Goal: Transaction & Acquisition: Purchase product/service

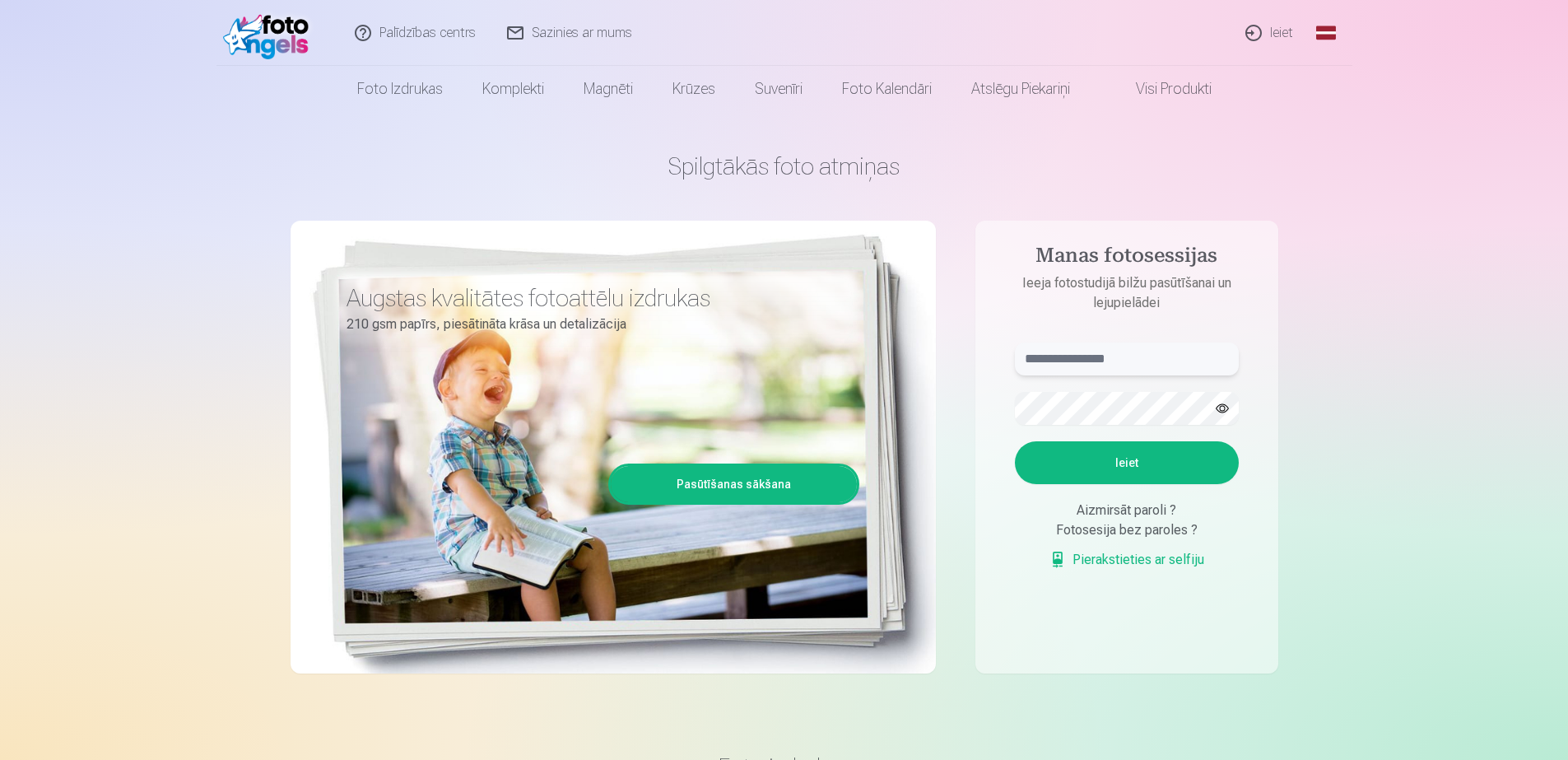
click at [1112, 356] on input "text" at bounding box center [1127, 359] width 224 height 33
click at [1062, 362] on input "**********" at bounding box center [1127, 359] width 224 height 33
type input "**********"
click at [1015, 442] on button "Ieiet" at bounding box center [1127, 463] width 224 height 43
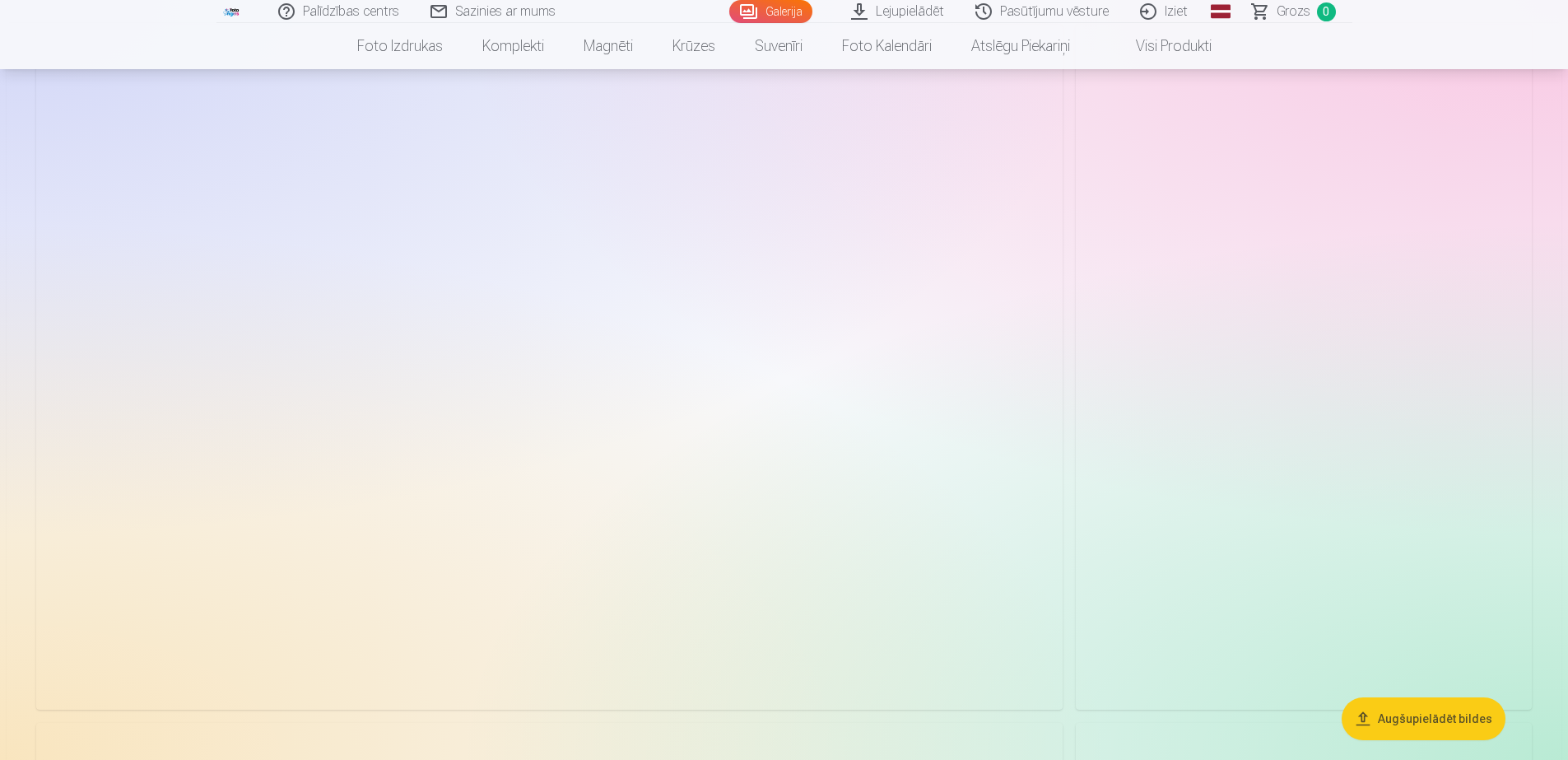
scroll to position [167, 0]
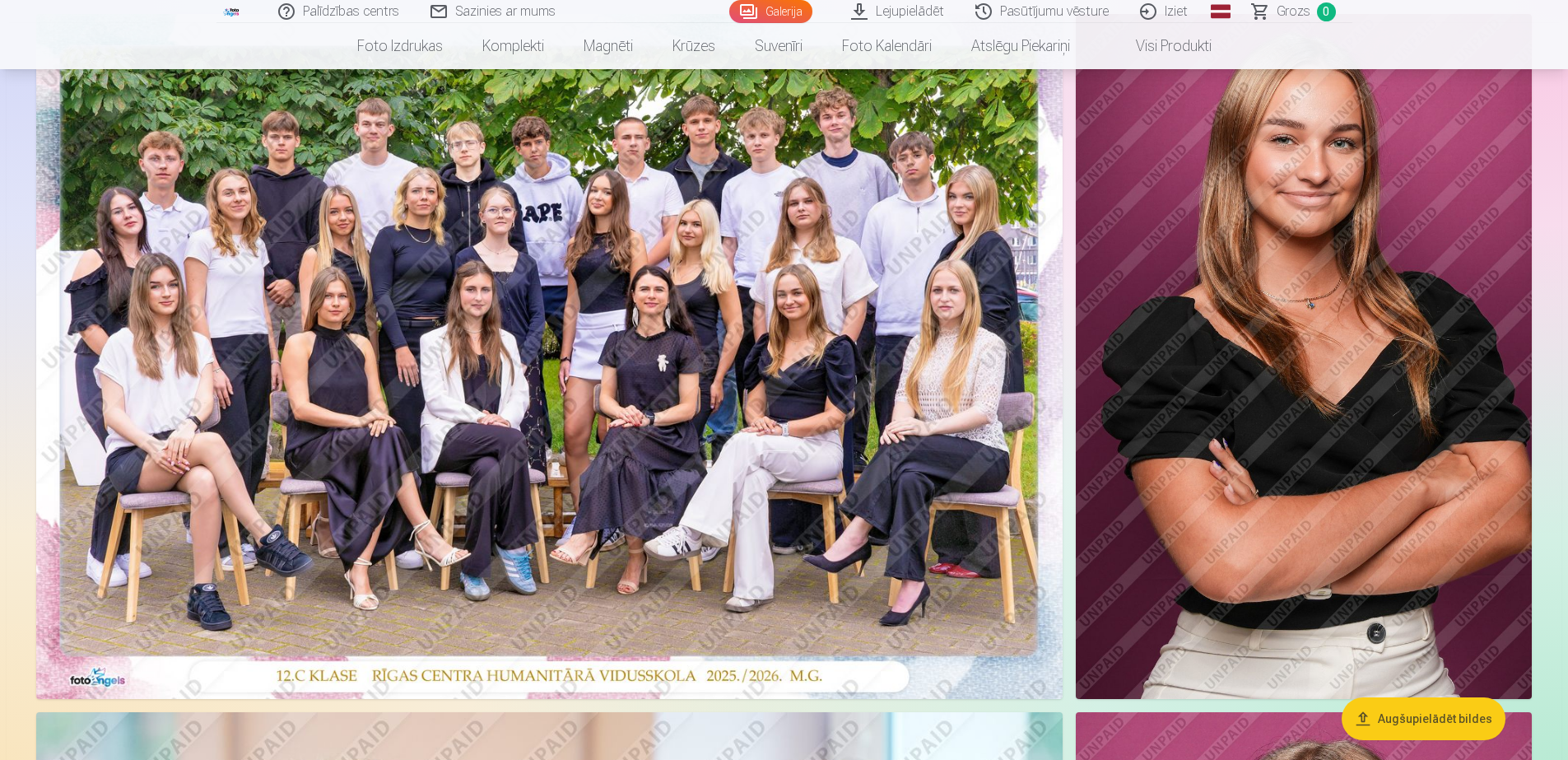
click at [546, 398] on img at bounding box center [550, 357] width 1027 height 685
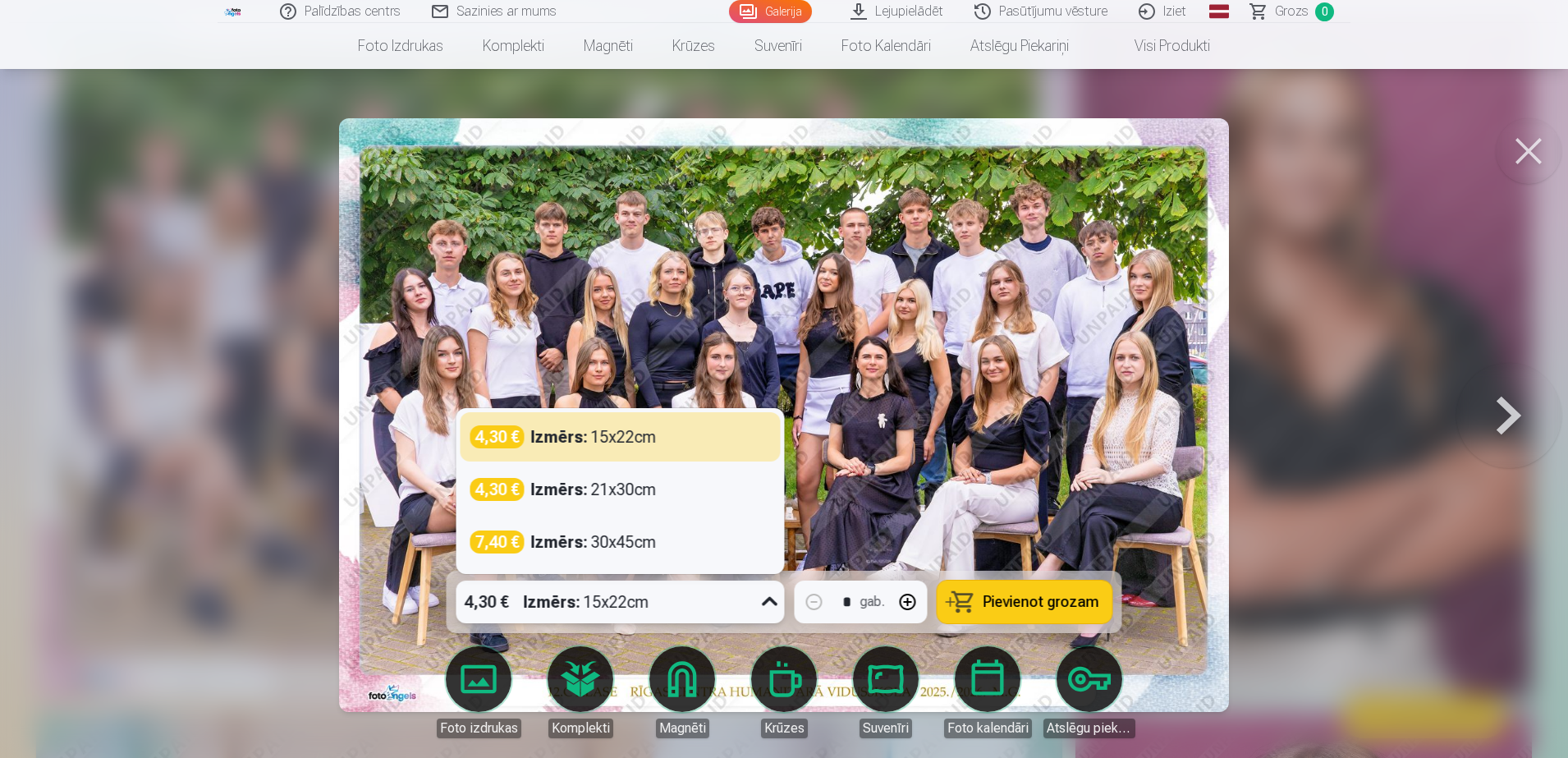
click at [617, 590] on div "Izmērs : 15x22cm" at bounding box center [587, 602] width 126 height 43
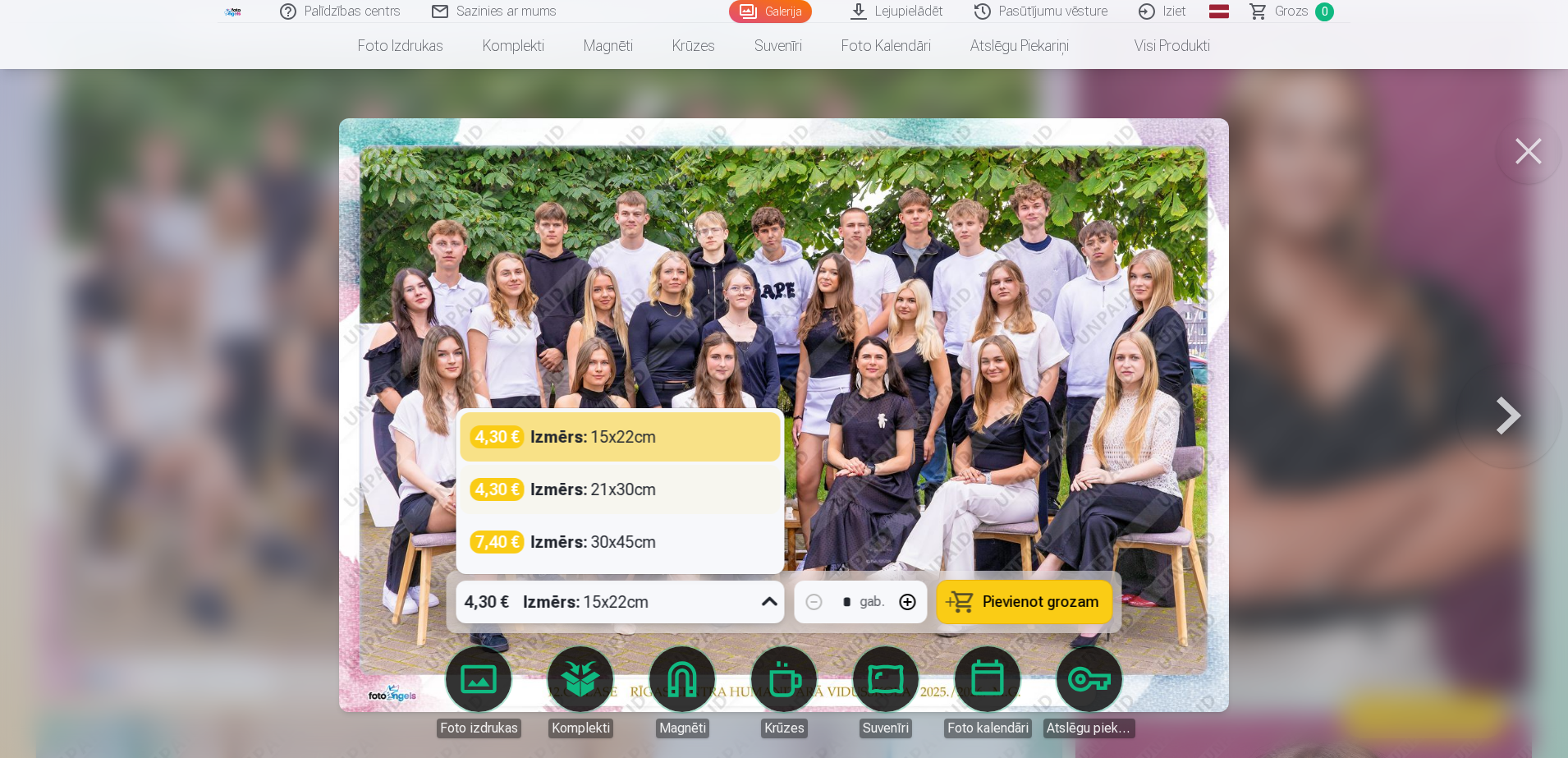
click at [590, 494] on div "Izmērs : 21x30cm" at bounding box center [594, 489] width 126 height 23
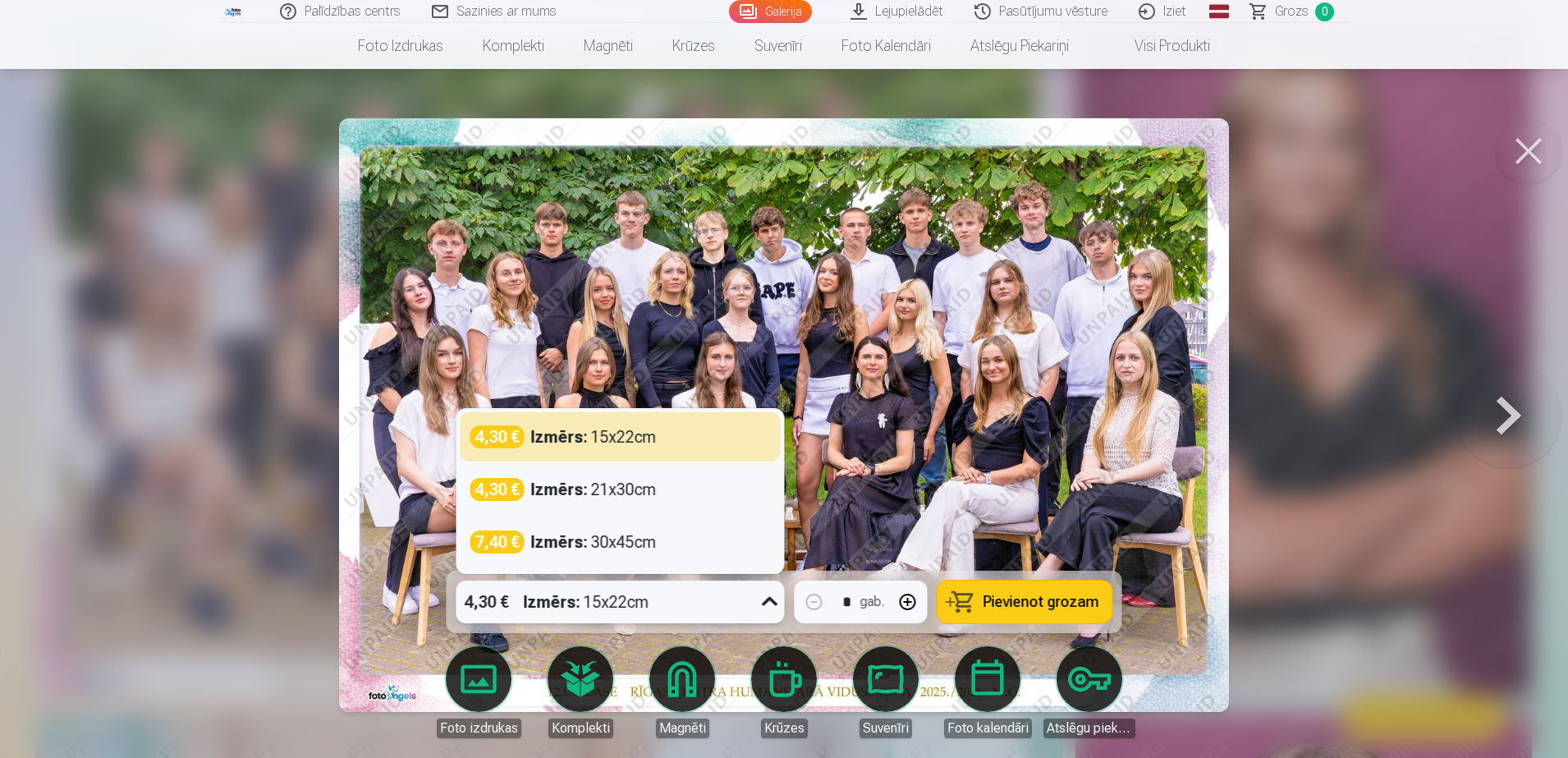
click at [650, 601] on div "Izmērs : 15x22cm" at bounding box center [587, 602] width 126 height 43
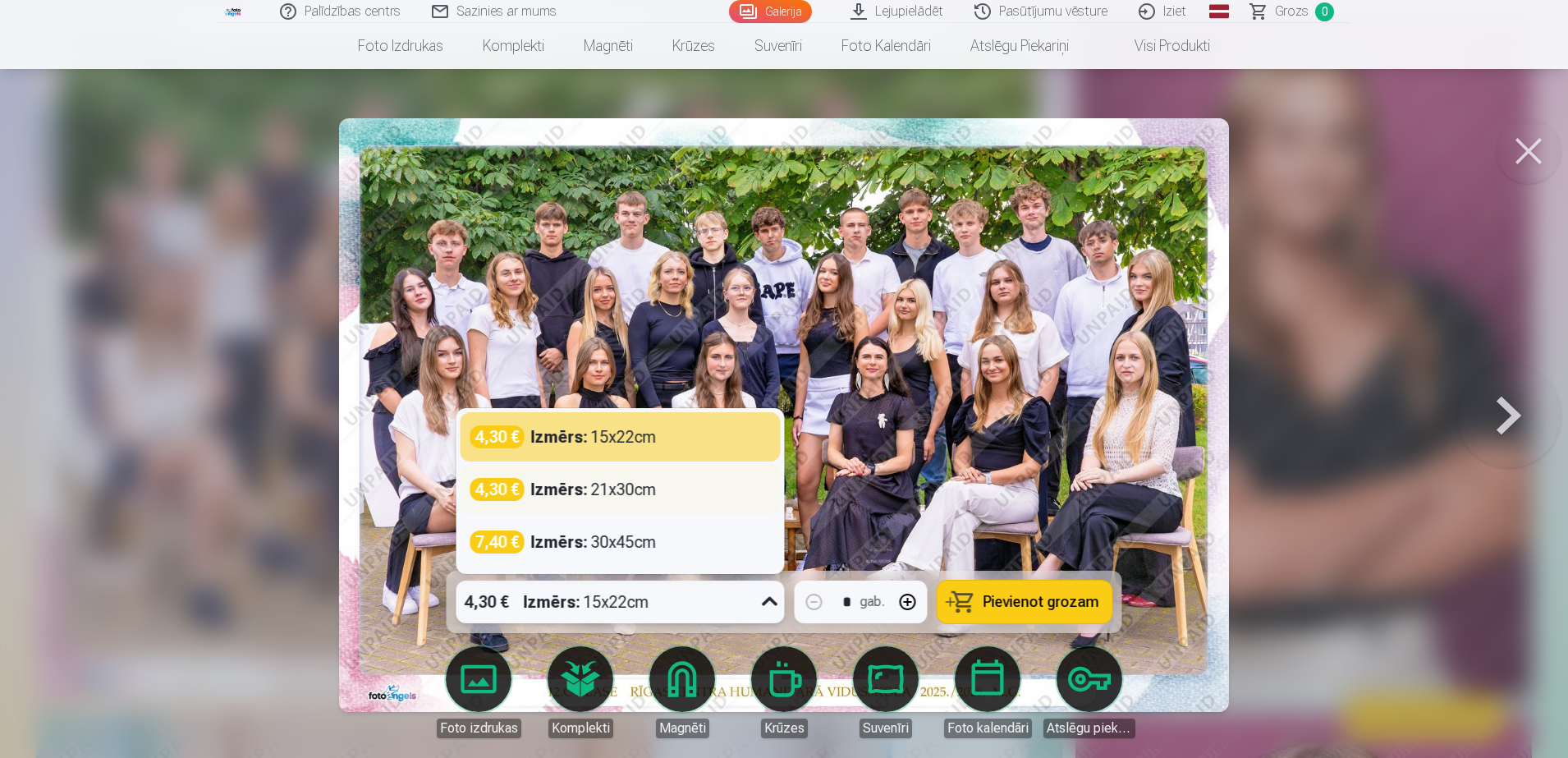
click at [632, 497] on div "Izmērs : 21x30cm" at bounding box center [594, 489] width 126 height 23
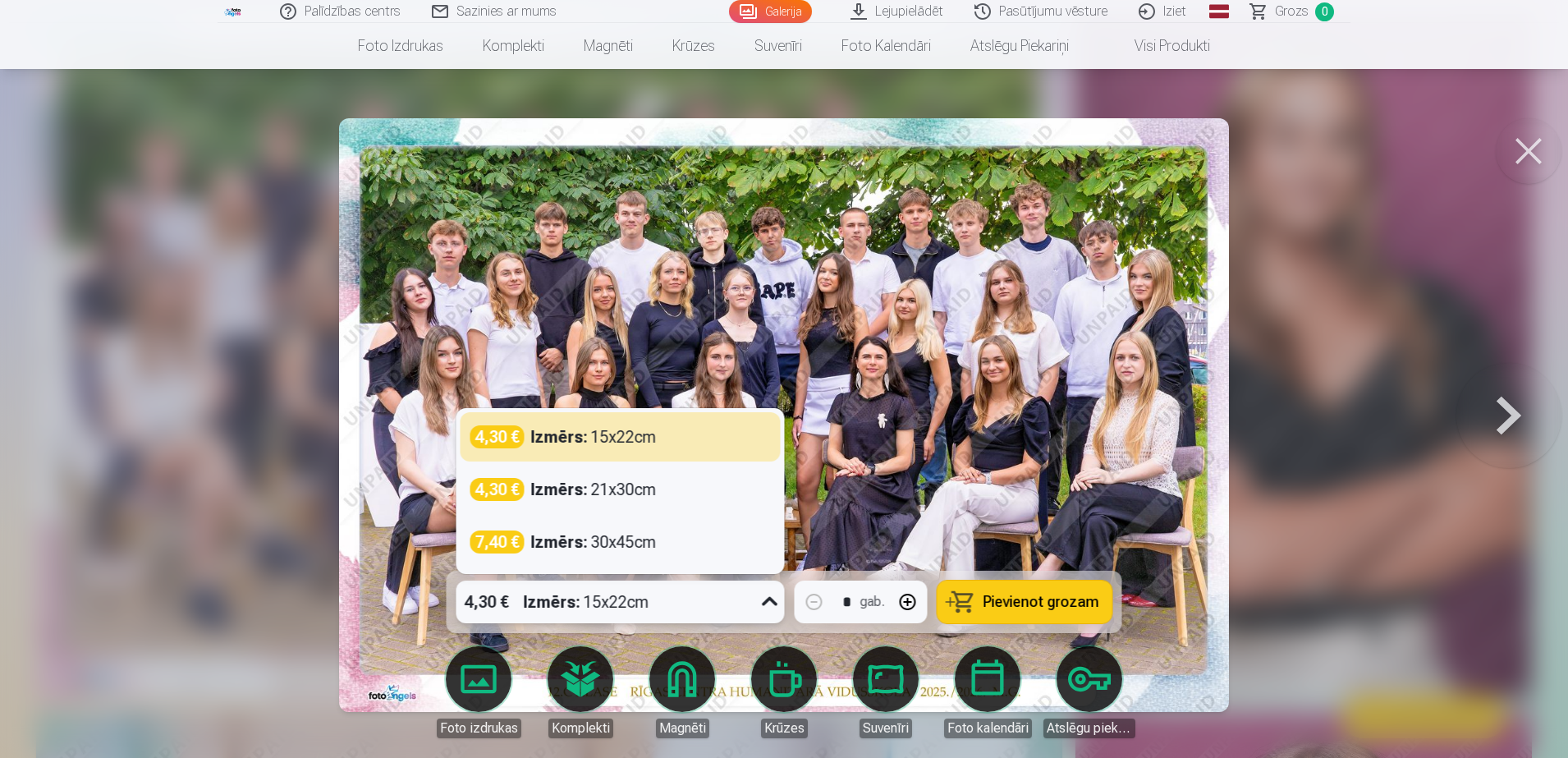
click at [642, 610] on div "Izmērs : 15x22cm" at bounding box center [587, 602] width 126 height 43
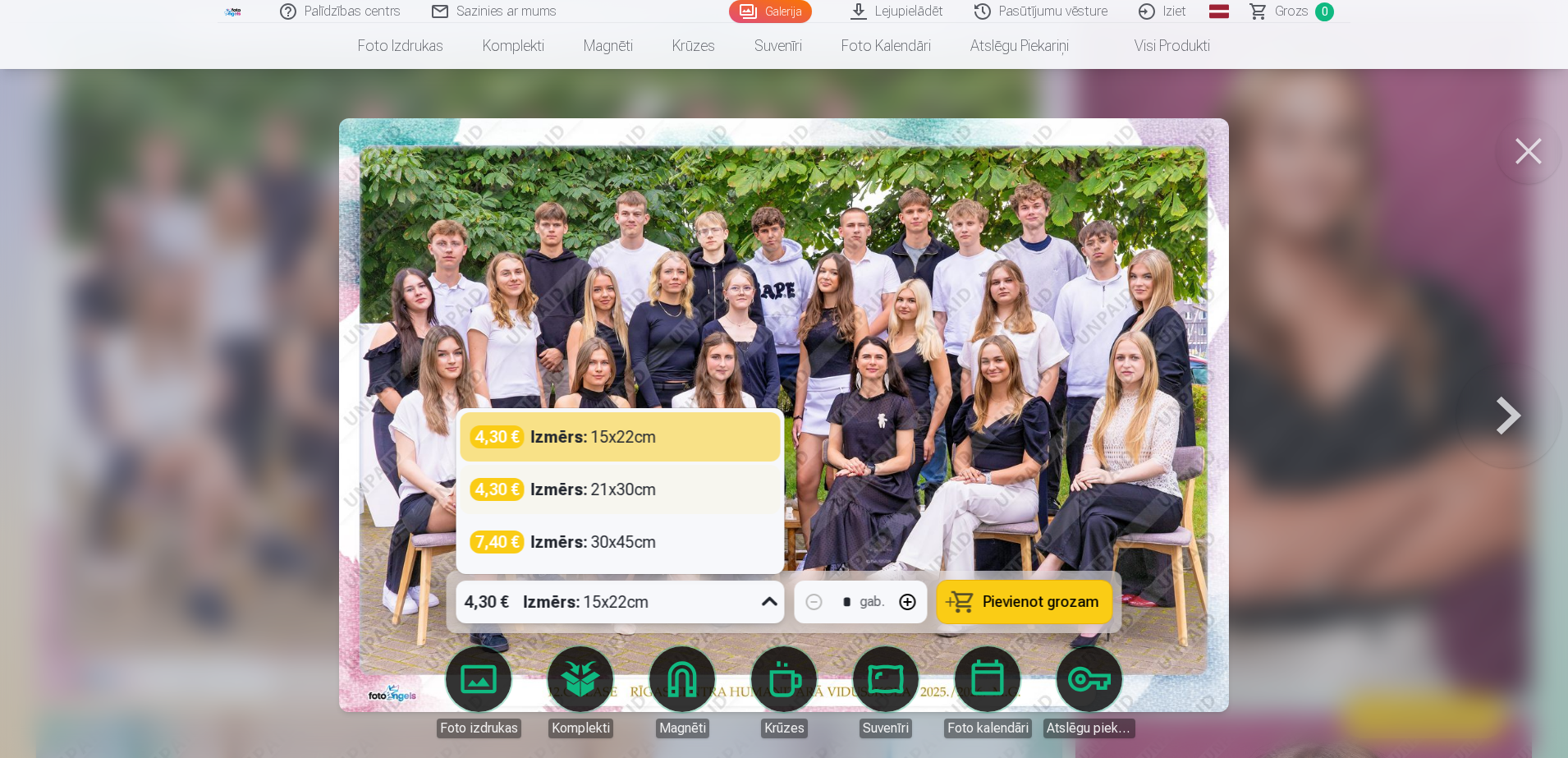
click at [627, 503] on div "4,30 € Izmērs : 21x30cm" at bounding box center [621, 489] width 320 height 49
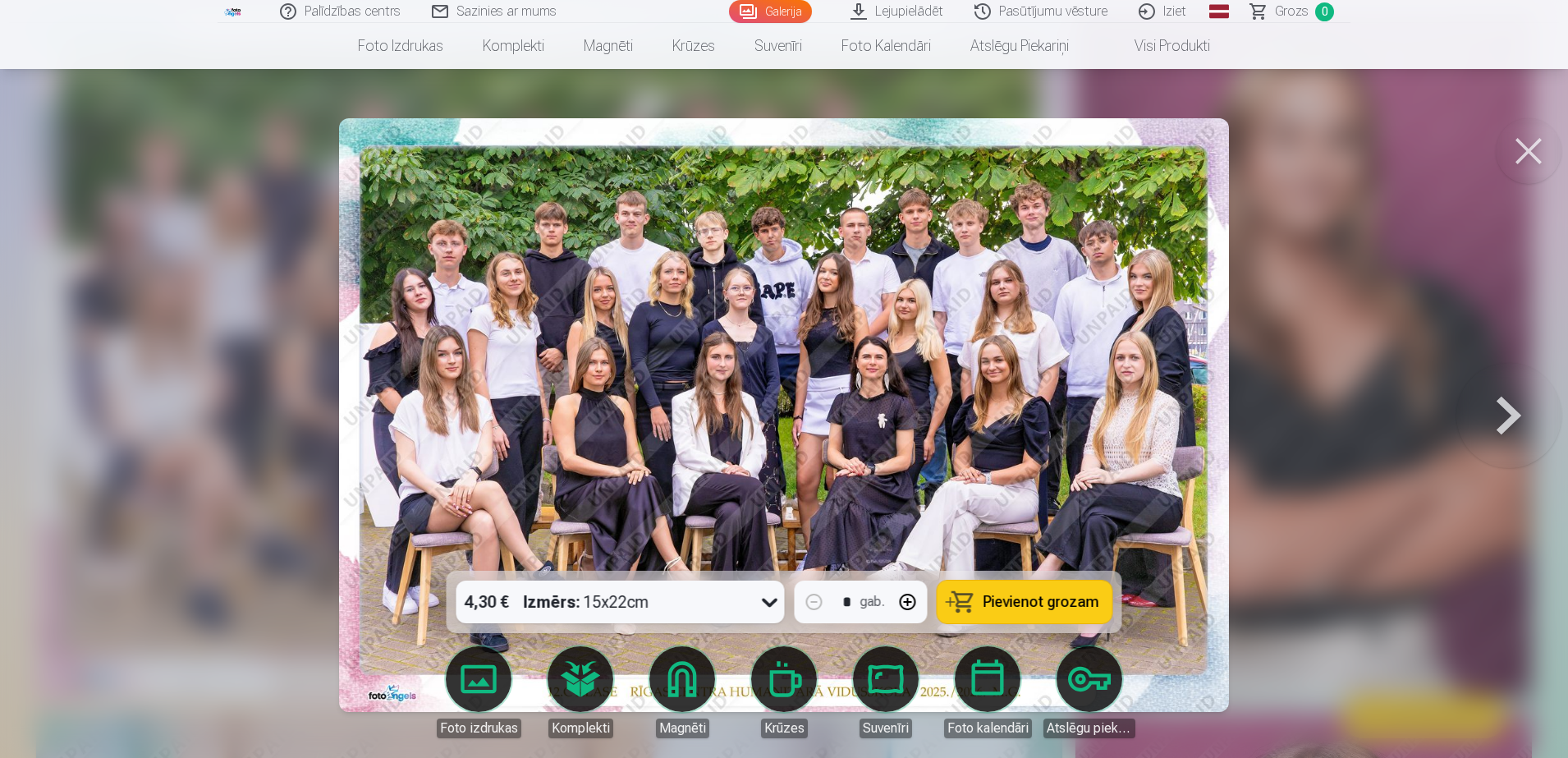
click at [627, 503] on img at bounding box center [784, 415] width 890 height 594
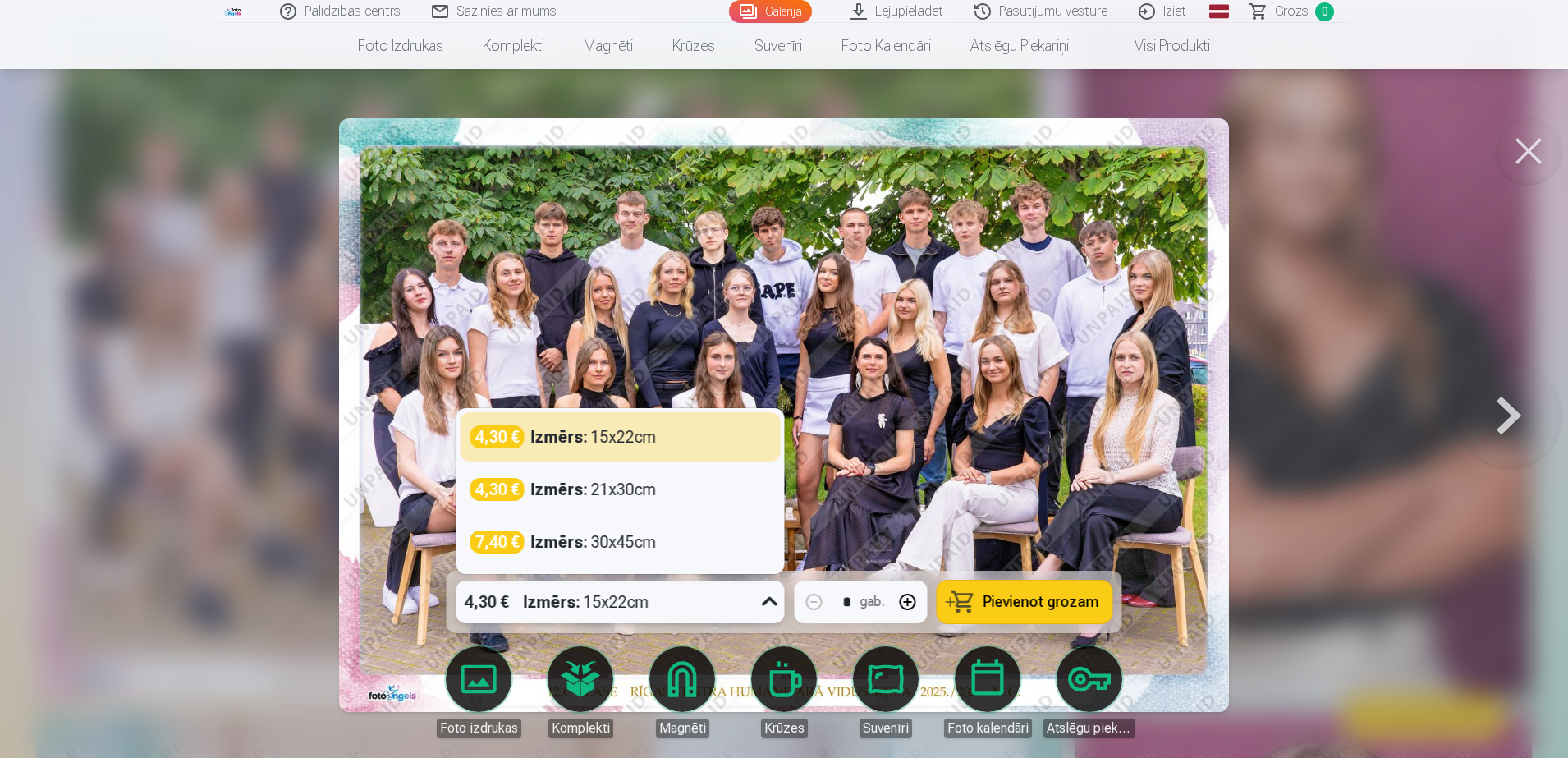
click at [644, 602] on div "Izmērs : 15x22cm" at bounding box center [587, 602] width 126 height 43
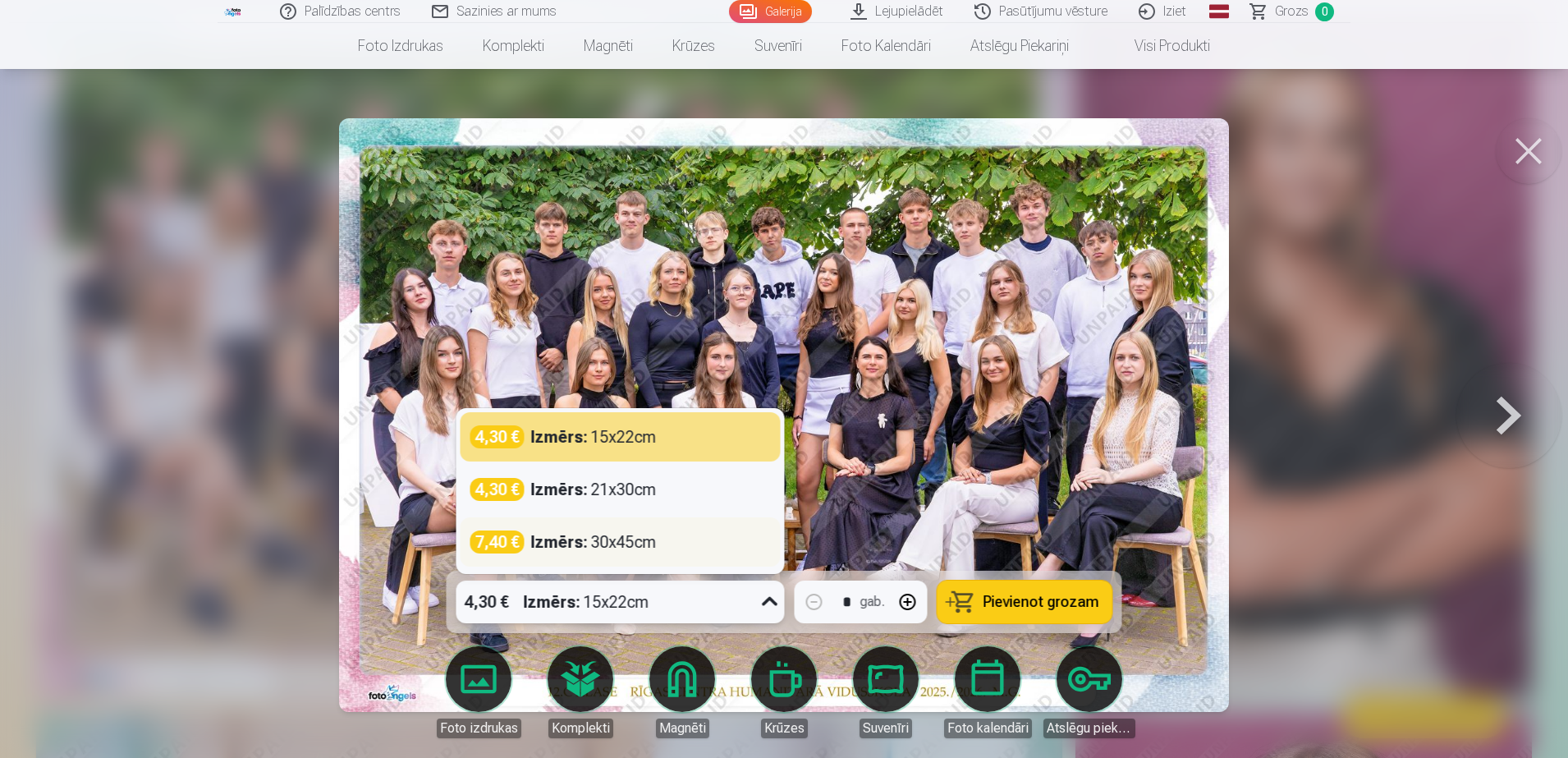
click at [584, 533] on strong "Izmērs :" at bounding box center [560, 542] width 57 height 23
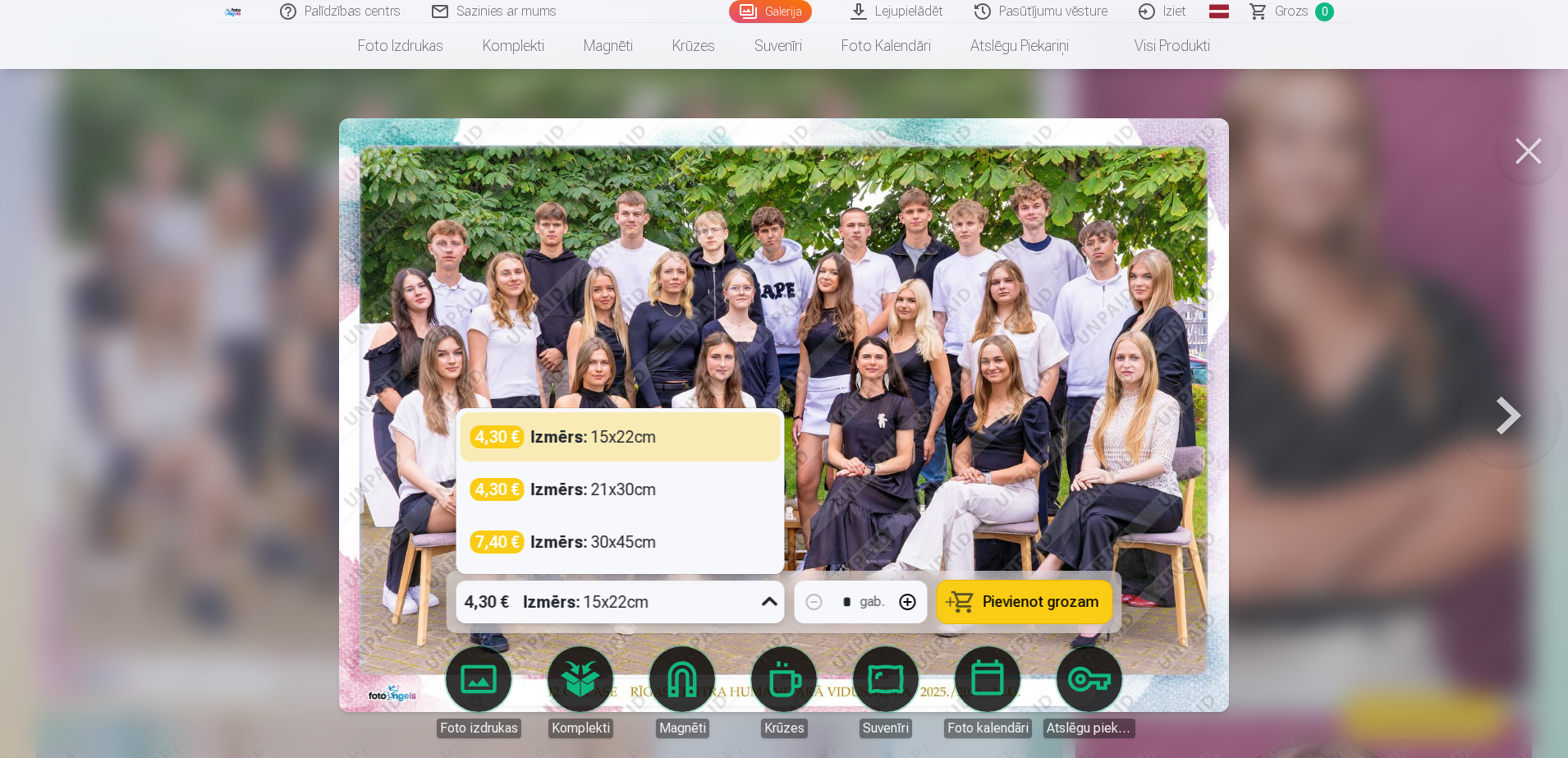
click at [601, 602] on div "Izmērs : 15x22cm" at bounding box center [587, 602] width 126 height 43
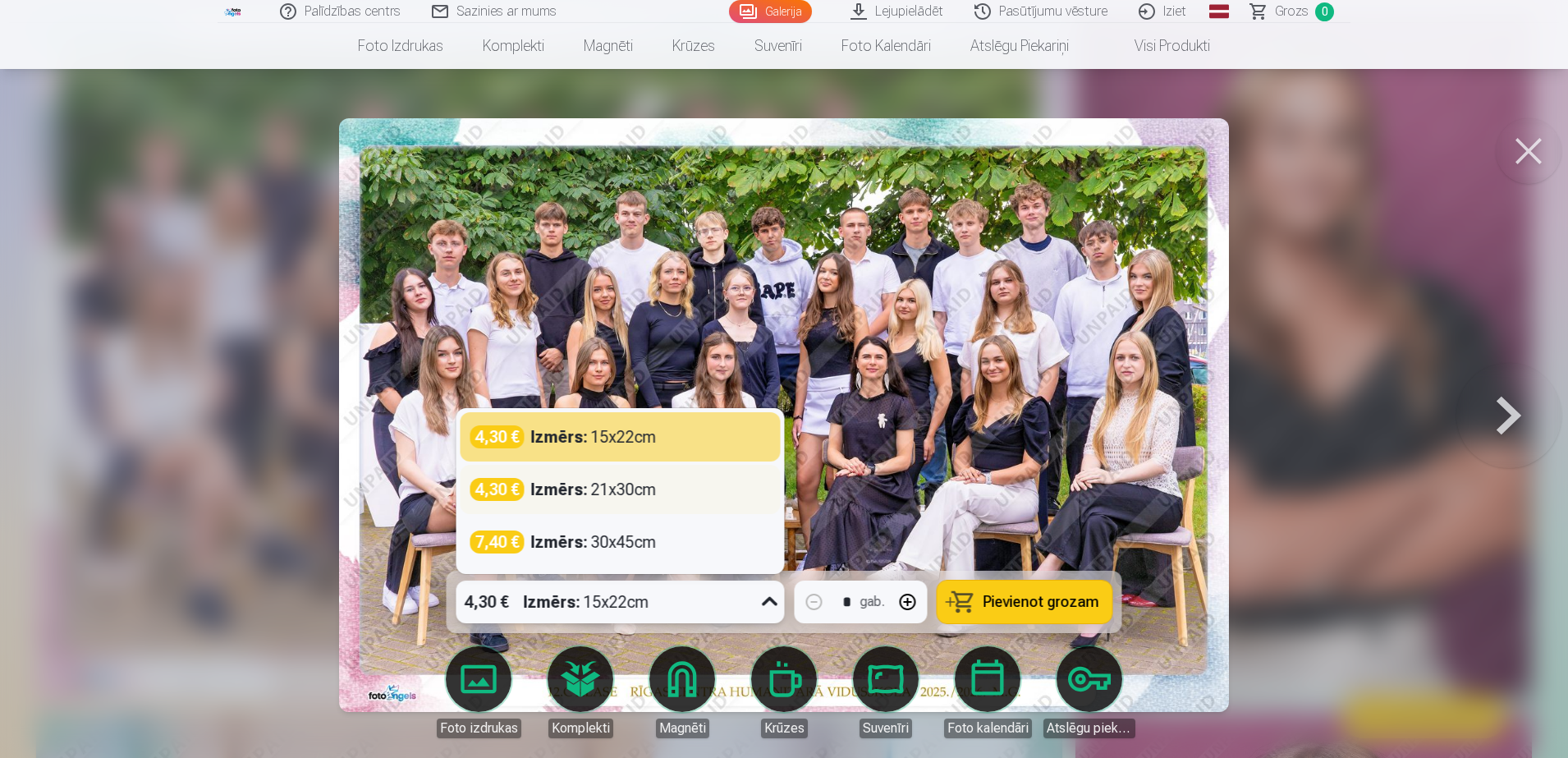
click at [652, 490] on div "Izmērs : 21x30cm" at bounding box center [594, 489] width 126 height 23
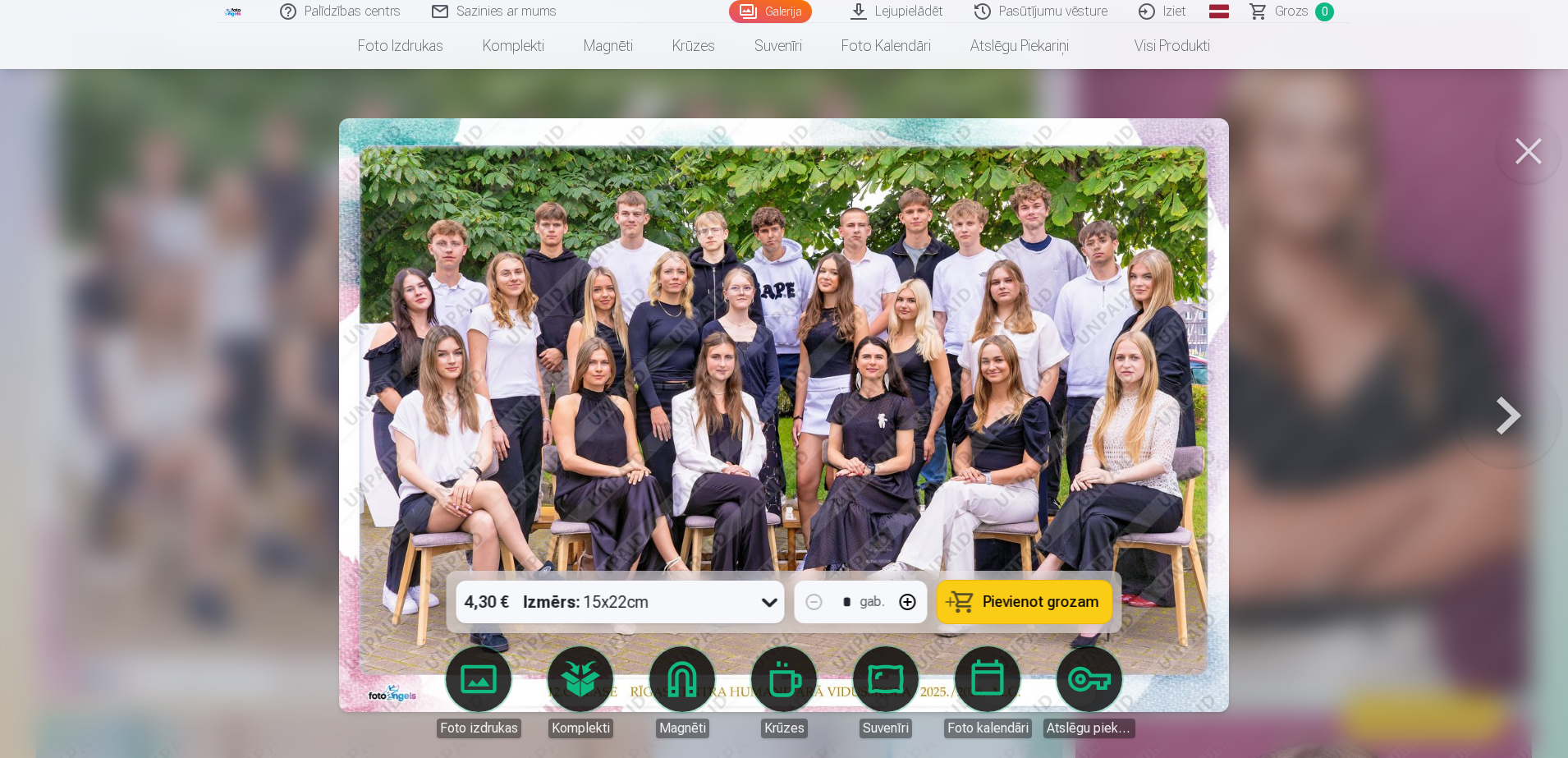
click at [1025, 611] on button "Pievienot grozam" at bounding box center [1025, 602] width 175 height 43
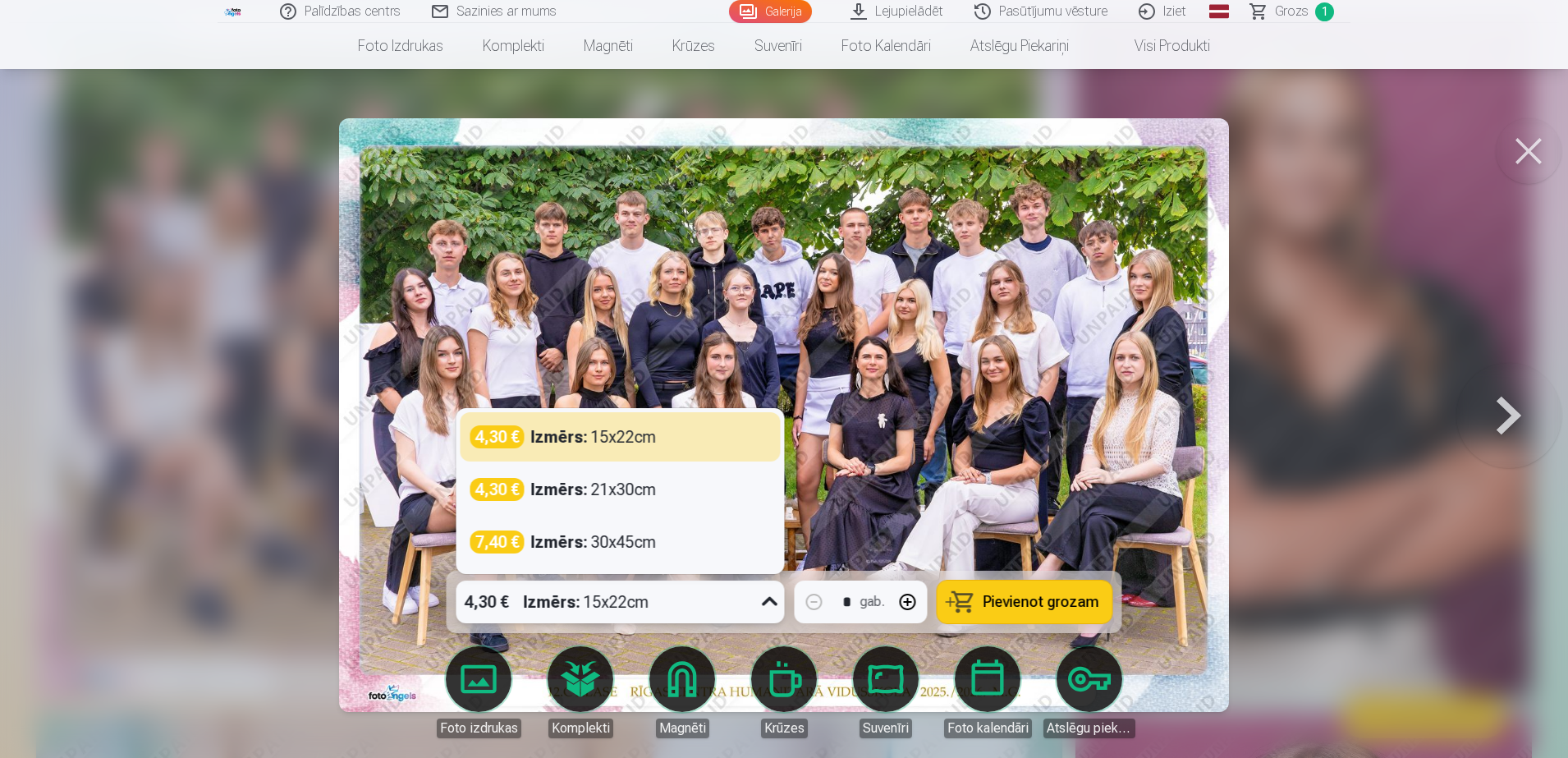
click at [558, 615] on div "Izmērs : 15x22cm" at bounding box center [587, 602] width 126 height 43
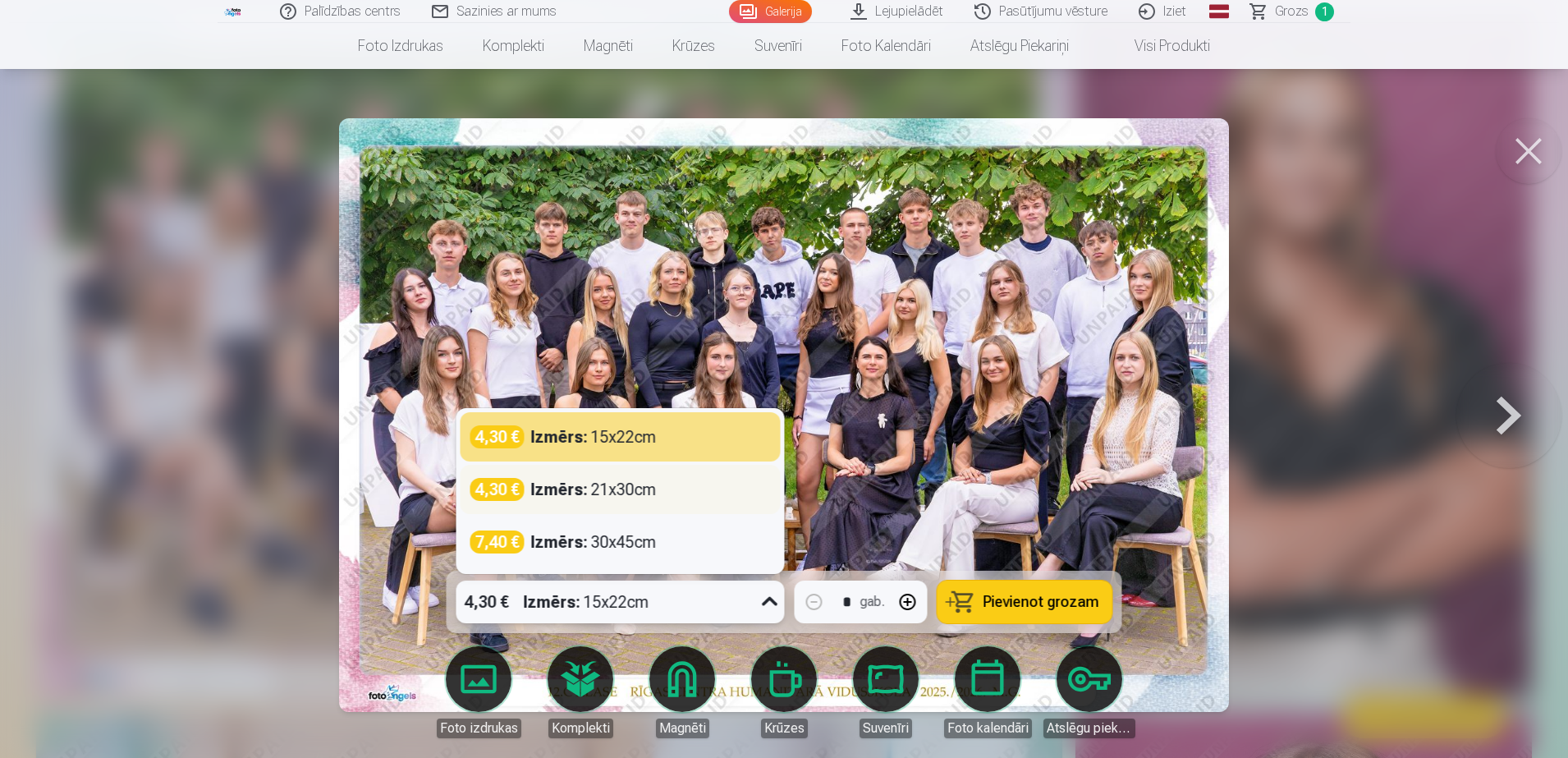
click at [618, 490] on div "Izmērs : 21x30cm" at bounding box center [594, 489] width 126 height 23
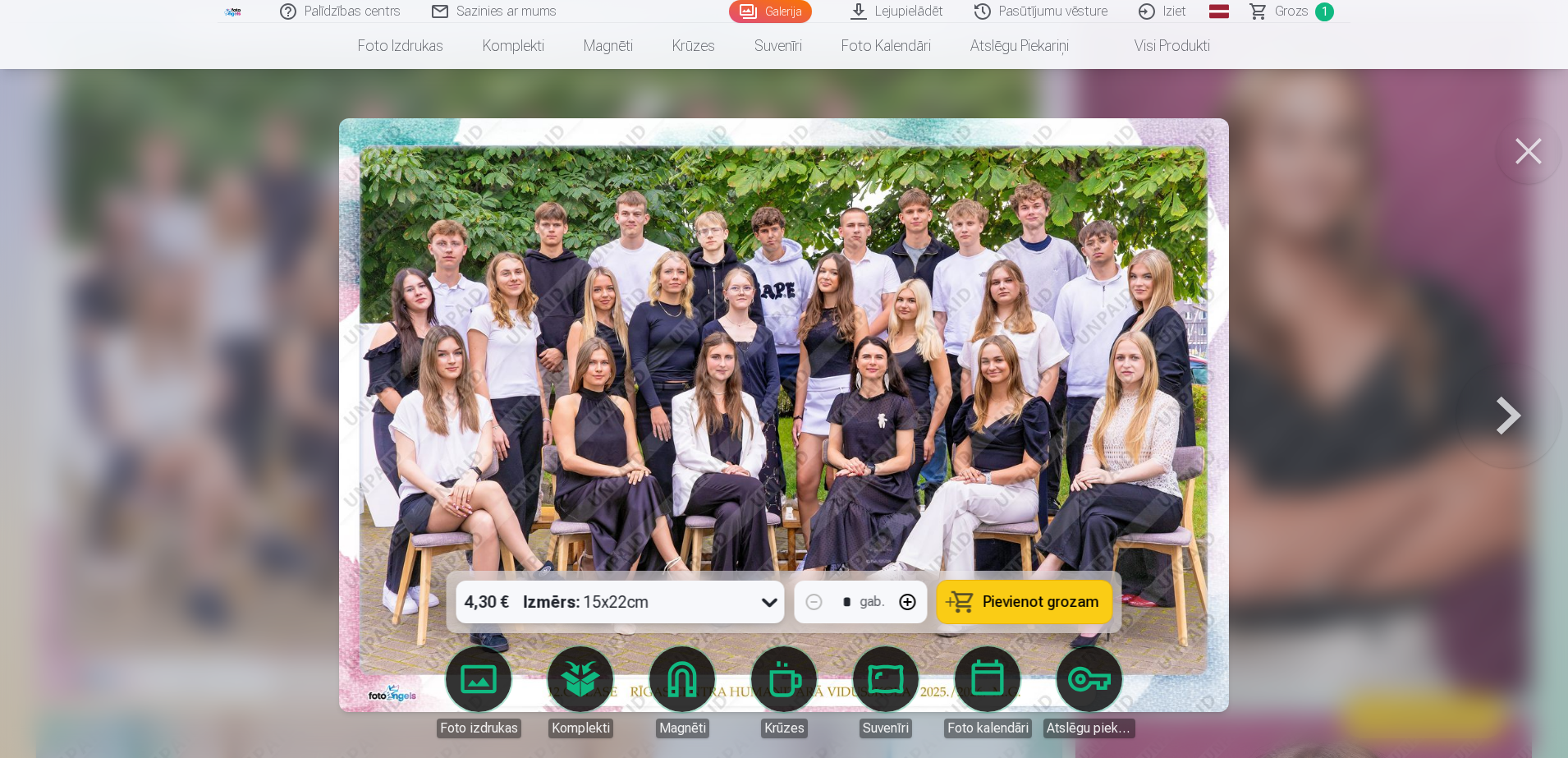
click at [618, 490] on img at bounding box center [784, 415] width 890 height 594
click at [1536, 150] on button at bounding box center [1529, 151] width 66 height 66
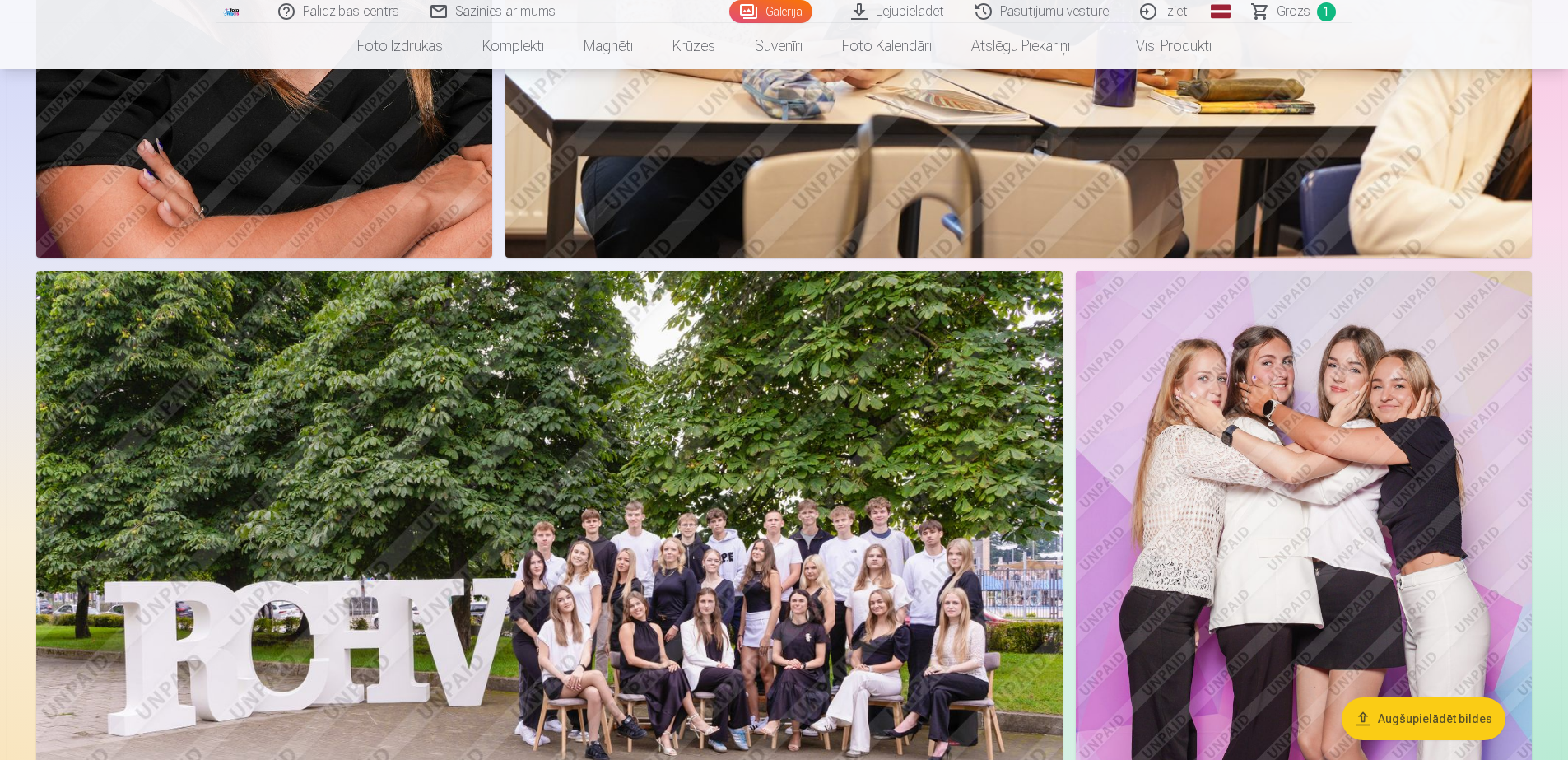
scroll to position [2256, 0]
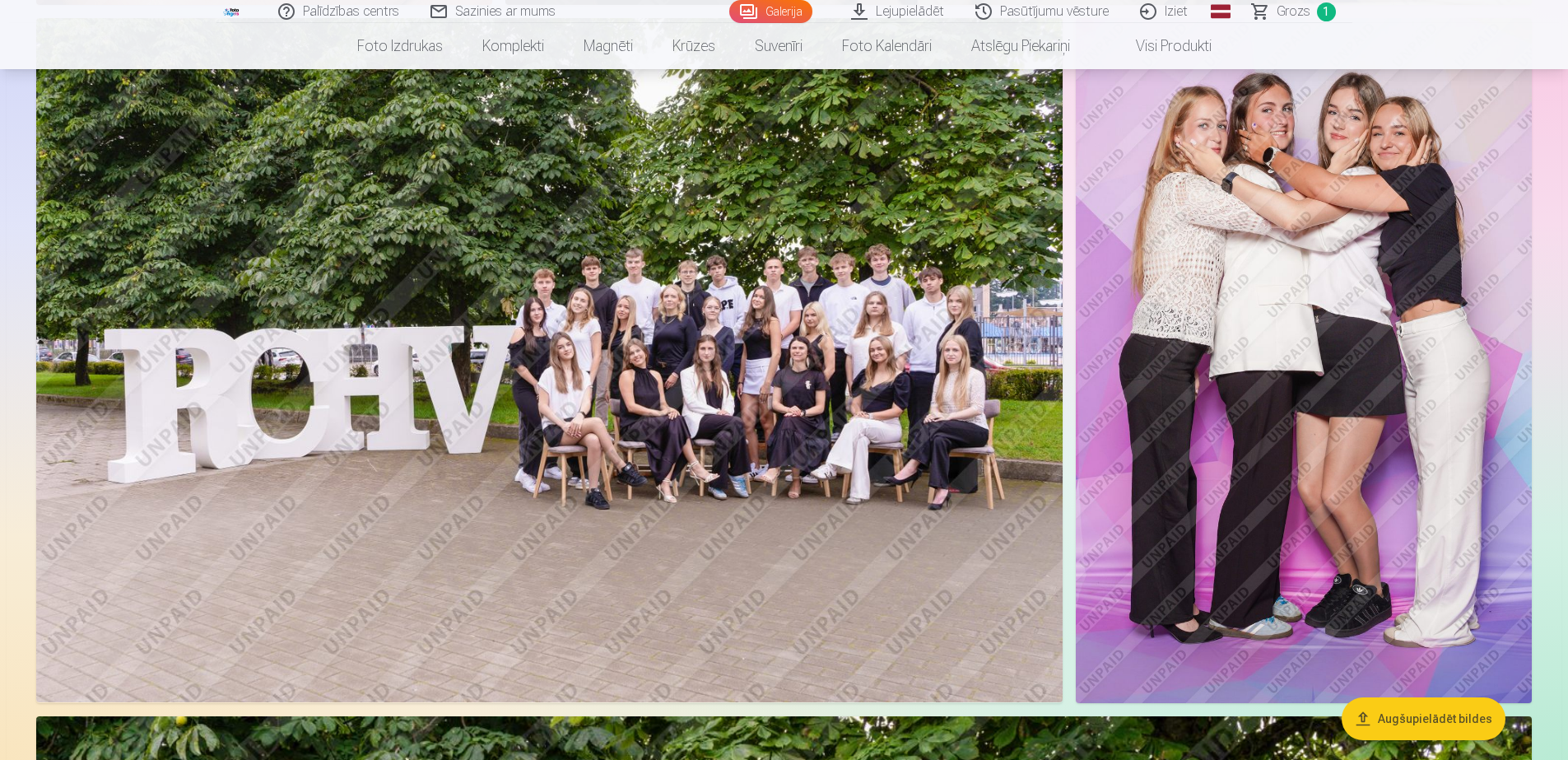
click at [1247, 391] on img at bounding box center [1304, 359] width 456 height 684
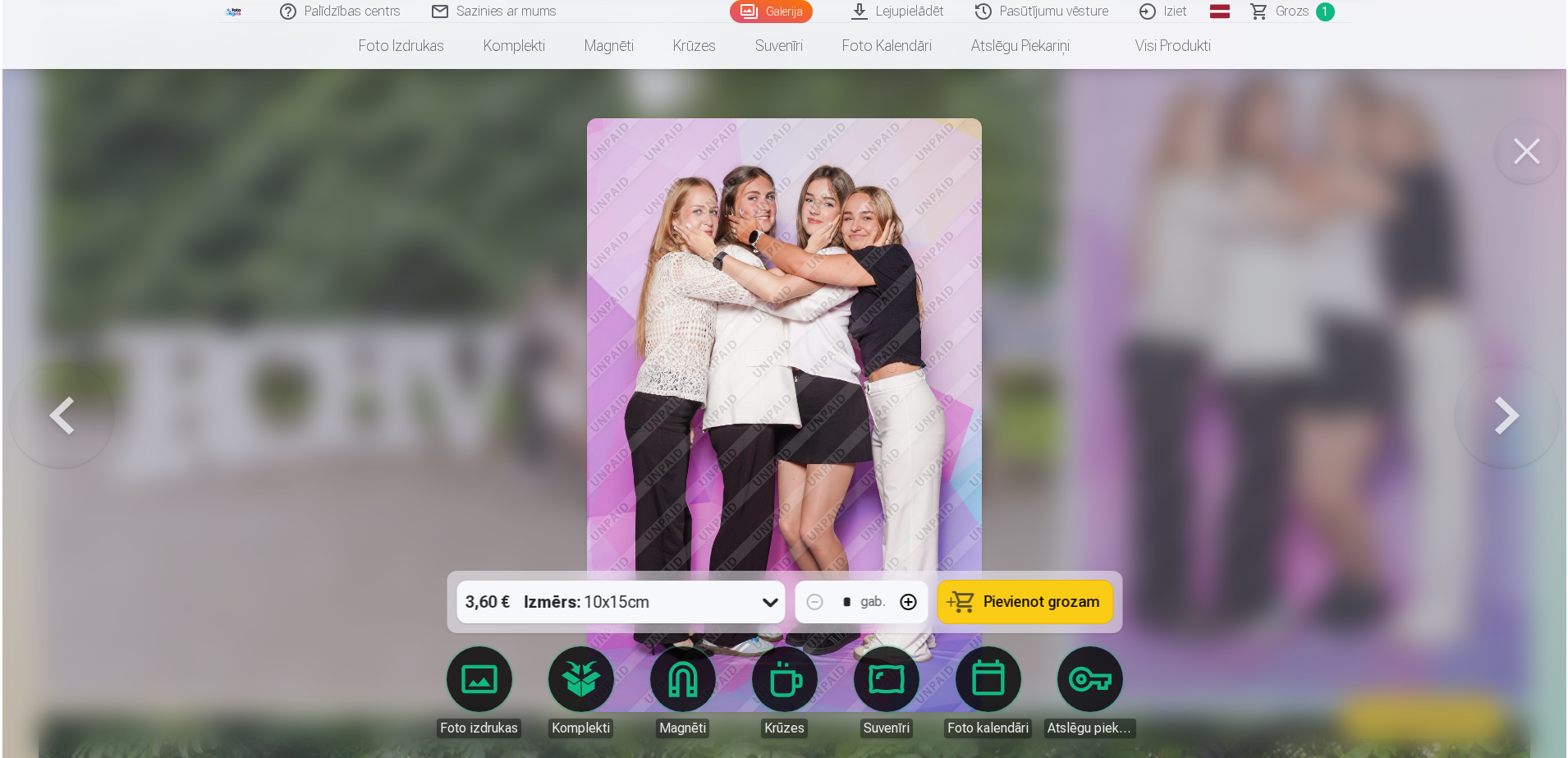
scroll to position [2254, 0]
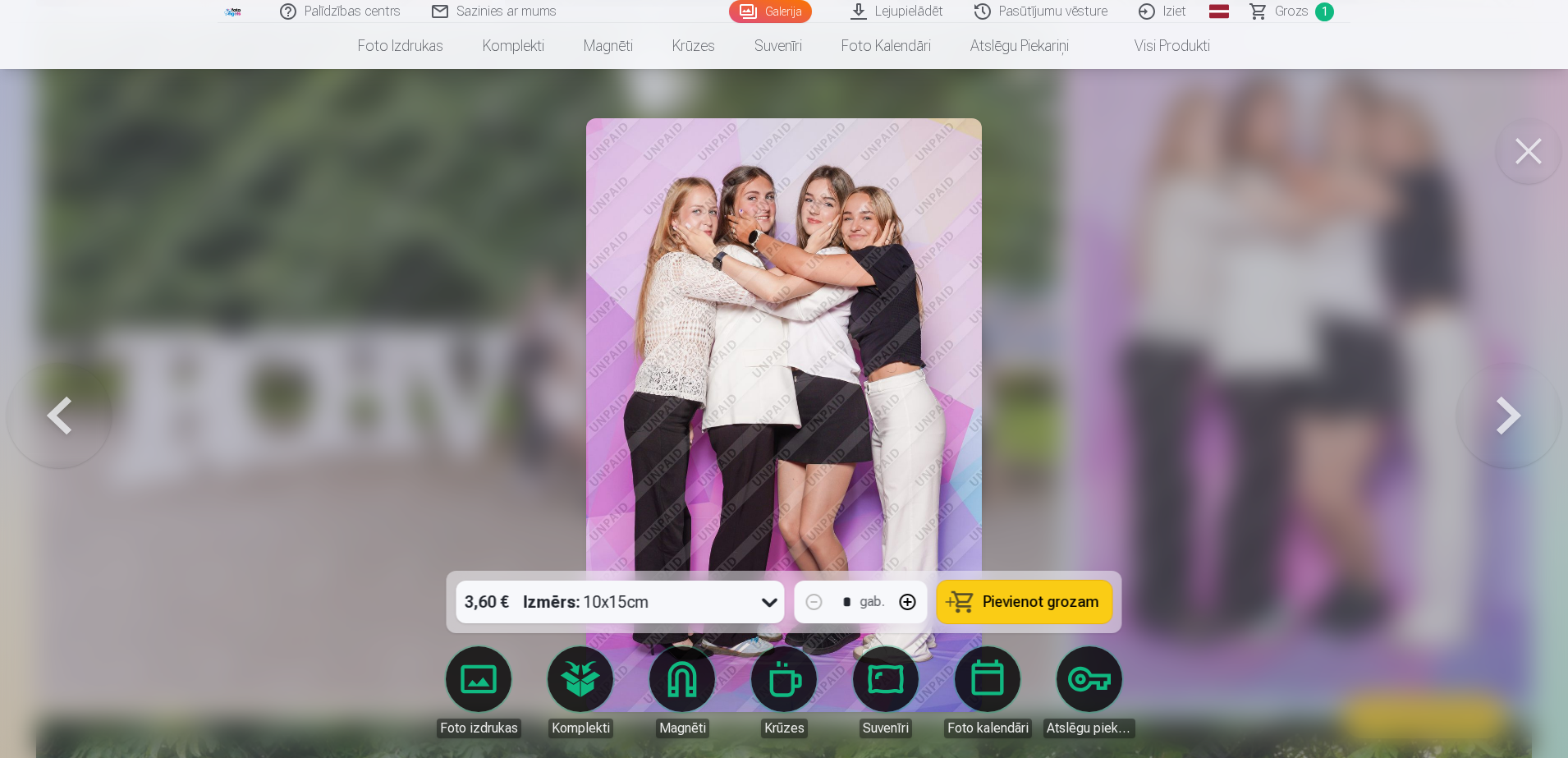
click at [1007, 603] on span "Pievienot grozam" at bounding box center [1041, 602] width 115 height 15
click at [1552, 163] on button at bounding box center [1529, 151] width 66 height 66
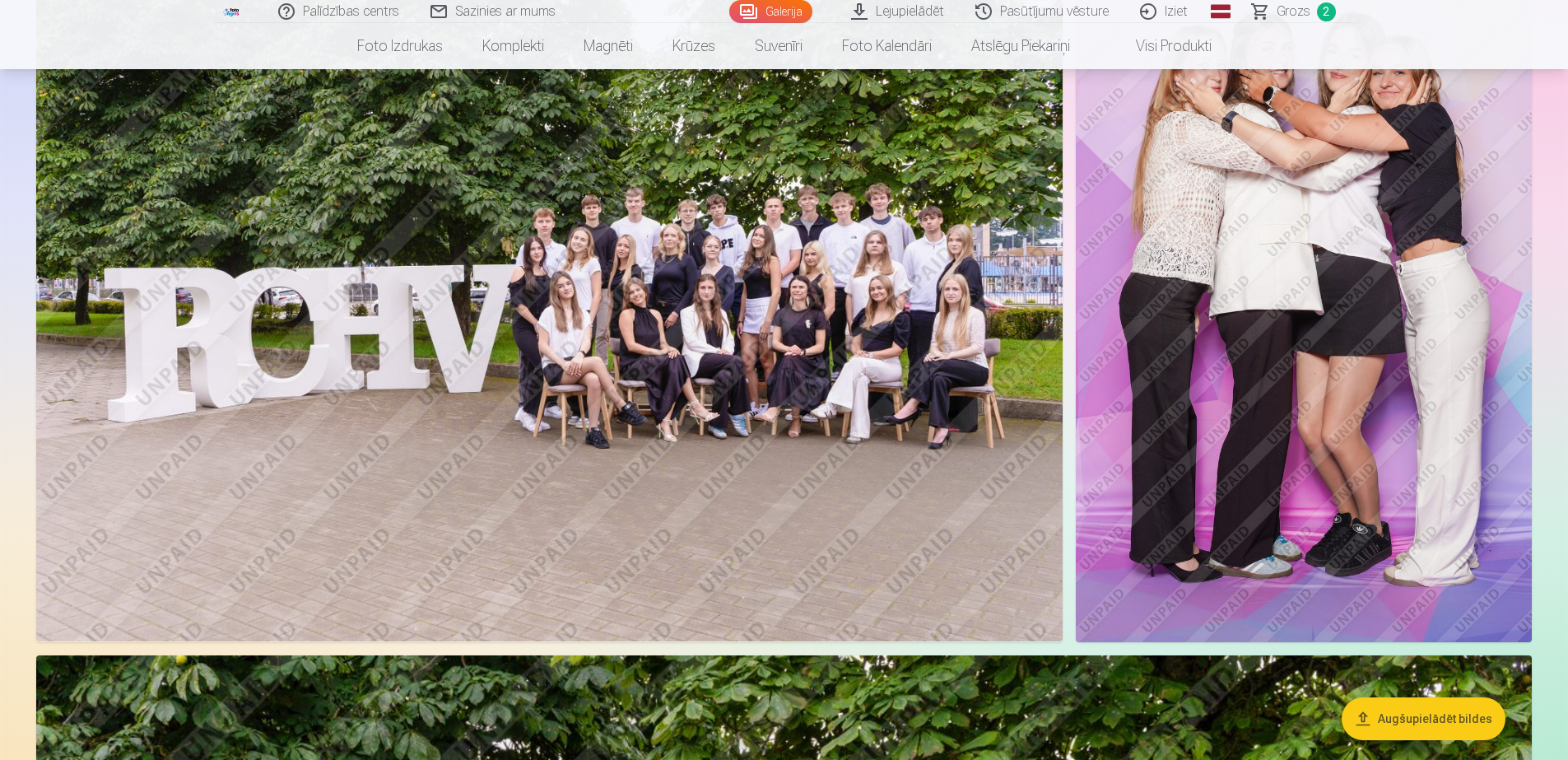
scroll to position [2317, 0]
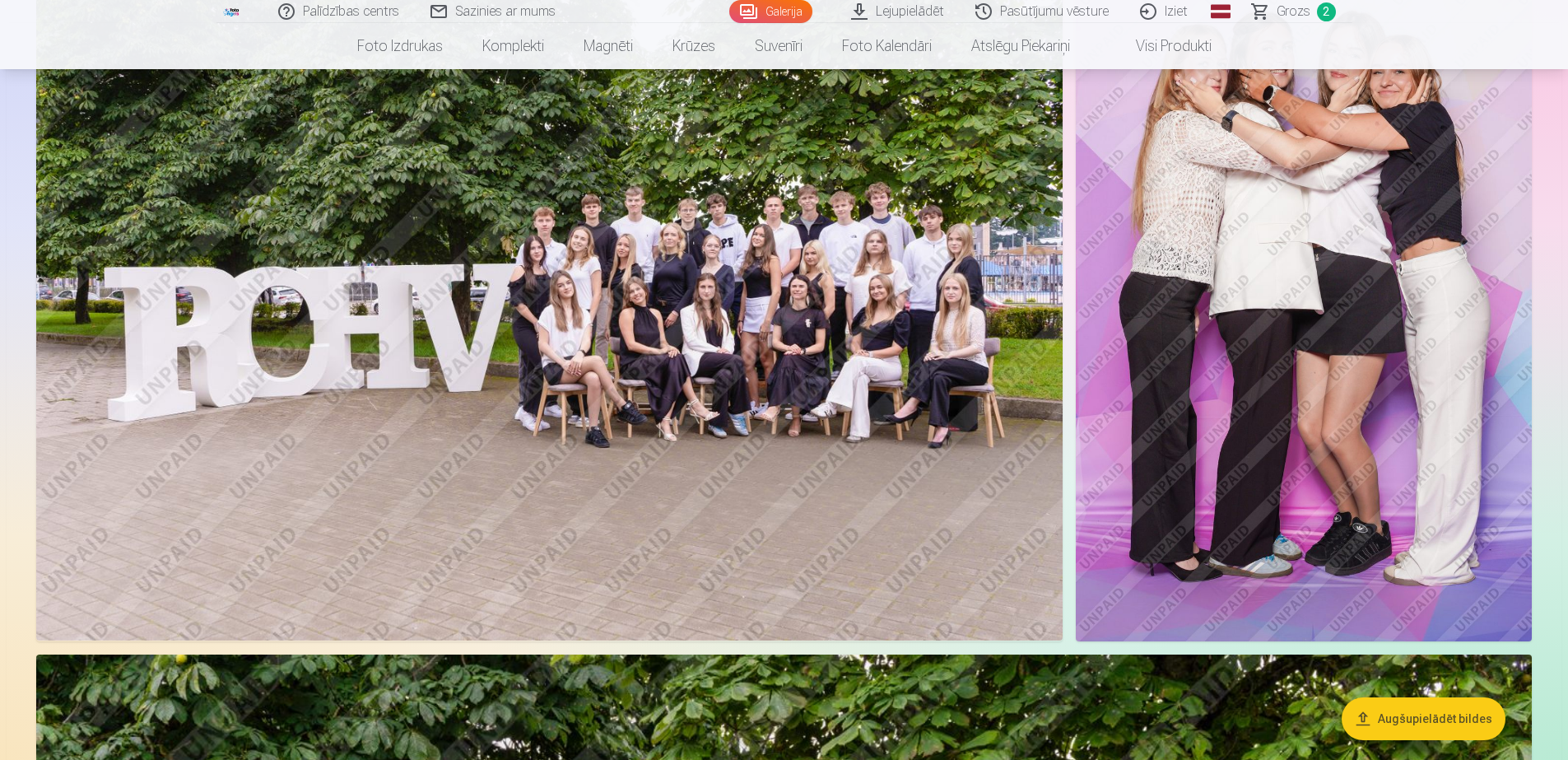
click at [1462, 713] on button "Augšupielādēt bildes" at bounding box center [1422, 719] width 163 height 43
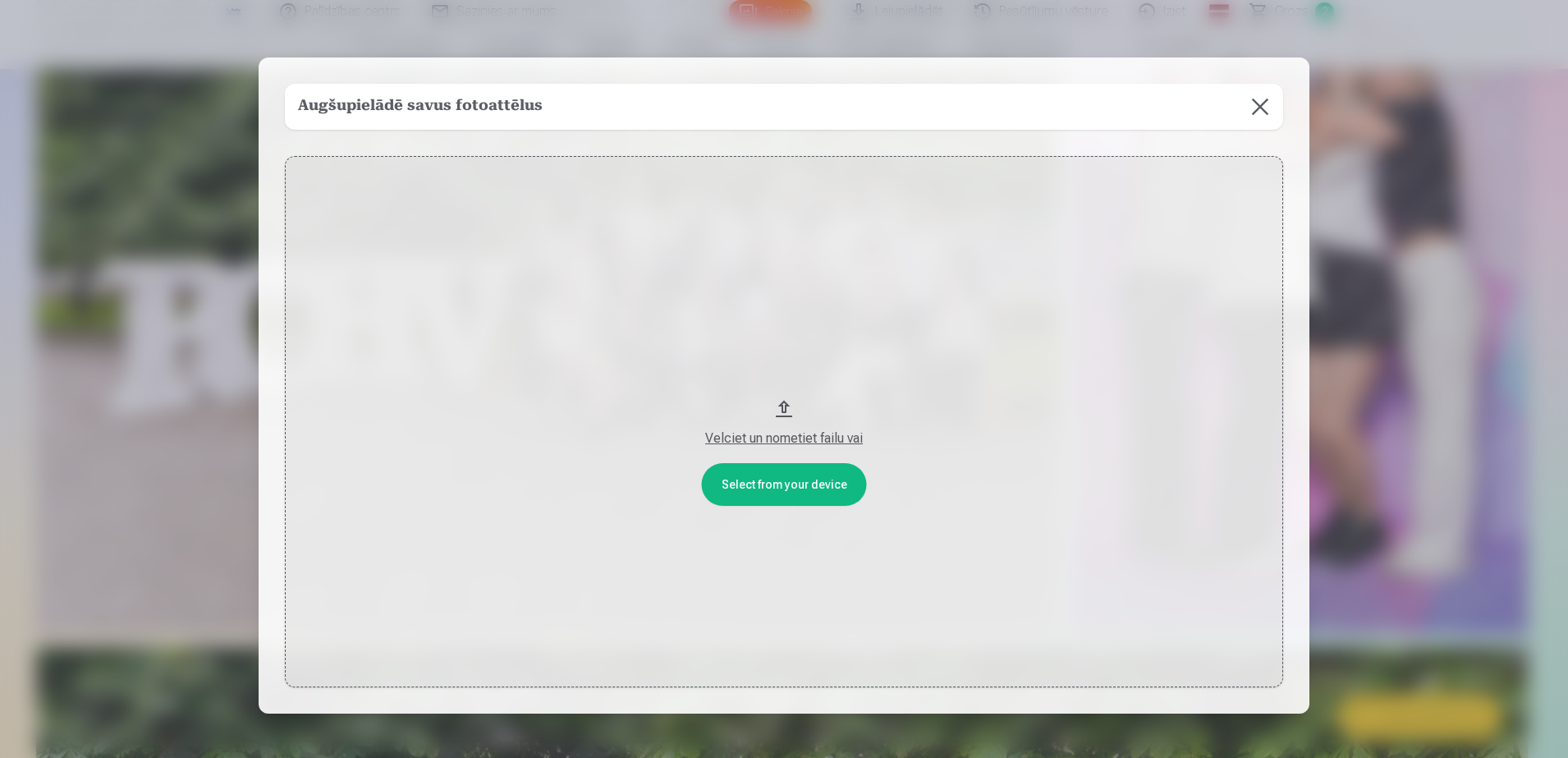
click at [814, 489] on button "Velciet un nometiet failu vai" at bounding box center [784, 422] width 998 height 531
click at [1252, 114] on button at bounding box center [1260, 106] width 46 height 46
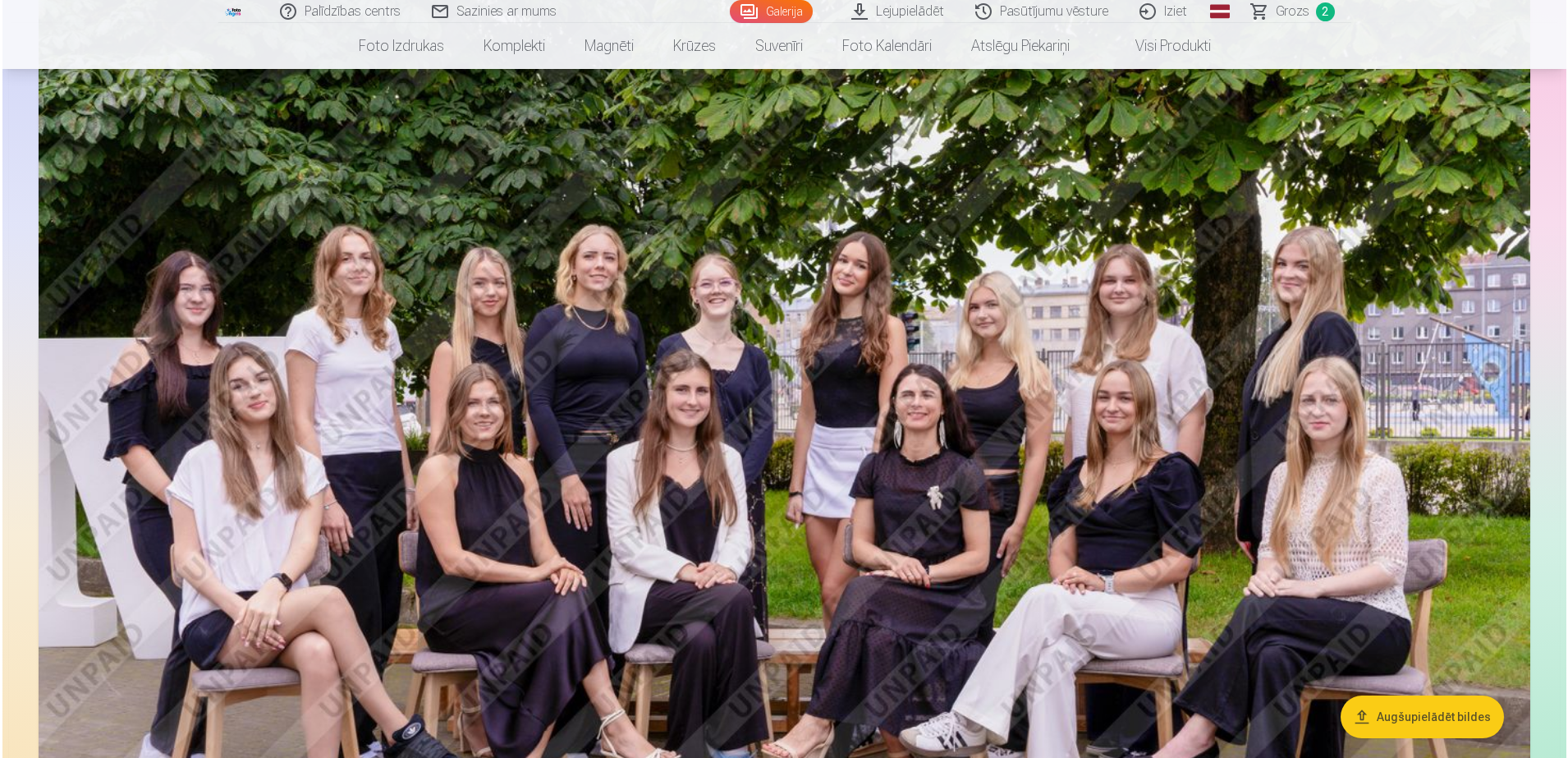
scroll to position [3034, 0]
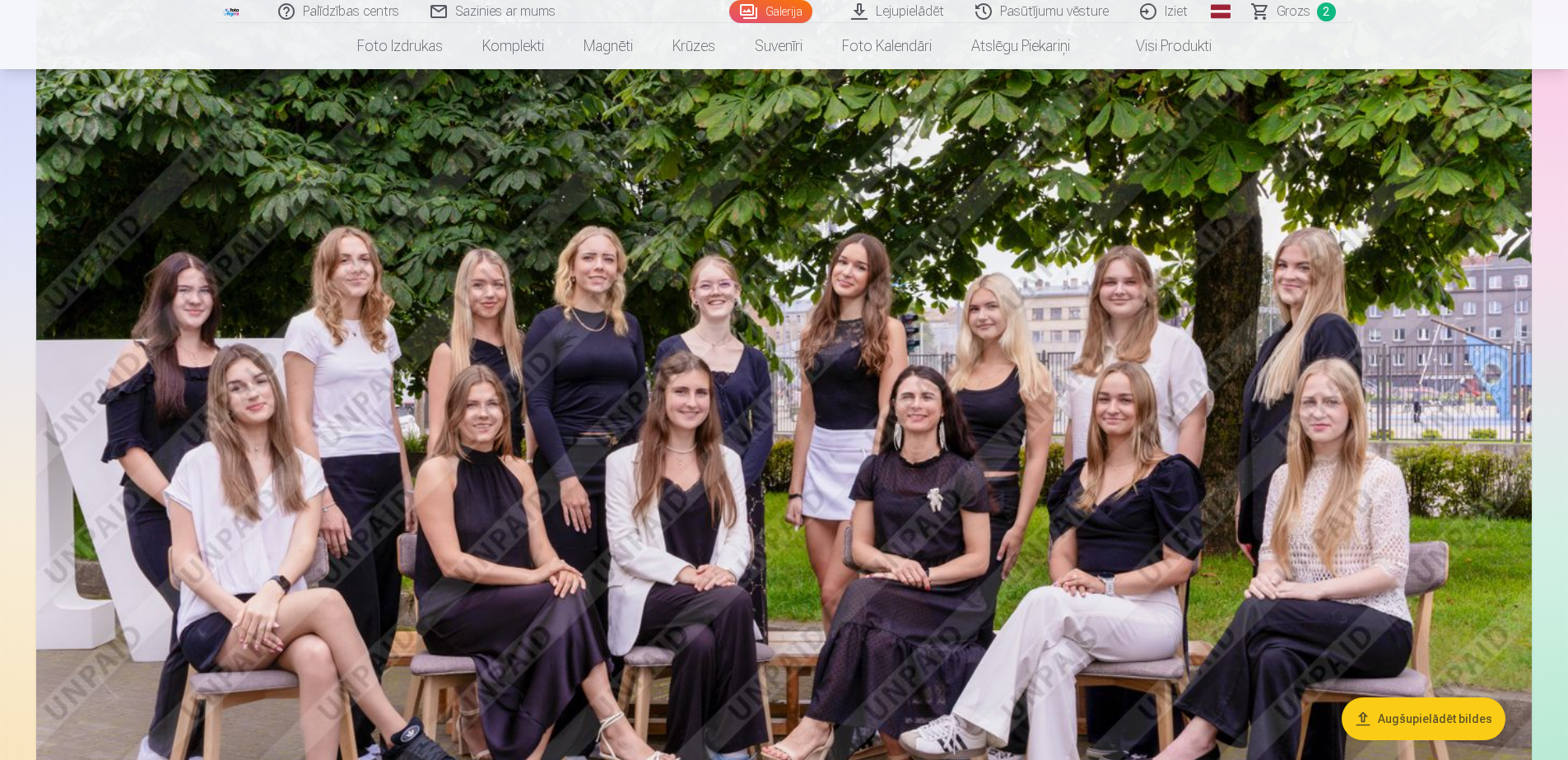
click at [675, 513] on img at bounding box center [784, 429] width 1495 height 997
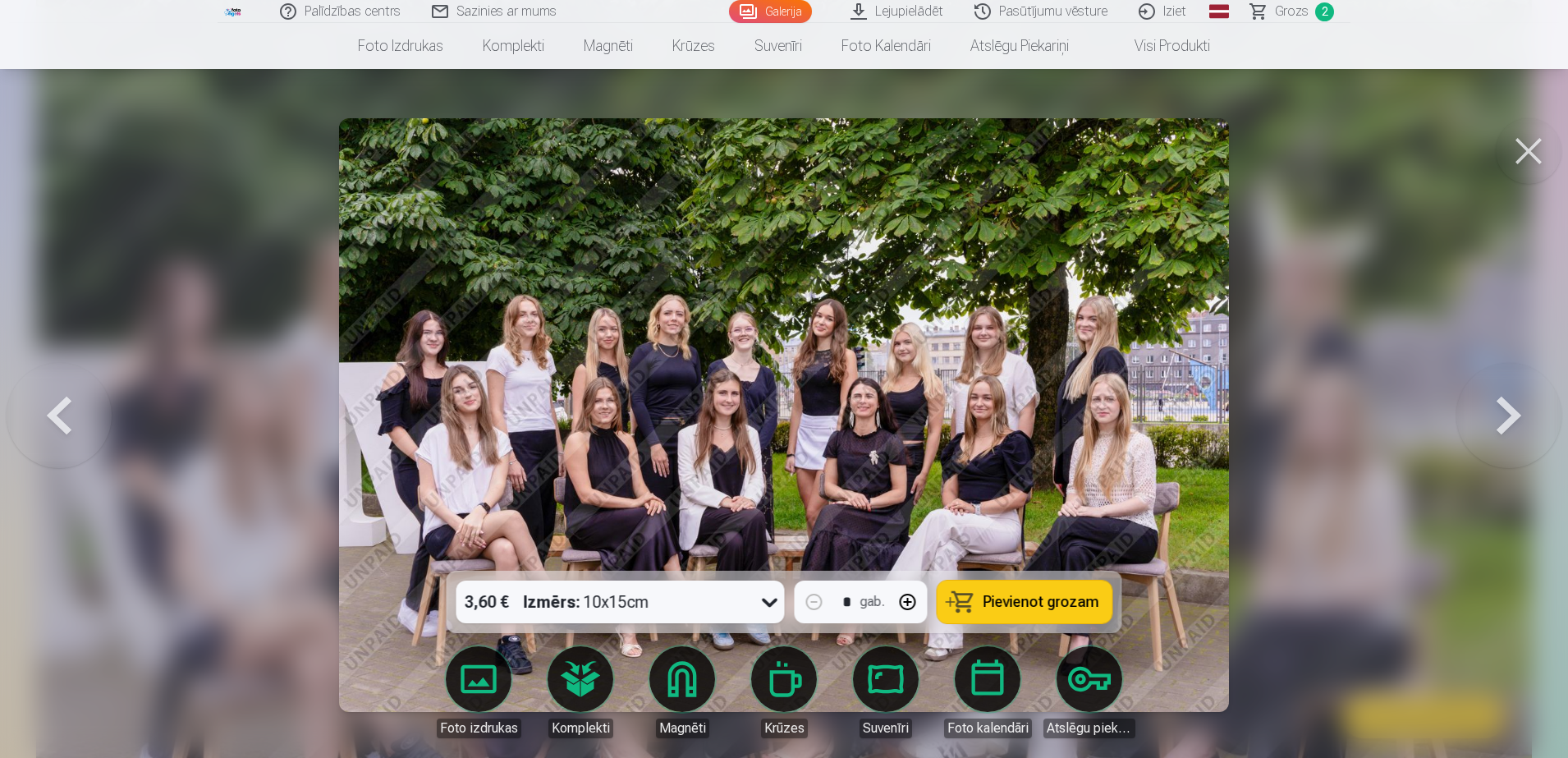
click at [1032, 589] on button "Pievienot grozam" at bounding box center [1025, 602] width 175 height 43
click at [1531, 129] on button at bounding box center [1529, 151] width 66 height 66
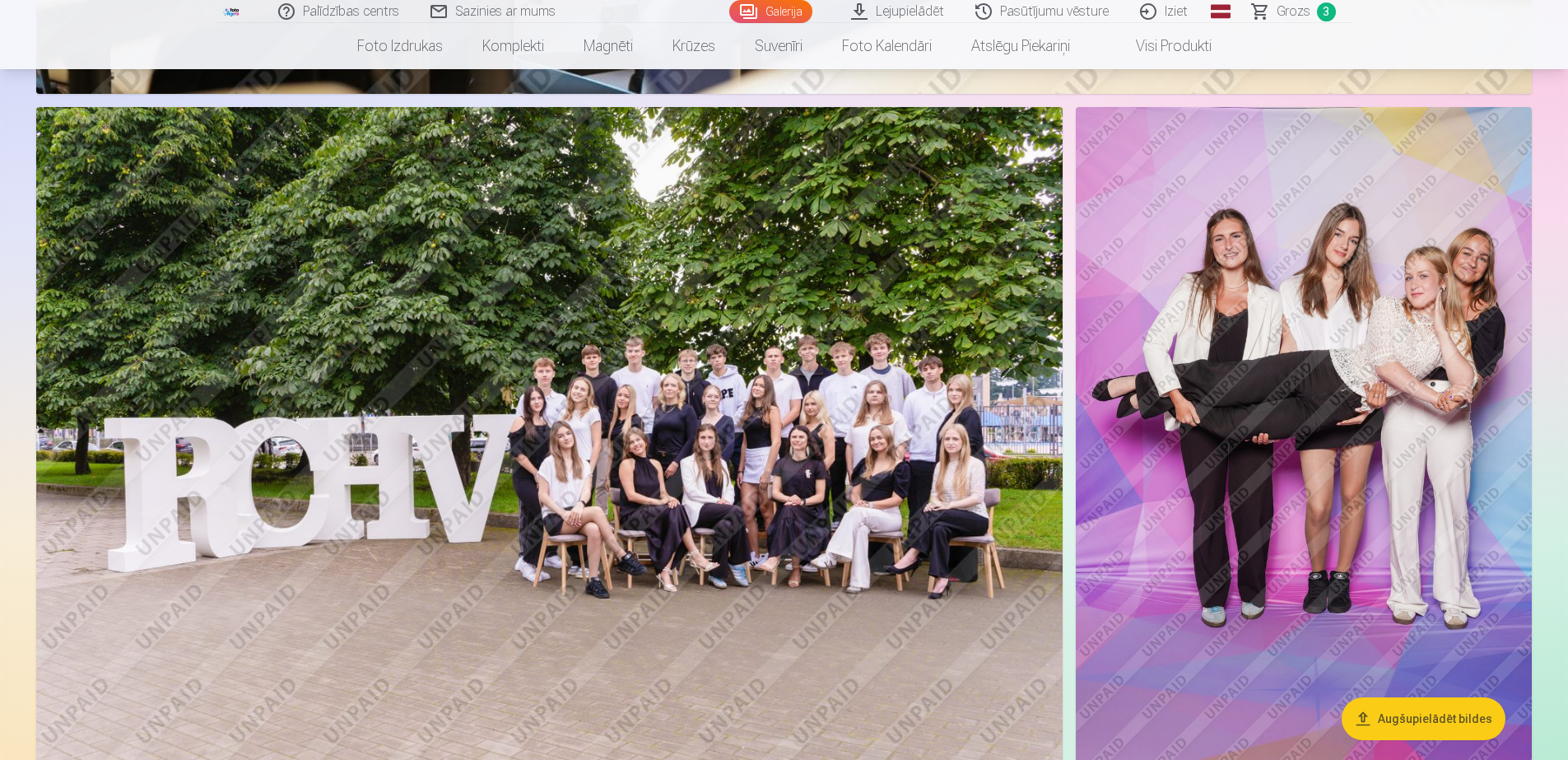
scroll to position [4885, 0]
click at [1306, 459] on img at bounding box center [1304, 451] width 456 height 685
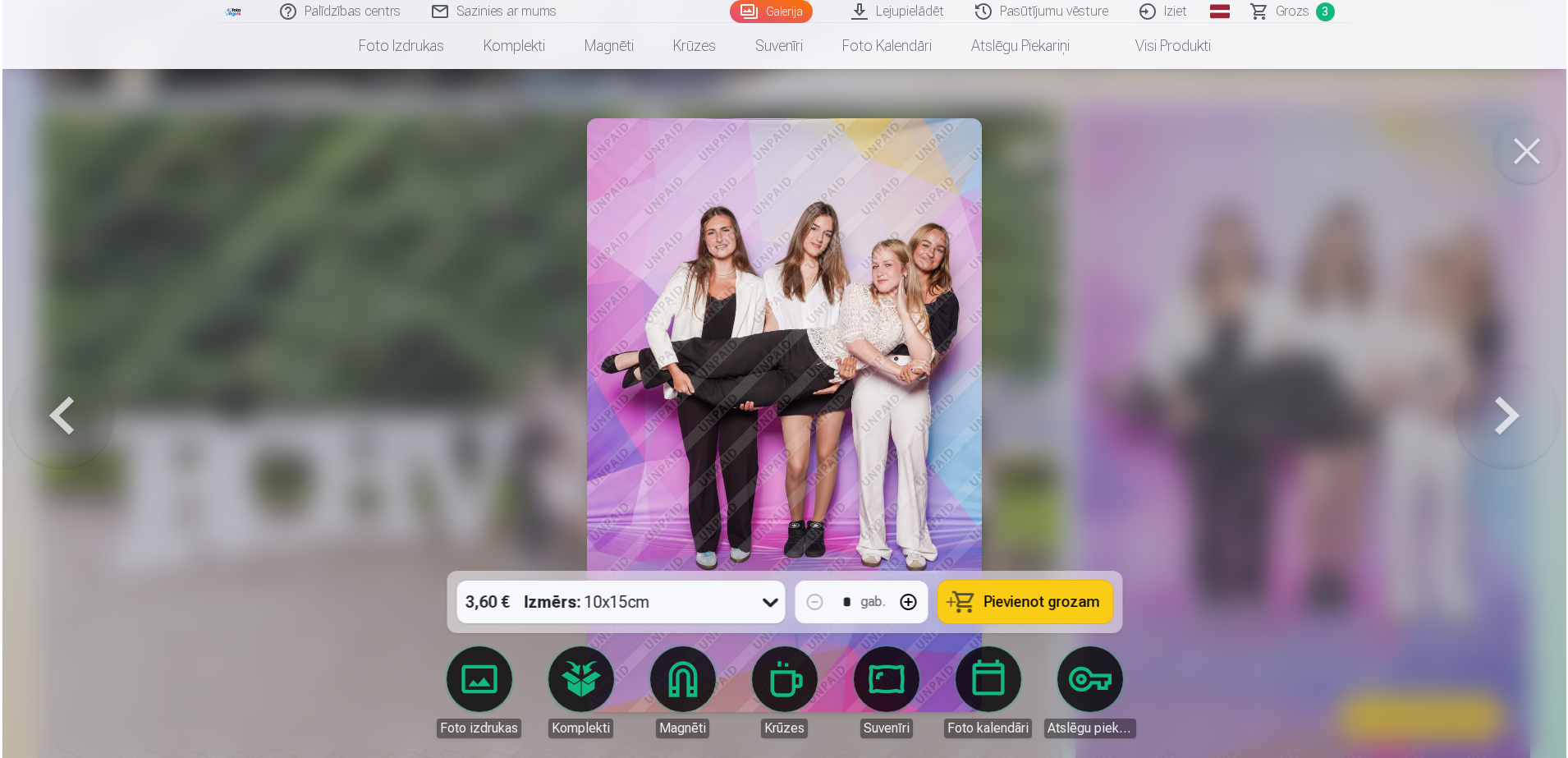
scroll to position [4882, 0]
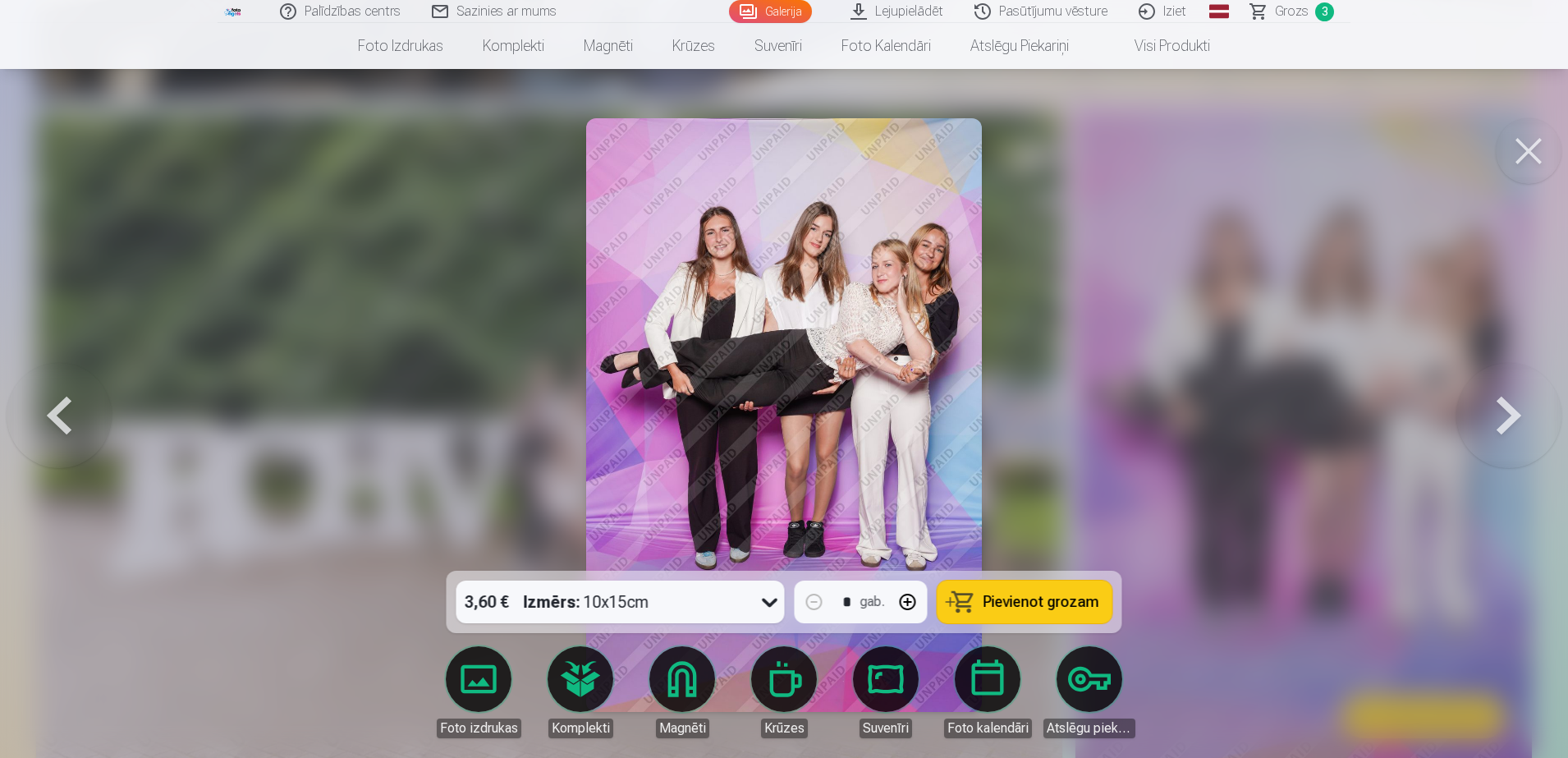
click at [1024, 600] on span "Pievienot grozam" at bounding box center [1041, 602] width 115 height 15
click at [1531, 142] on button at bounding box center [1529, 151] width 66 height 66
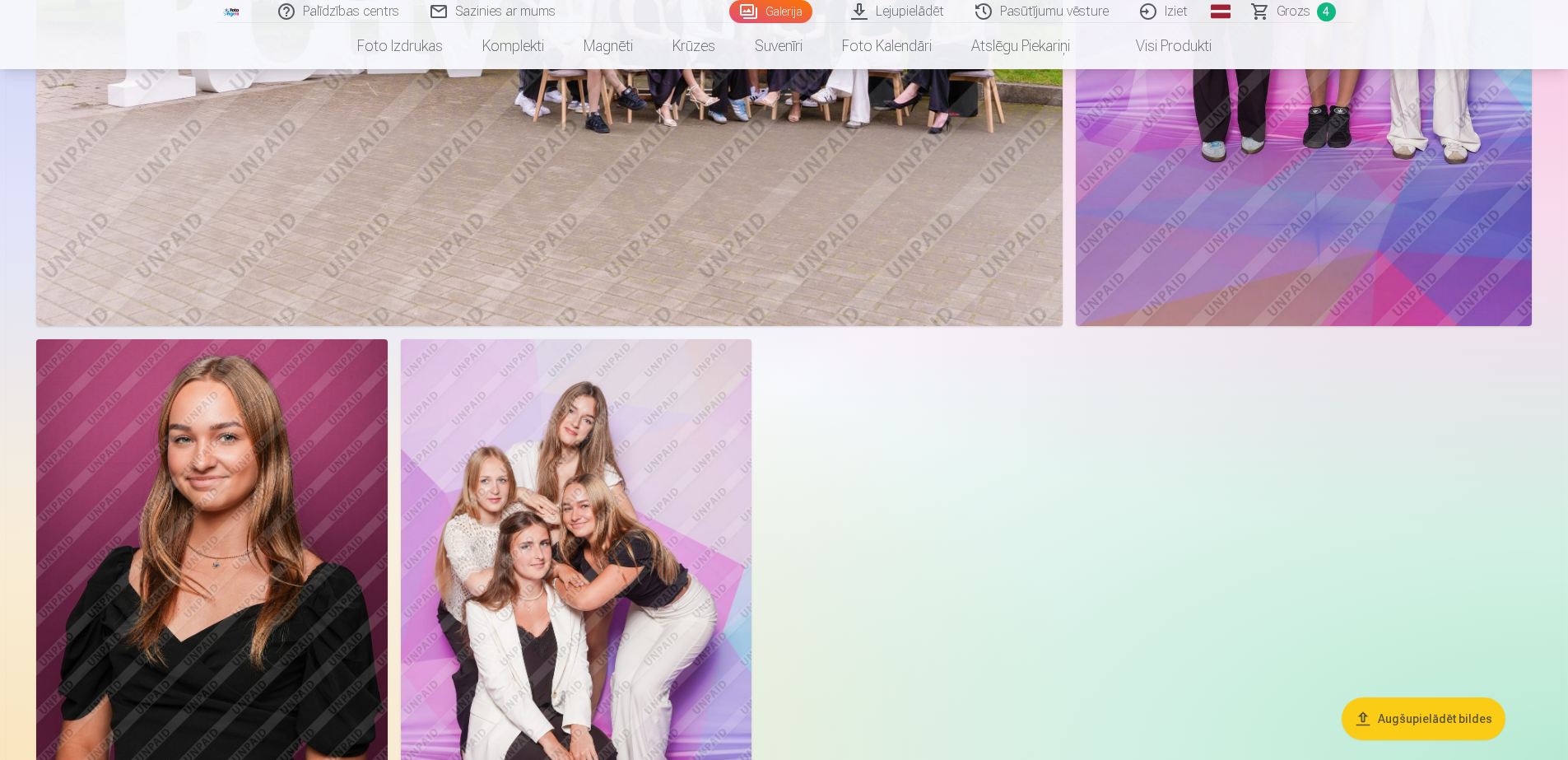
scroll to position [5354, 0]
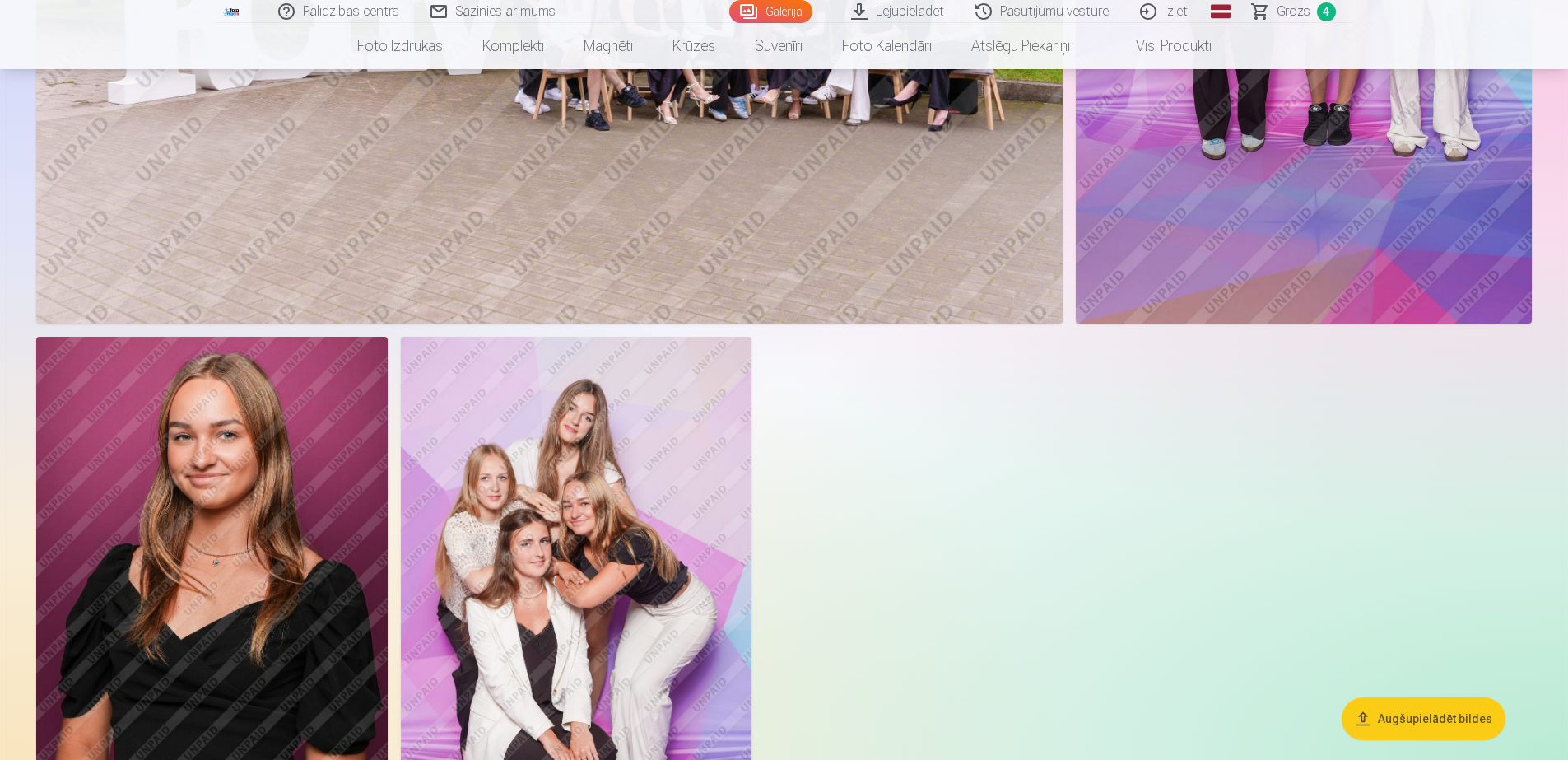
click at [637, 532] on img at bounding box center [576, 600] width 352 height 527
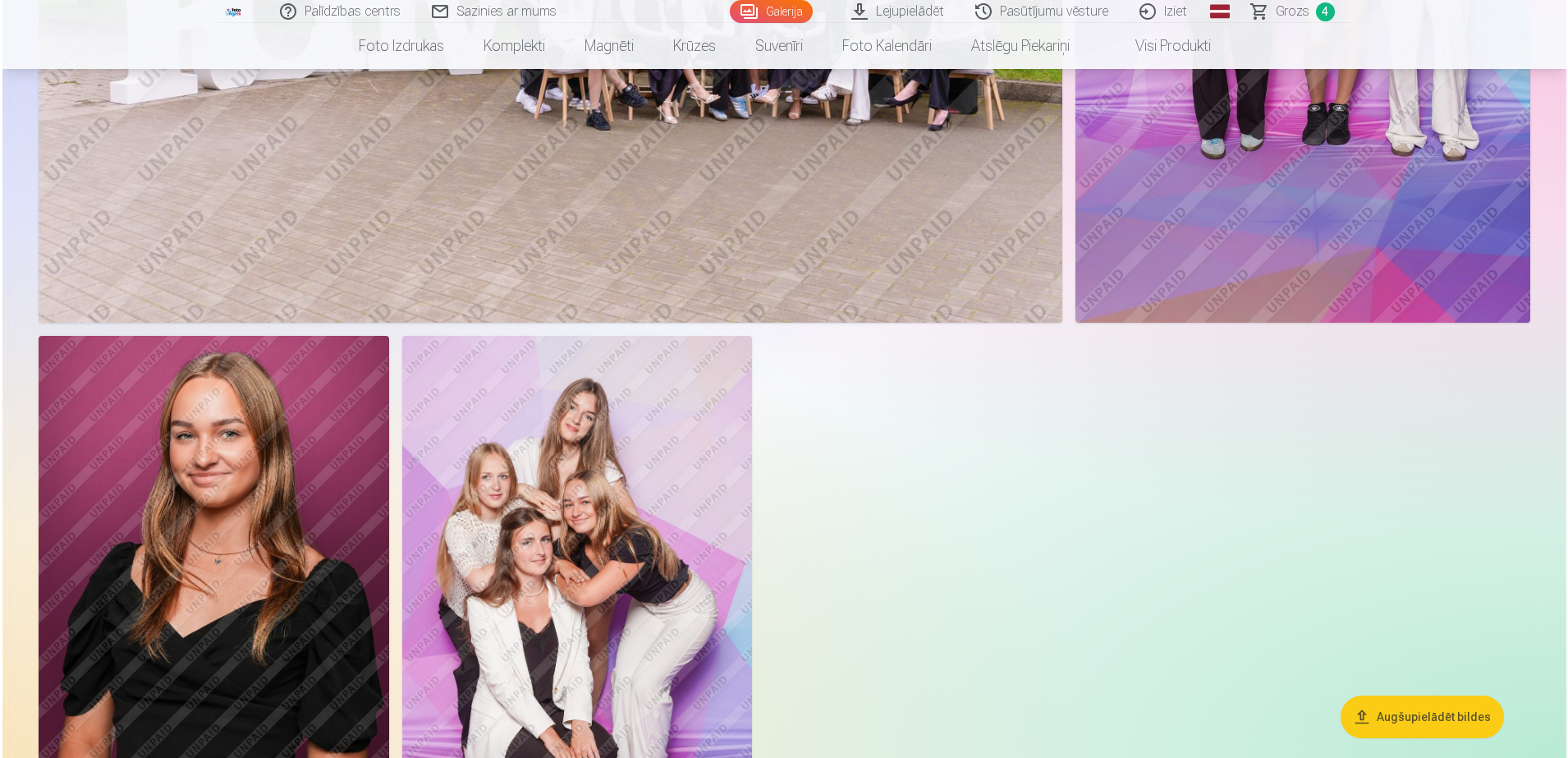
scroll to position [5353, 0]
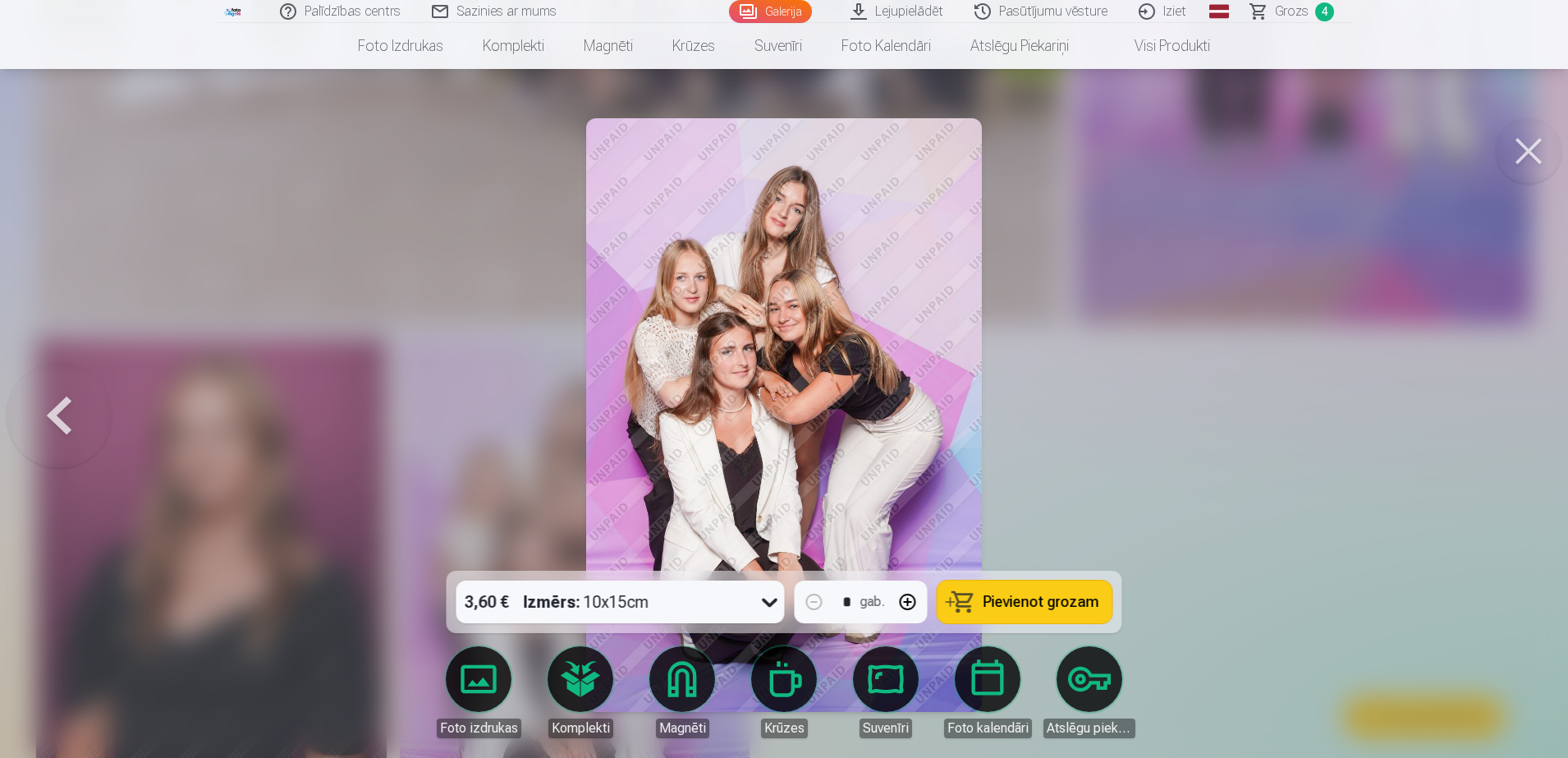
click at [1005, 587] on button "Pievienot grozam" at bounding box center [1025, 602] width 175 height 43
click at [1536, 140] on button at bounding box center [1529, 151] width 66 height 66
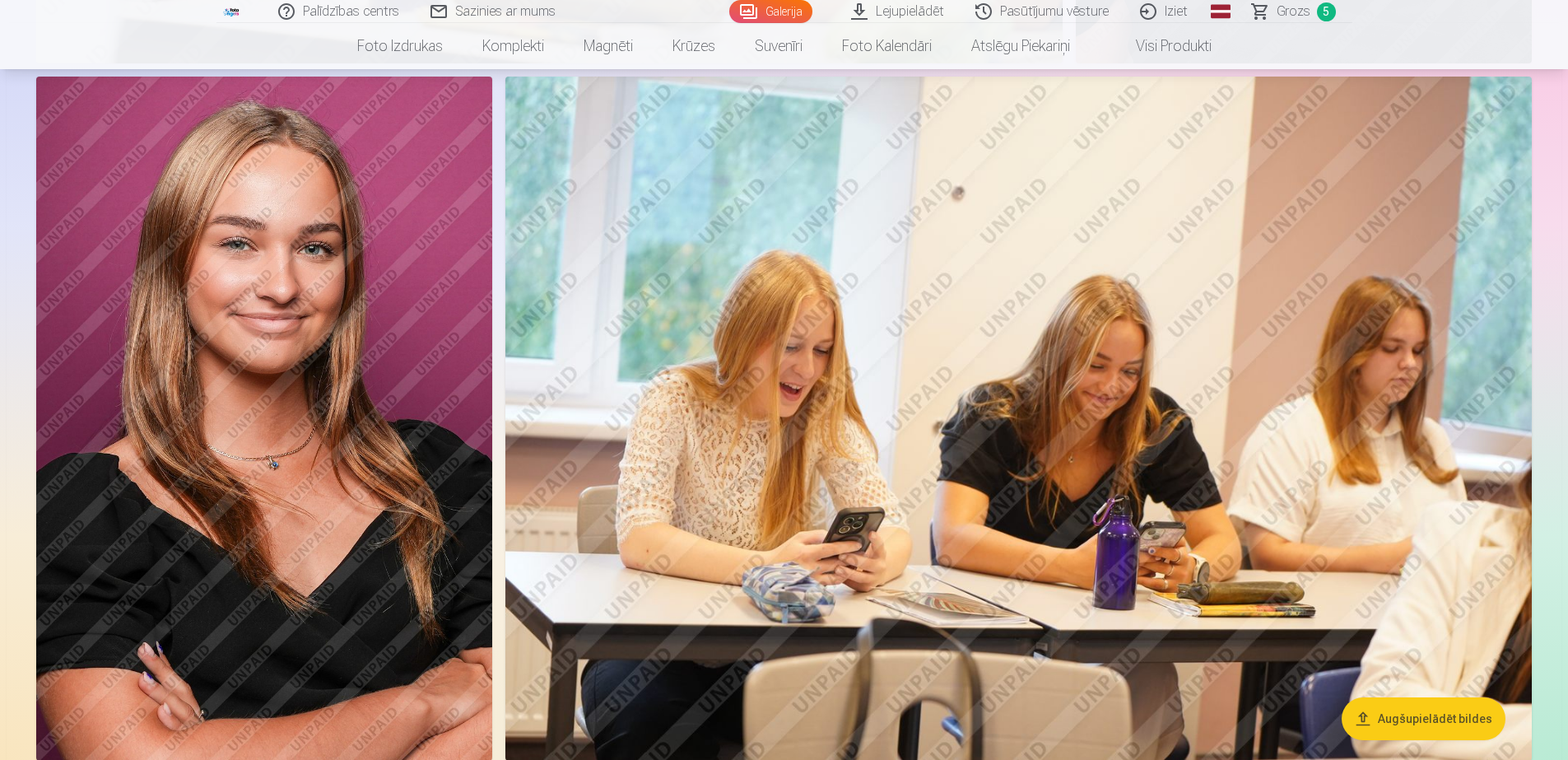
scroll to position [1501, 0]
drag, startPoint x: 292, startPoint y: 361, endPoint x: 291, endPoint y: 195, distance: 166.0
click at [291, 195] on img at bounding box center [264, 417] width 456 height 684
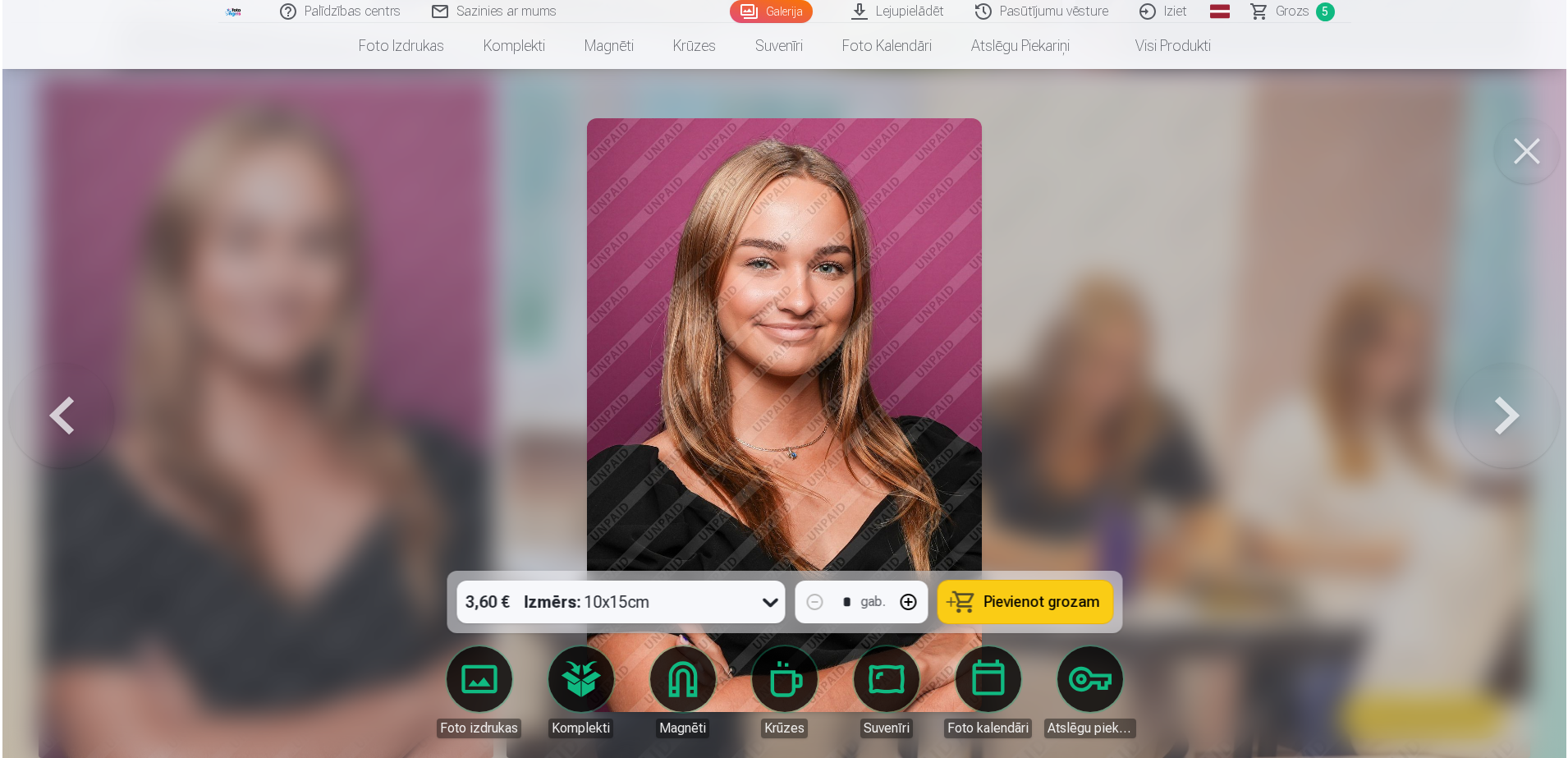
scroll to position [1498, 0]
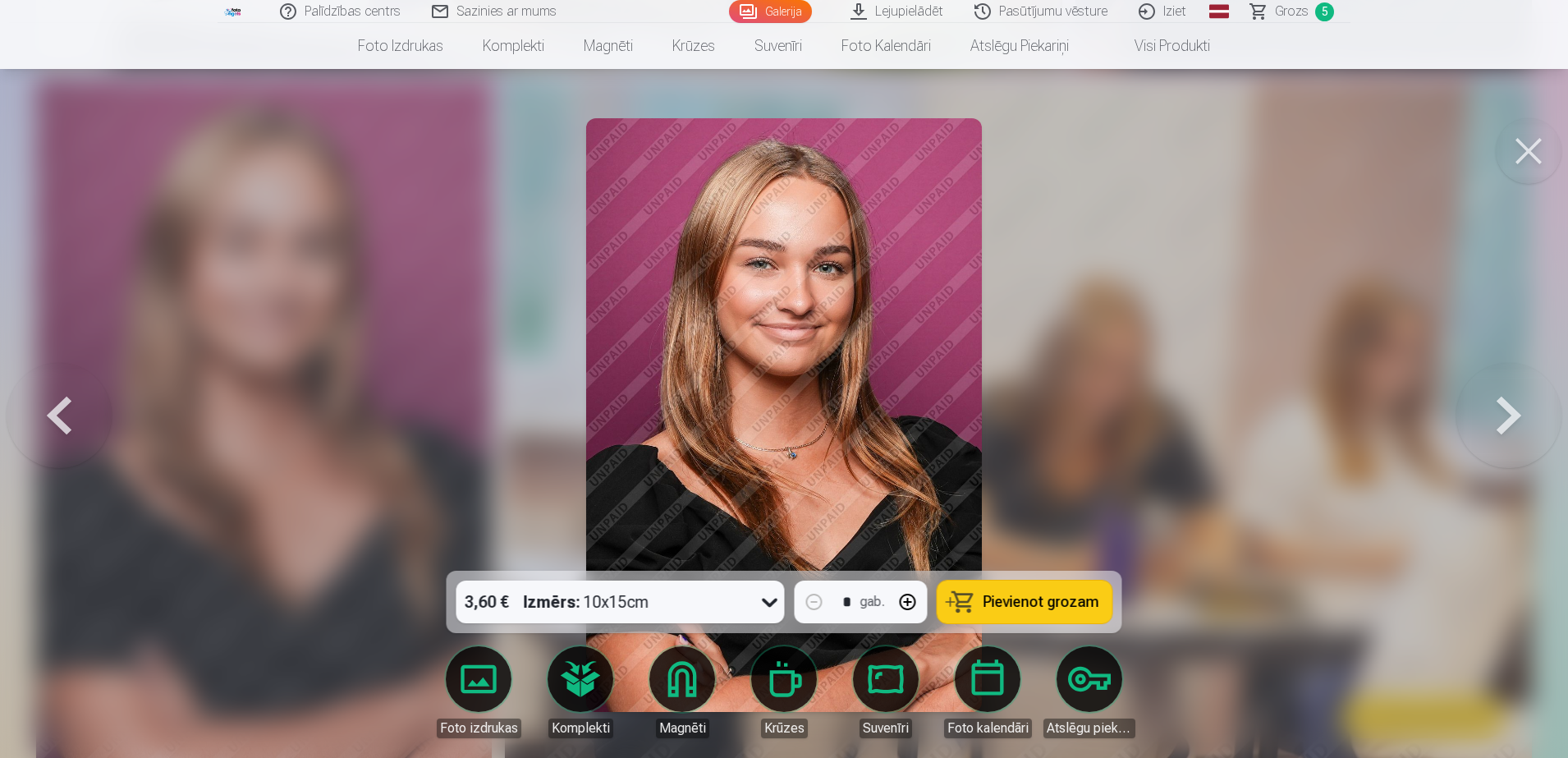
click at [1511, 156] on button at bounding box center [1529, 151] width 66 height 66
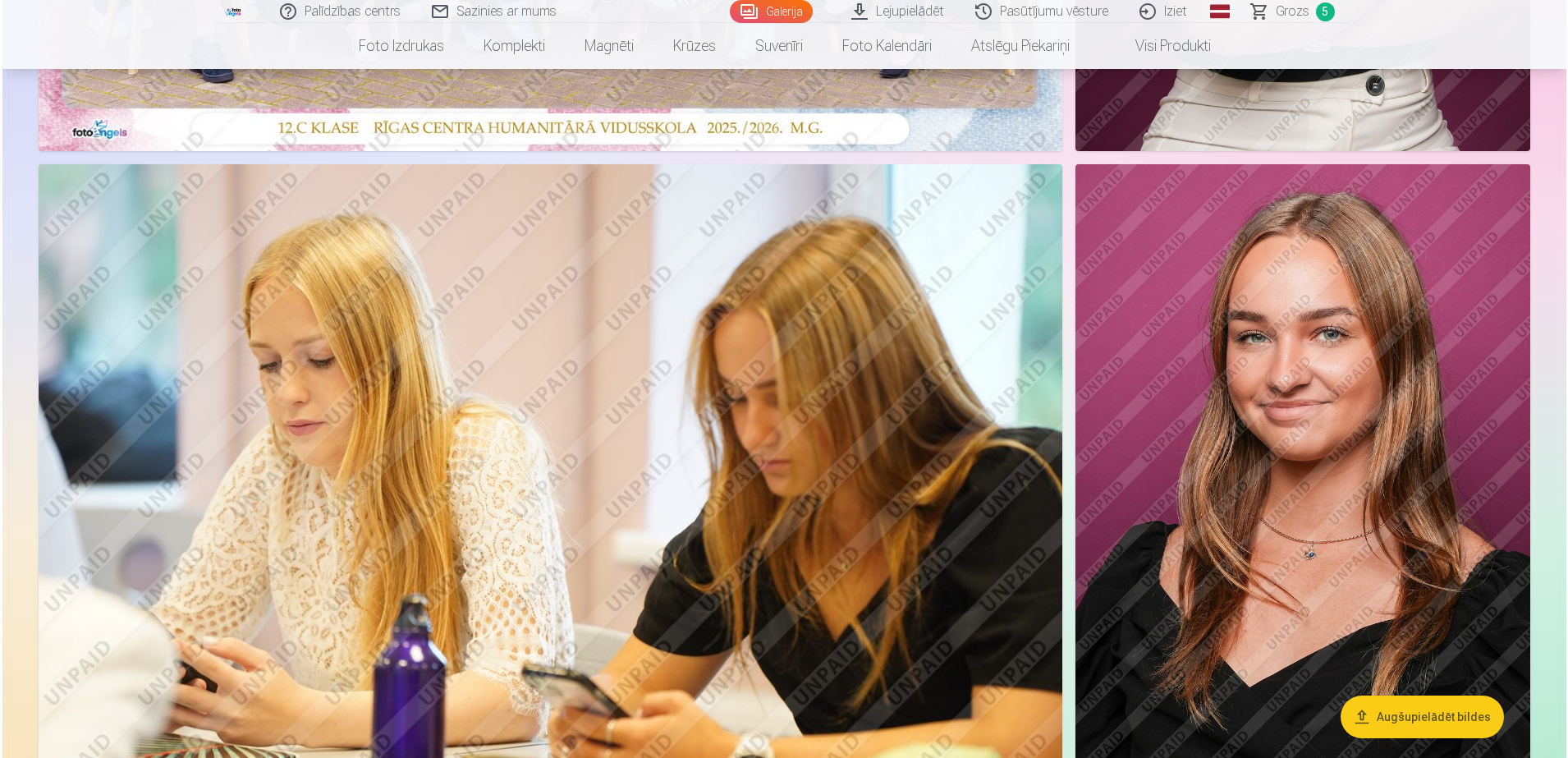
scroll to position [713, 0]
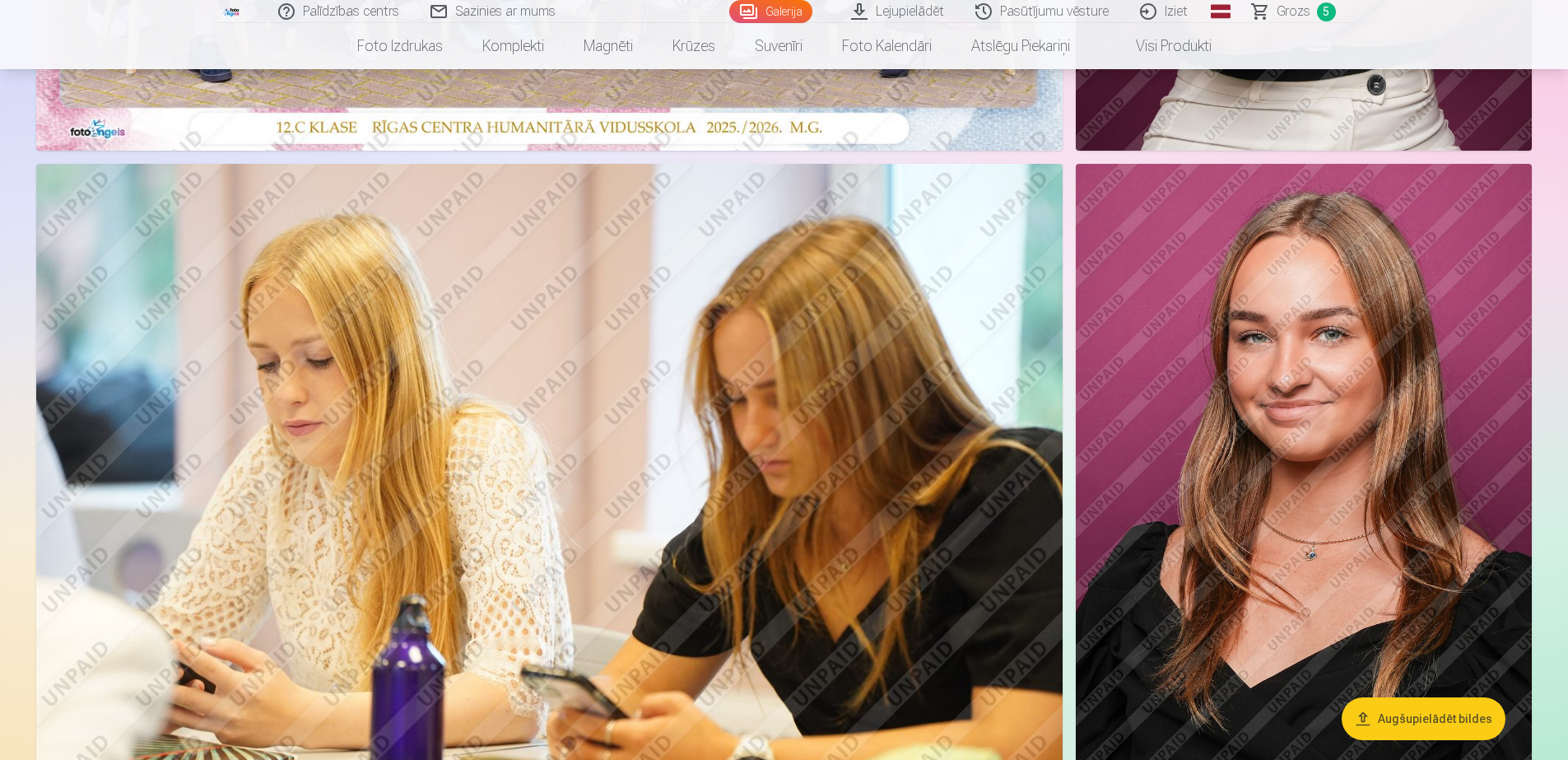
click at [1268, 462] on img at bounding box center [1304, 505] width 456 height 684
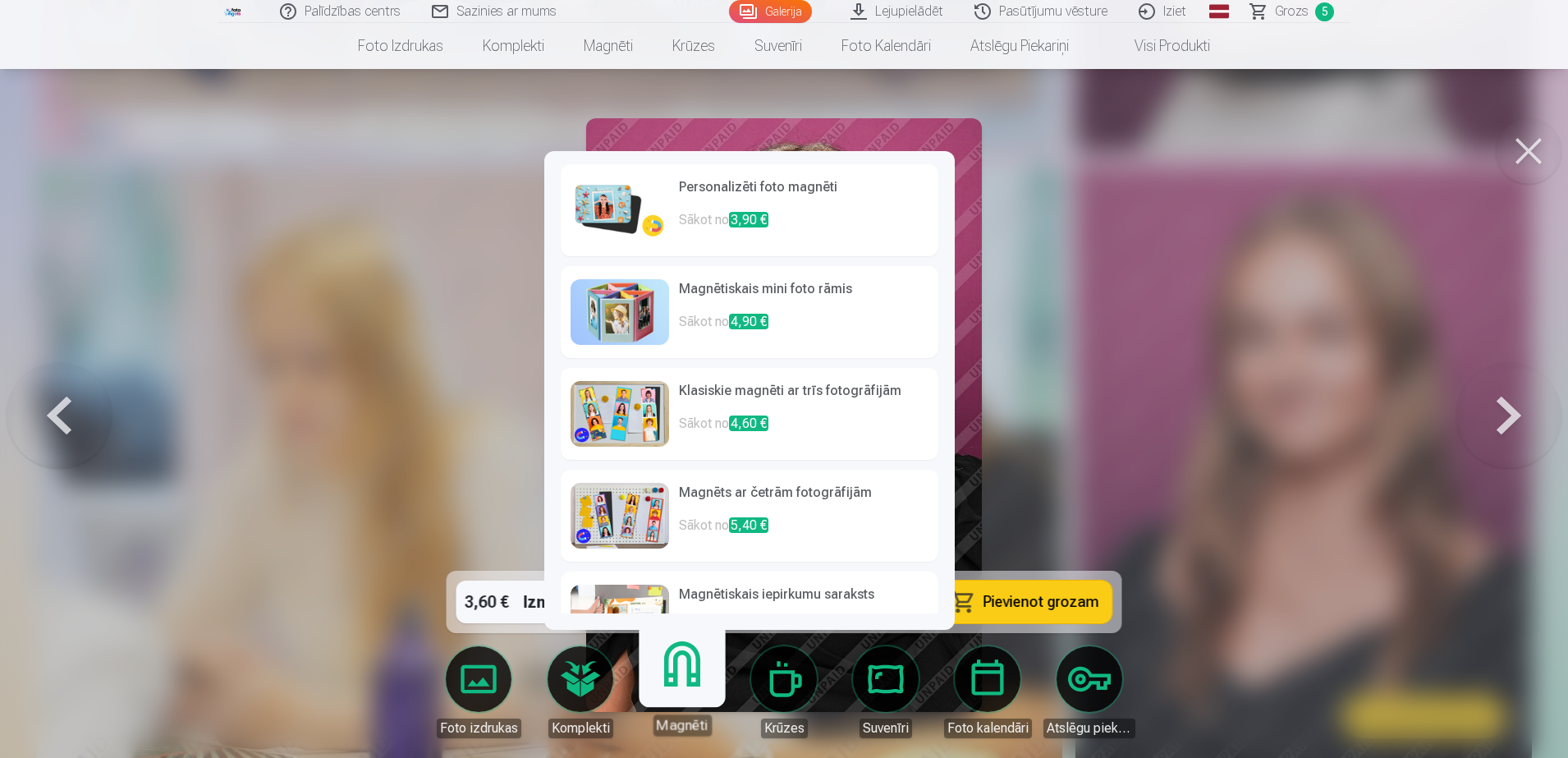
click at [692, 699] on link "Magnēti" at bounding box center [682, 685] width 101 height 101
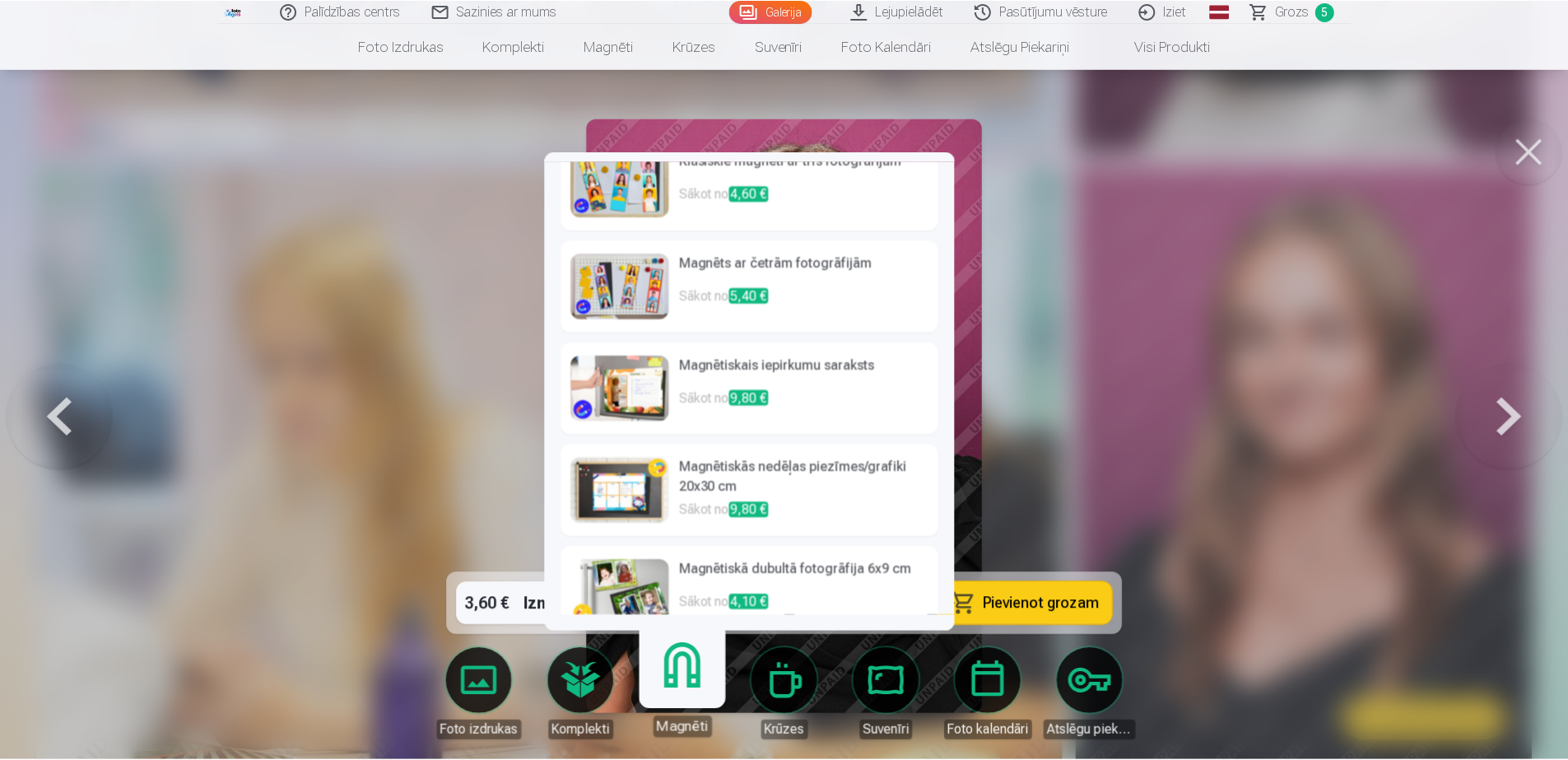
scroll to position [258, 0]
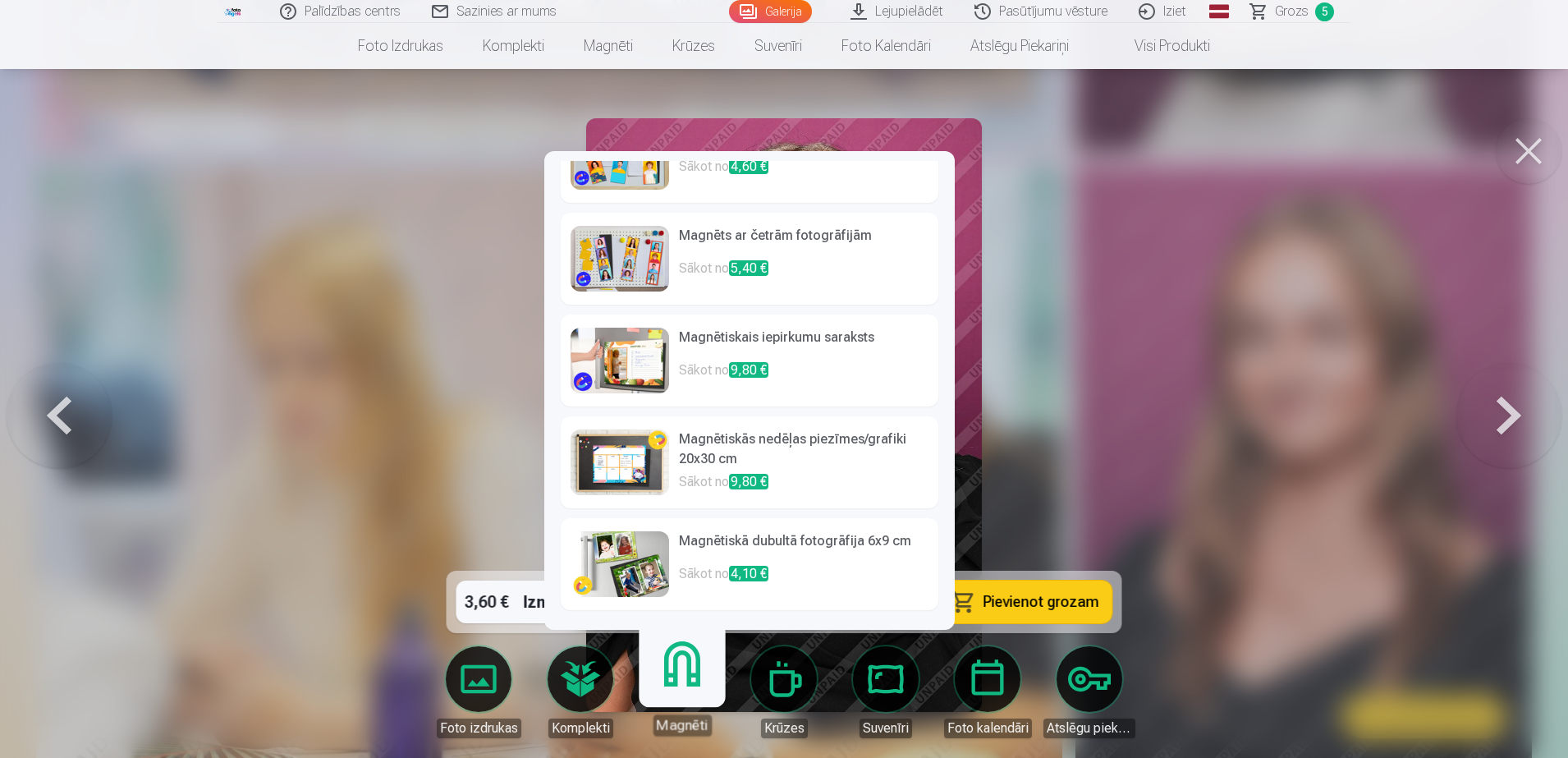
click at [1016, 351] on div at bounding box center [784, 379] width 1568 height 758
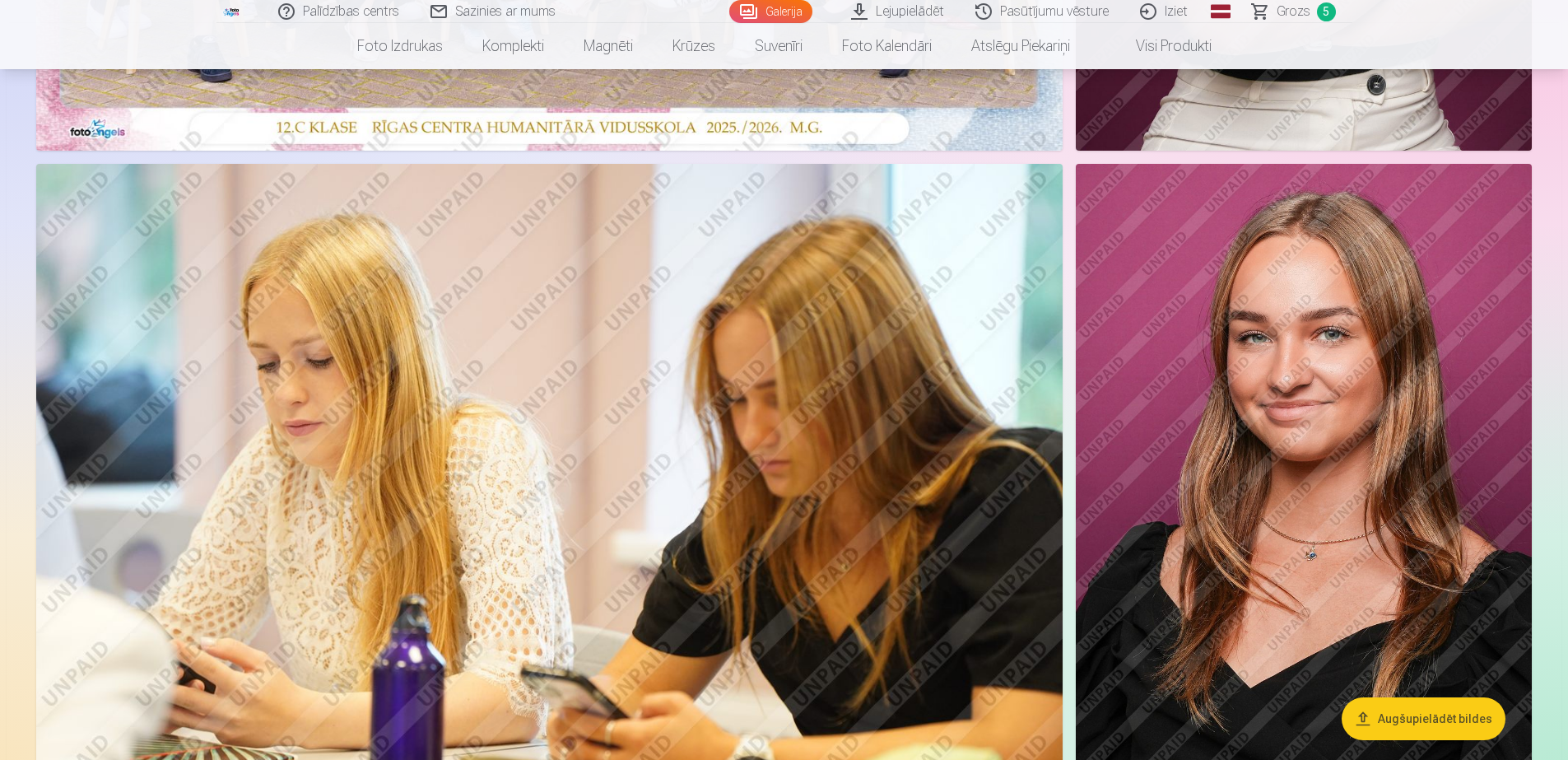
click at [1335, 330] on img at bounding box center [1304, 505] width 456 height 684
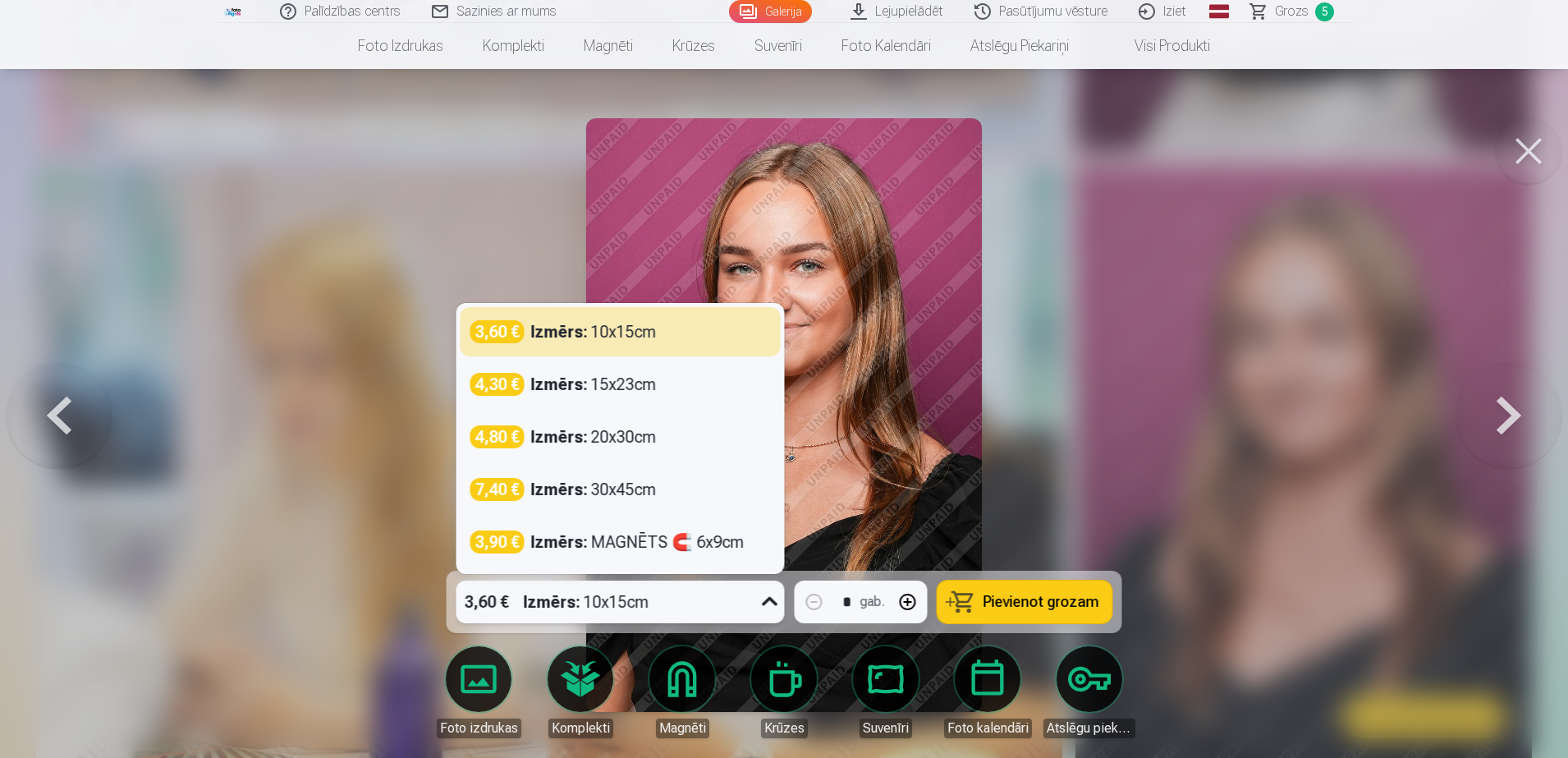
click at [724, 610] on div "3,60 € Izmērs : 10x15cm" at bounding box center [604, 602] width 297 height 43
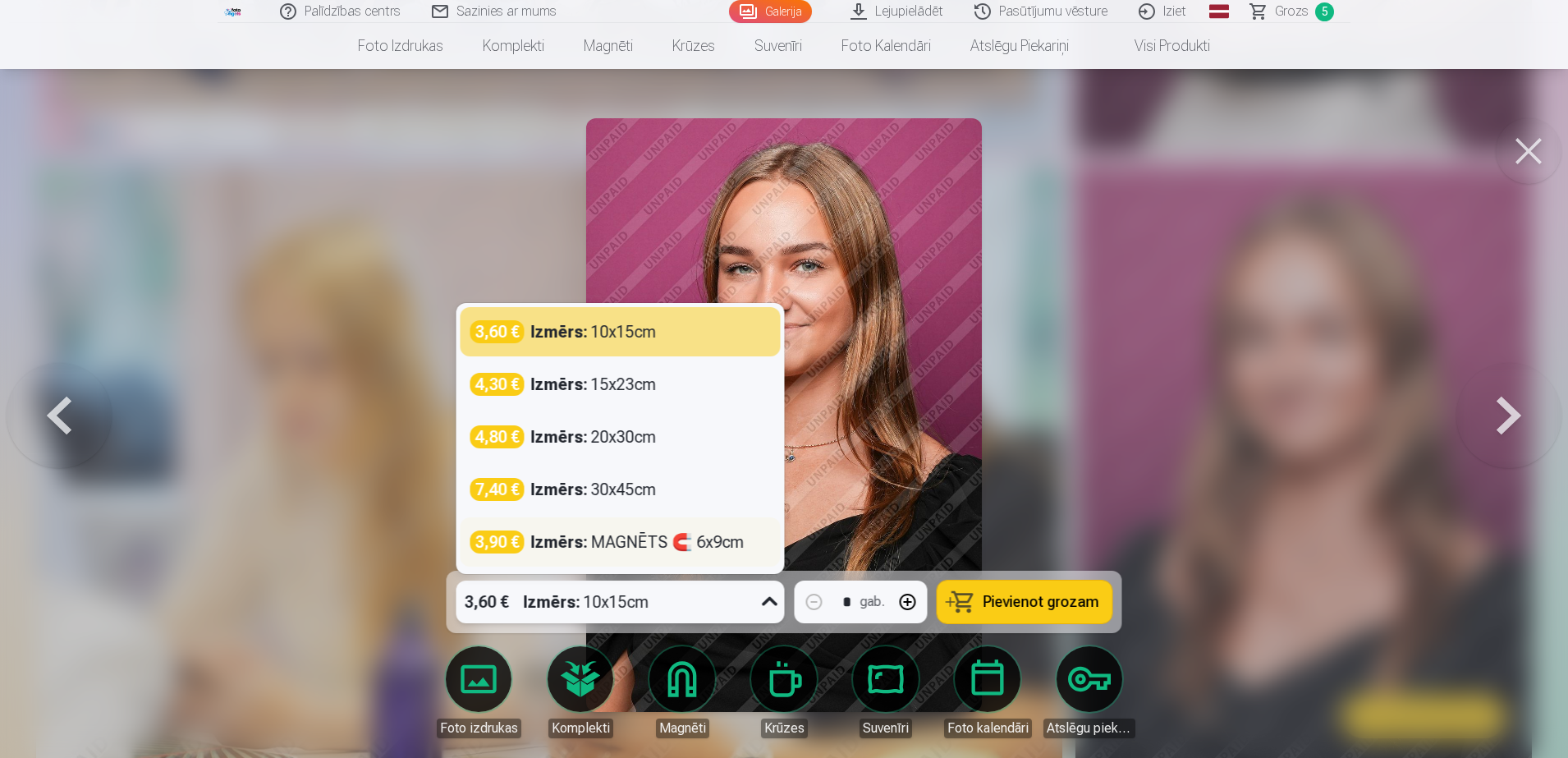
click at [684, 547] on div "Izmērs : MAGNĒTS 🧲 6x9cm" at bounding box center [638, 542] width 213 height 23
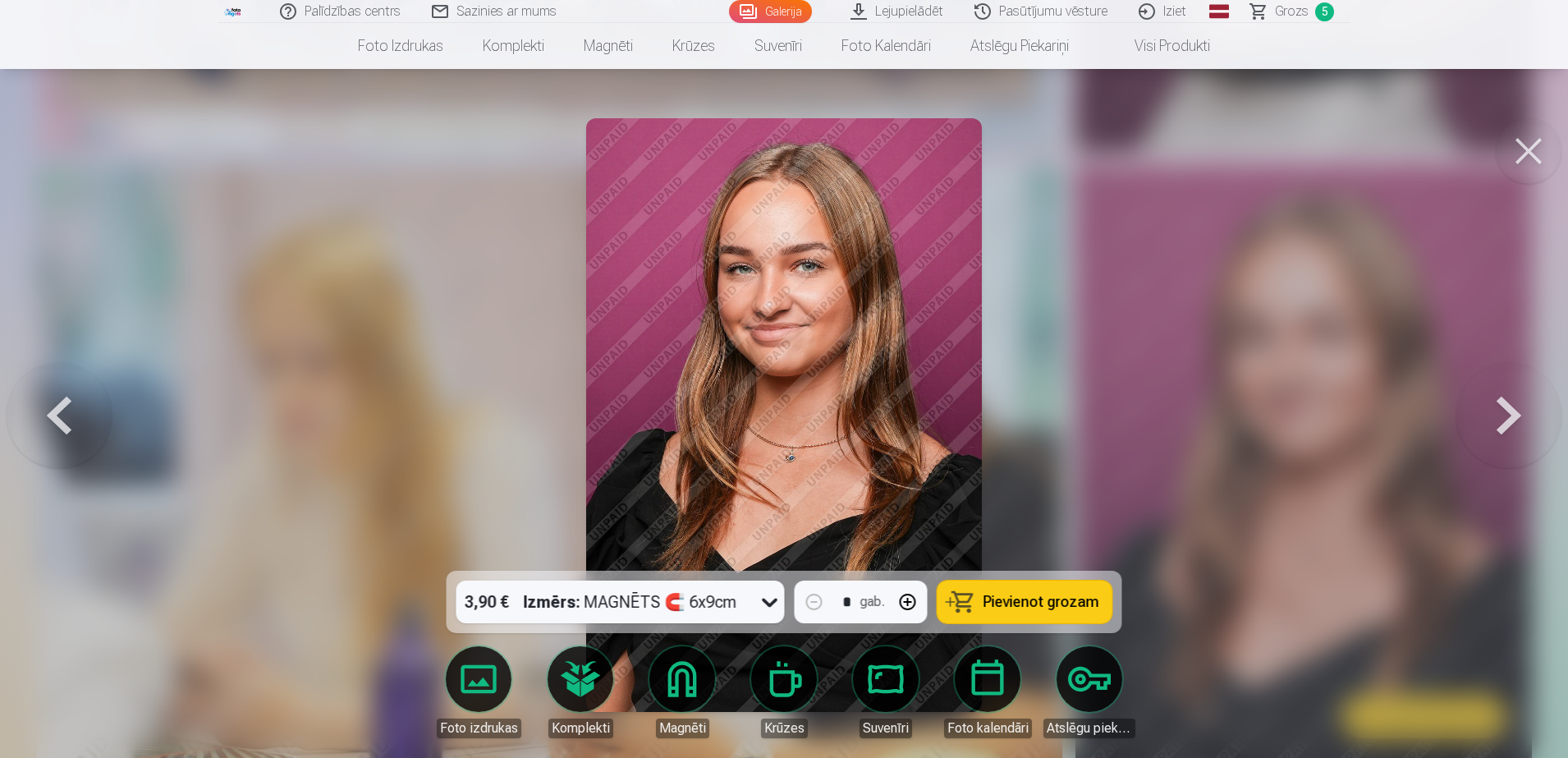
click at [907, 597] on button "button" at bounding box center [908, 602] width 39 height 39
click at [1012, 594] on span "Pievienot grozam" at bounding box center [1041, 602] width 115 height 15
type input "*"
click at [1517, 162] on button at bounding box center [1529, 151] width 66 height 66
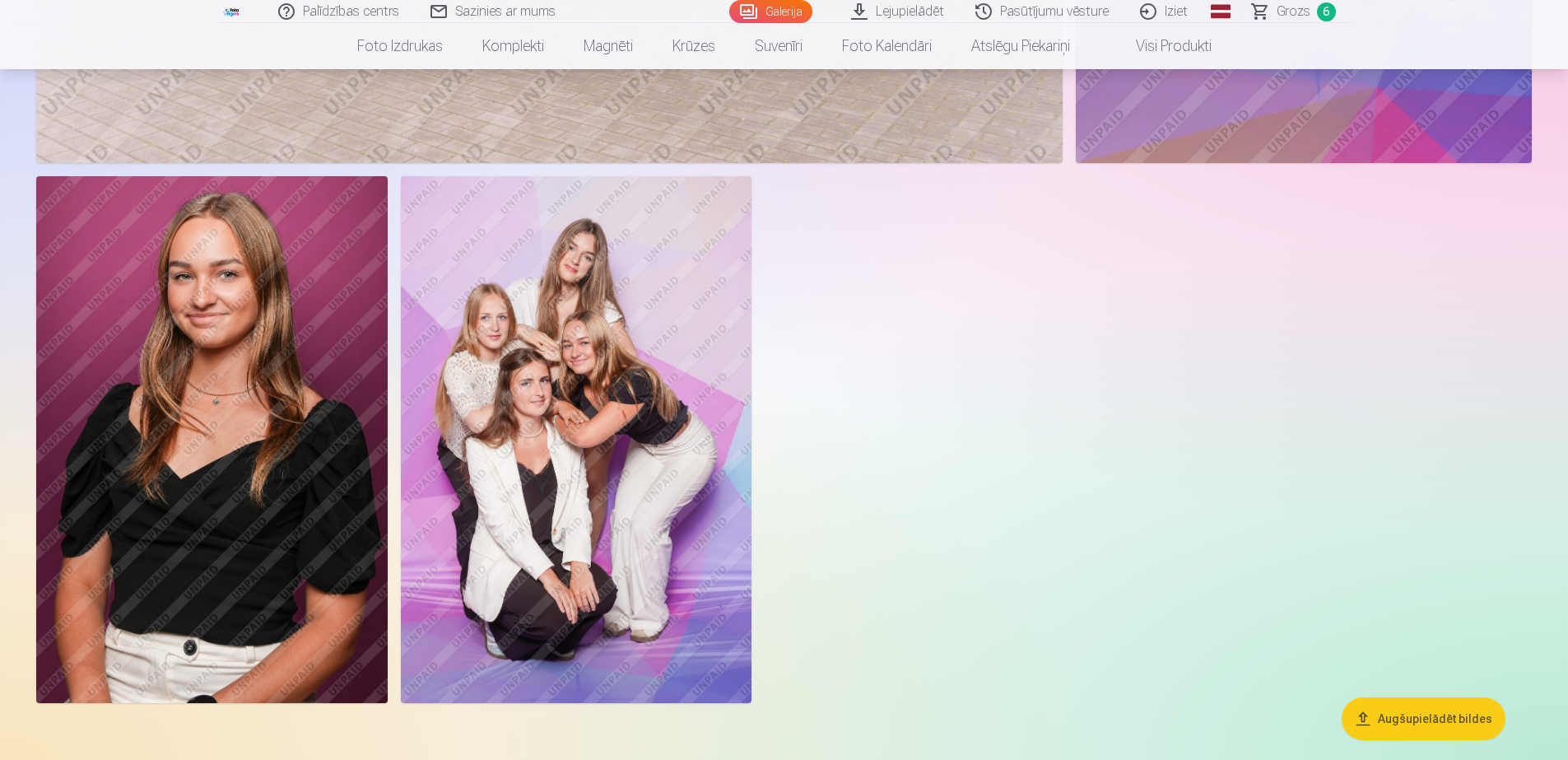
scroll to position [5527, 0]
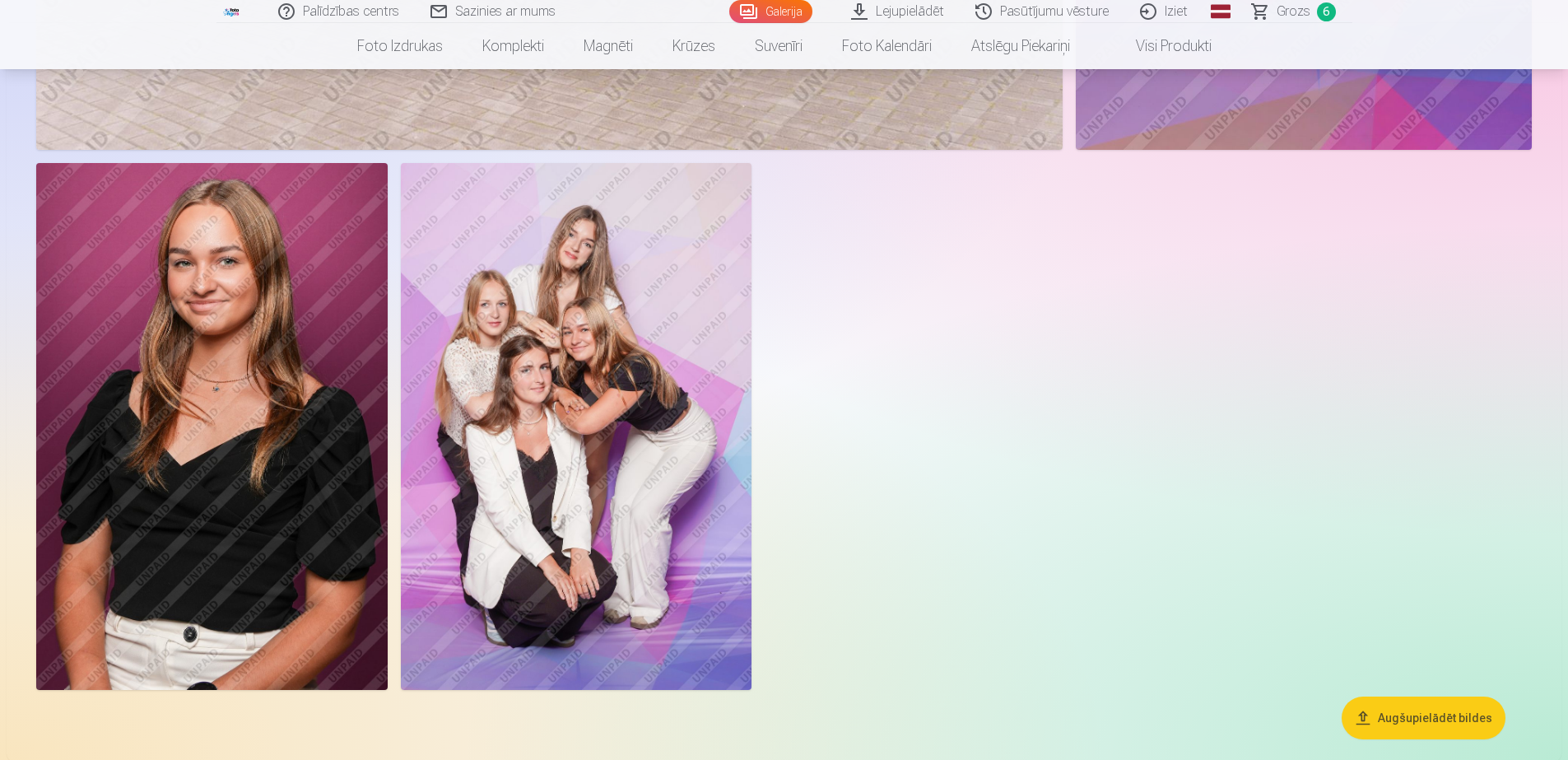
click at [223, 483] on img at bounding box center [212, 427] width 352 height 527
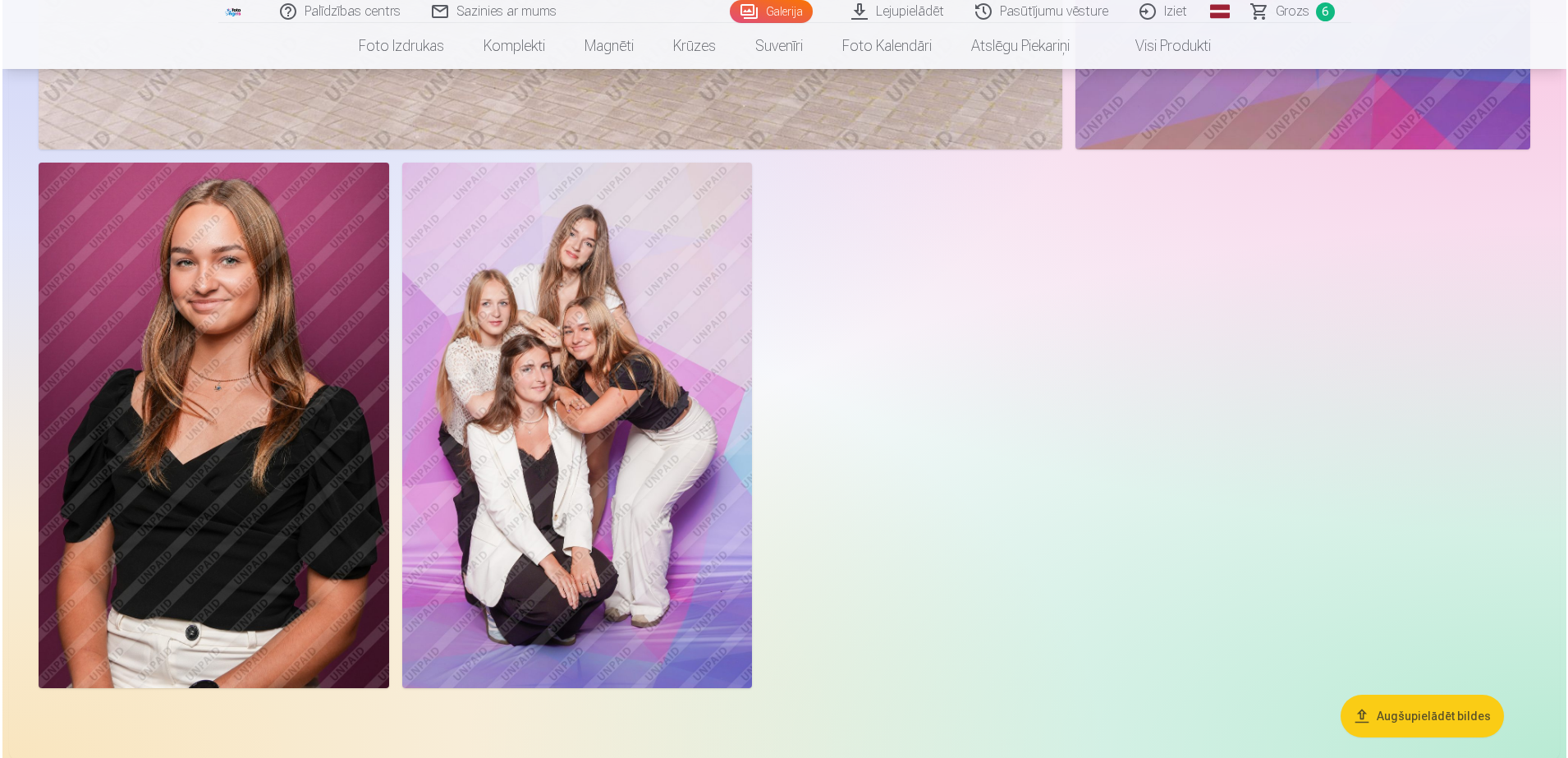
scroll to position [5526, 0]
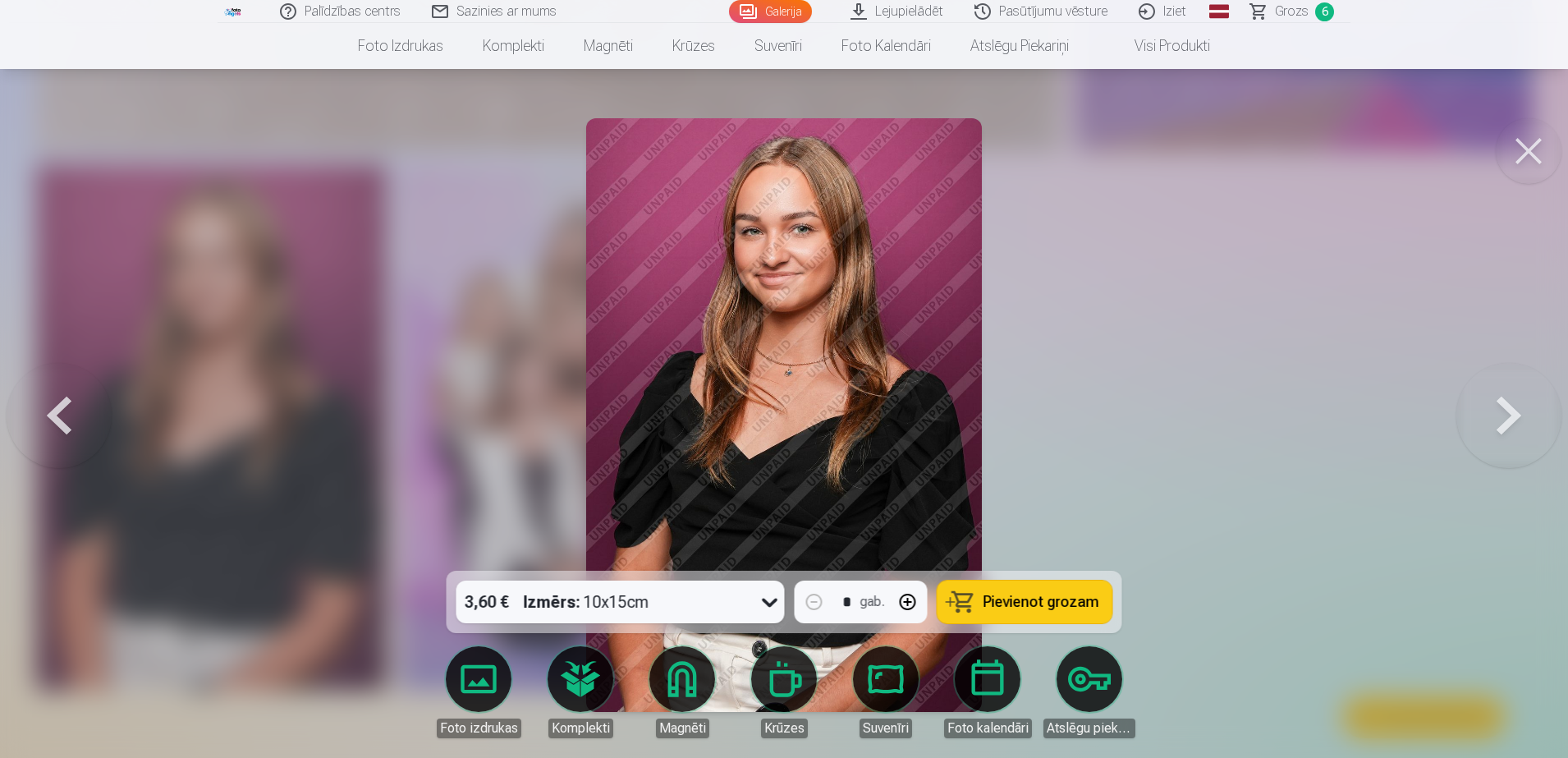
click at [1515, 140] on button at bounding box center [1529, 151] width 66 height 66
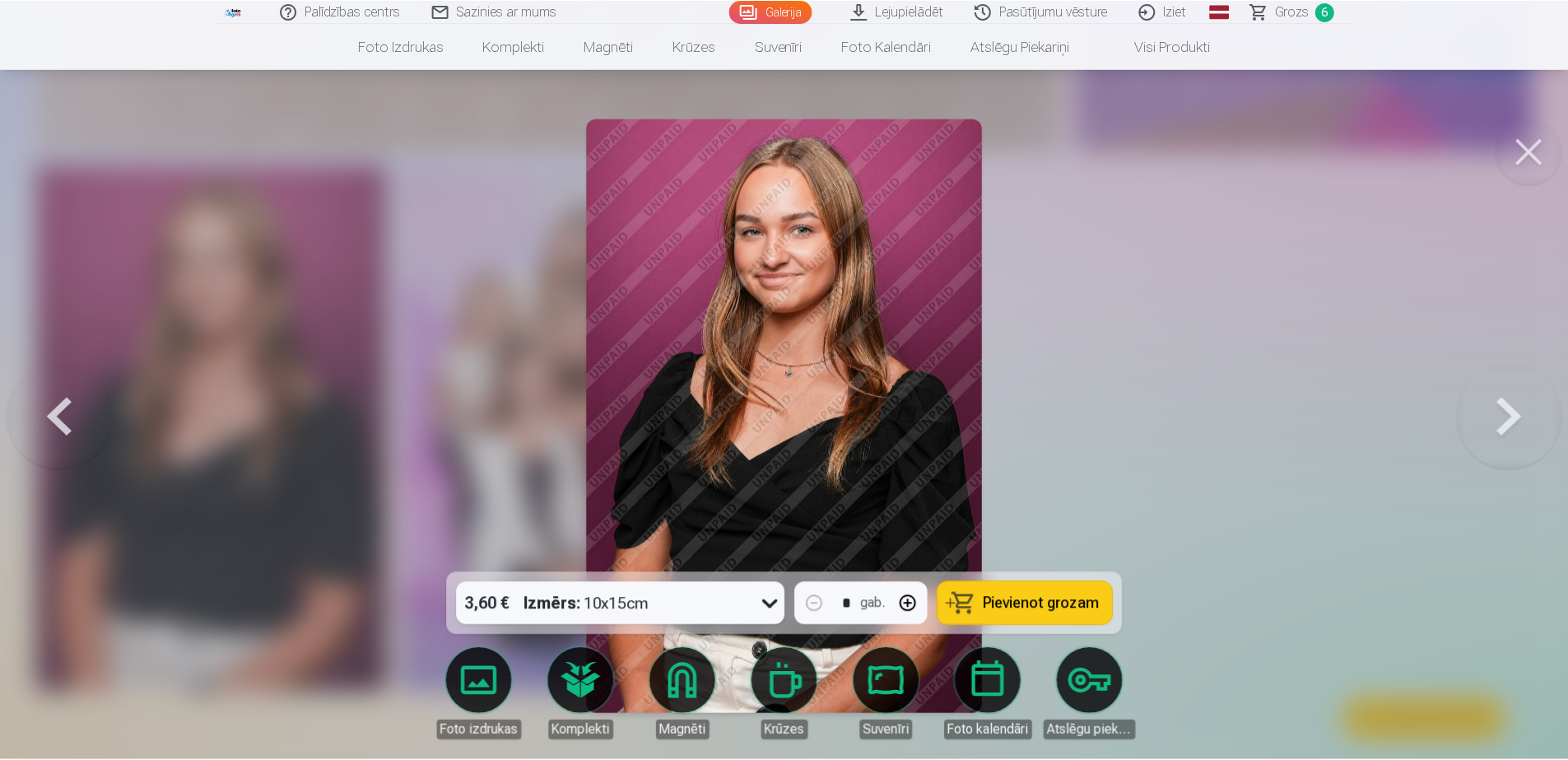
scroll to position [5527, 0]
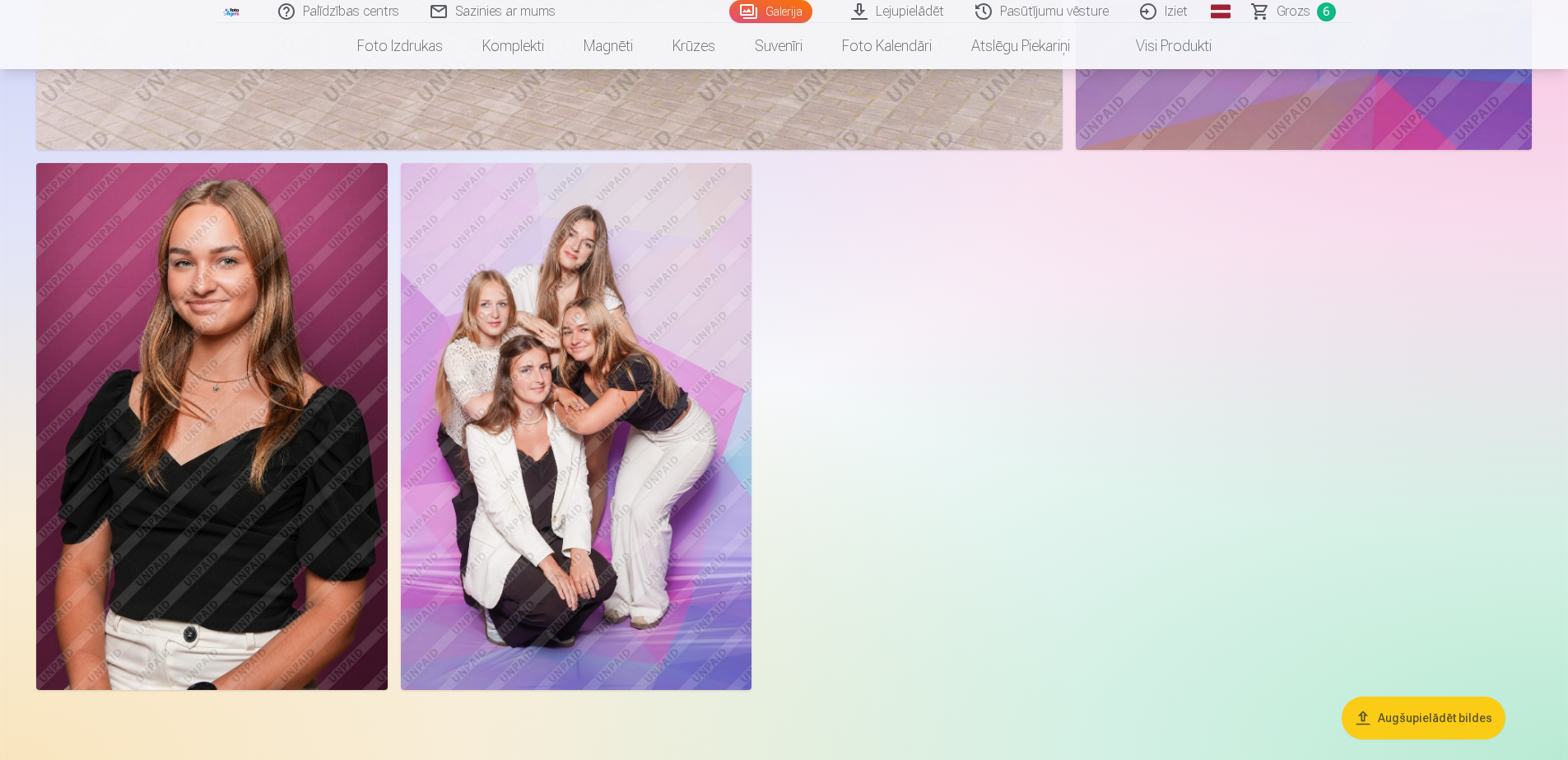
click at [1285, 7] on span "Grozs" at bounding box center [1294, 11] width 34 height 20
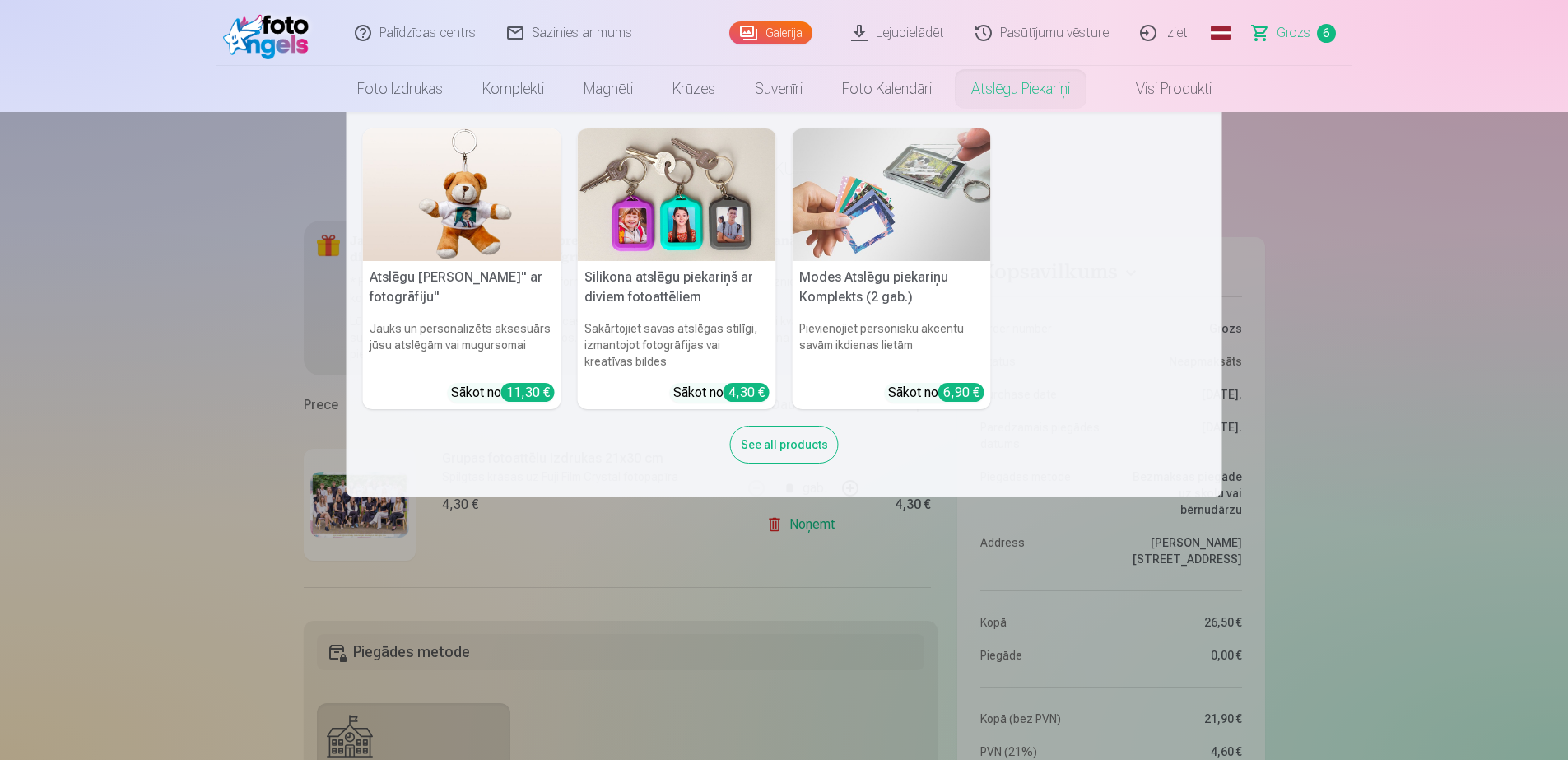
click at [1333, 242] on nav "Atslēgu piekariņš Lācītis" ar fotogrāfiju" Jauks un personalizēts aksesuārs jūs…" at bounding box center [784, 304] width 1568 height 385
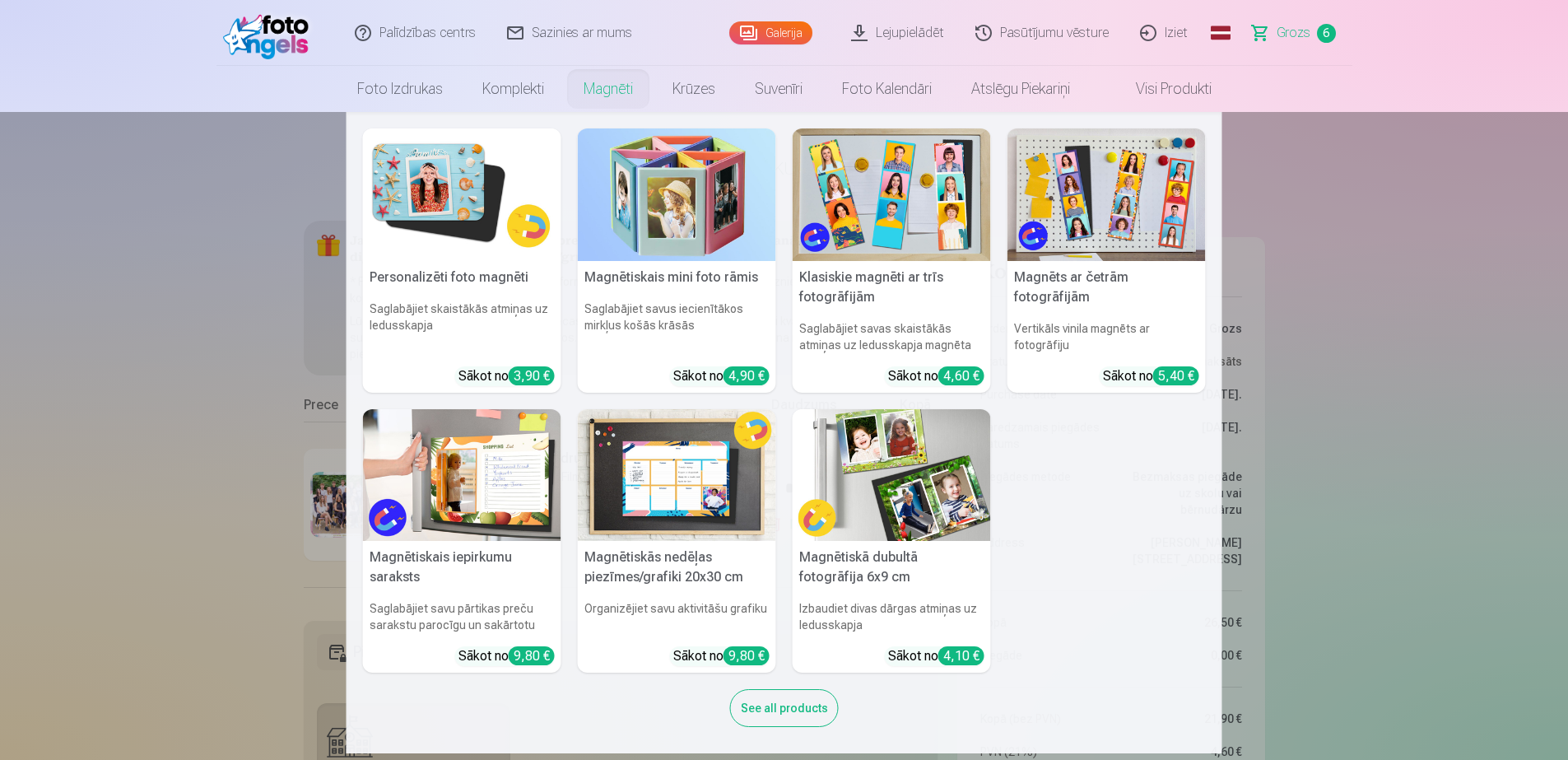
click at [790, 698] on div "See all products" at bounding box center [784, 708] width 108 height 38
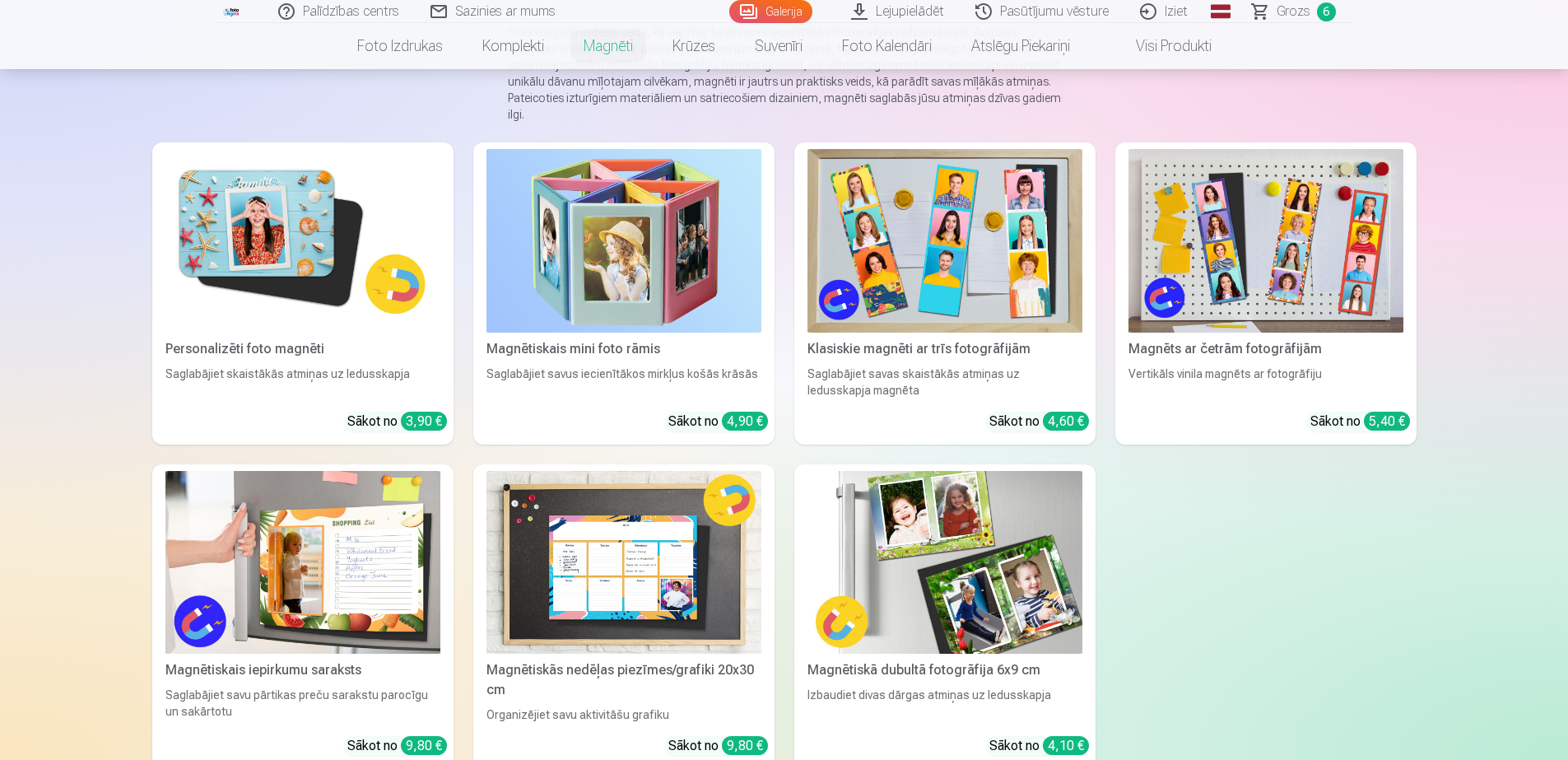
scroll to position [182, 0]
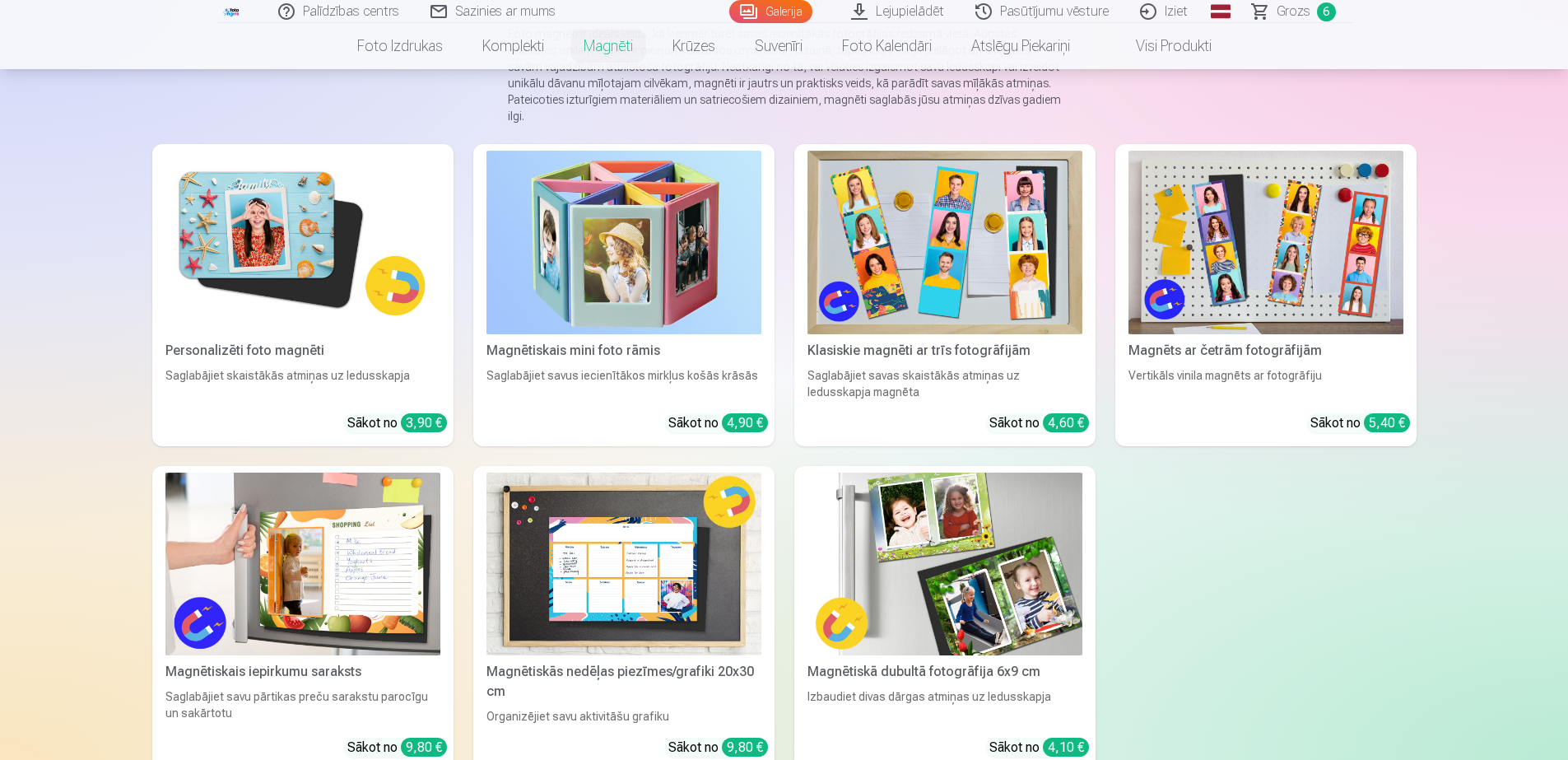
click at [1307, 6] on span "Grozs" at bounding box center [1294, 11] width 34 height 20
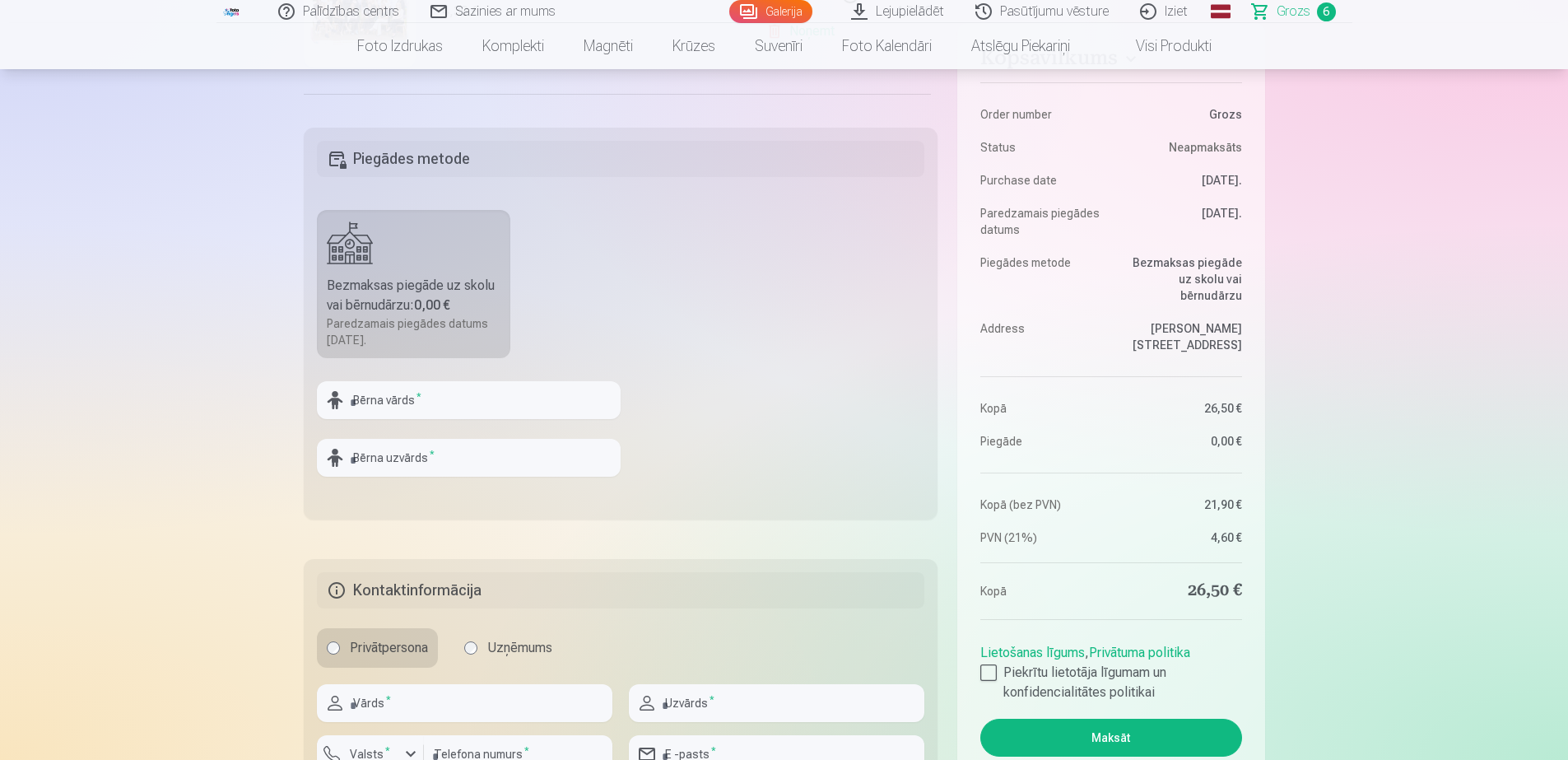
scroll to position [492, 0]
click at [542, 400] on input "text" at bounding box center [469, 401] width 303 height 38
type input "*****"
click at [351, 463] on input "text" at bounding box center [469, 458] width 303 height 38
type input "******"
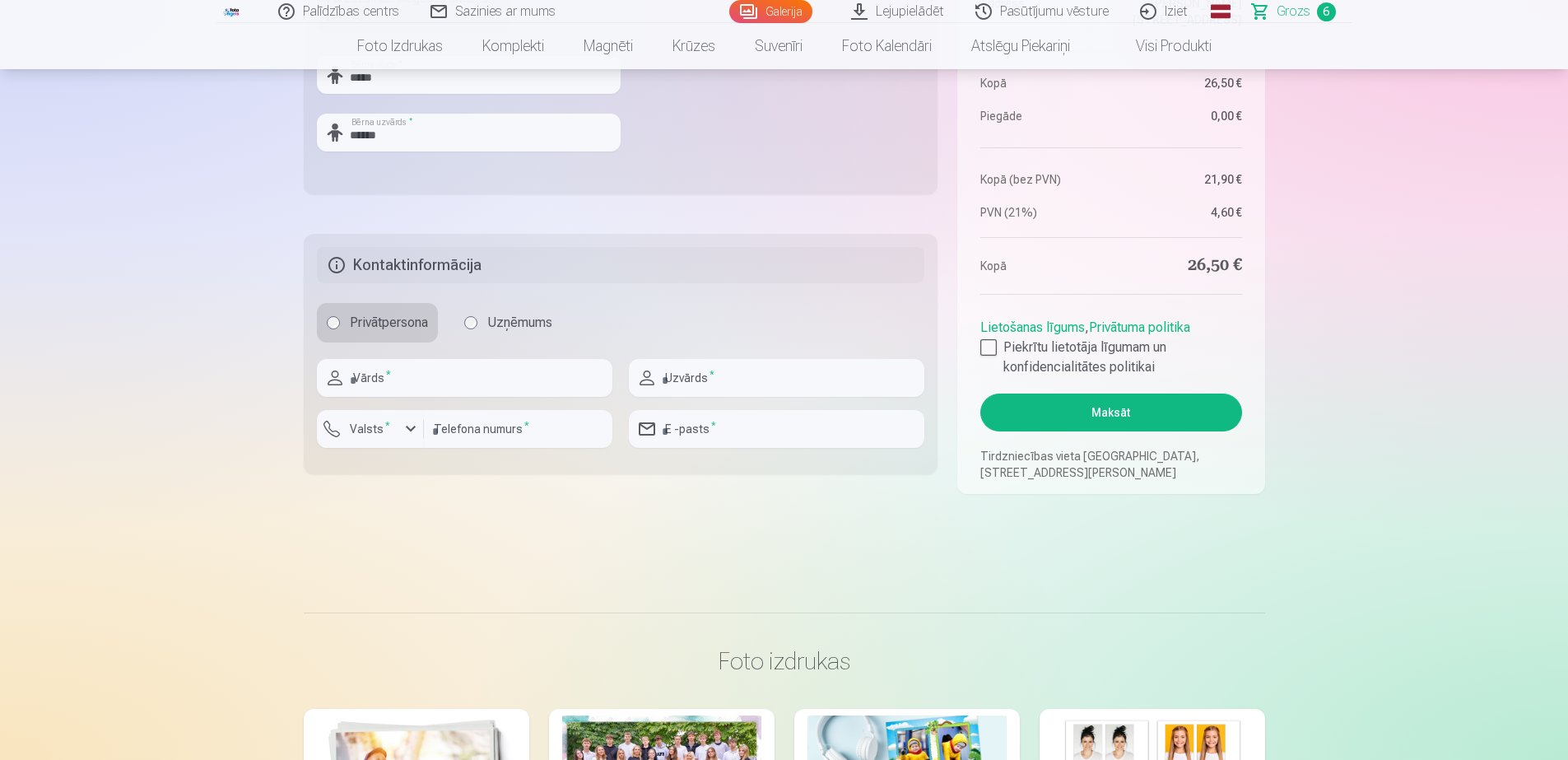
scroll to position [823, 0]
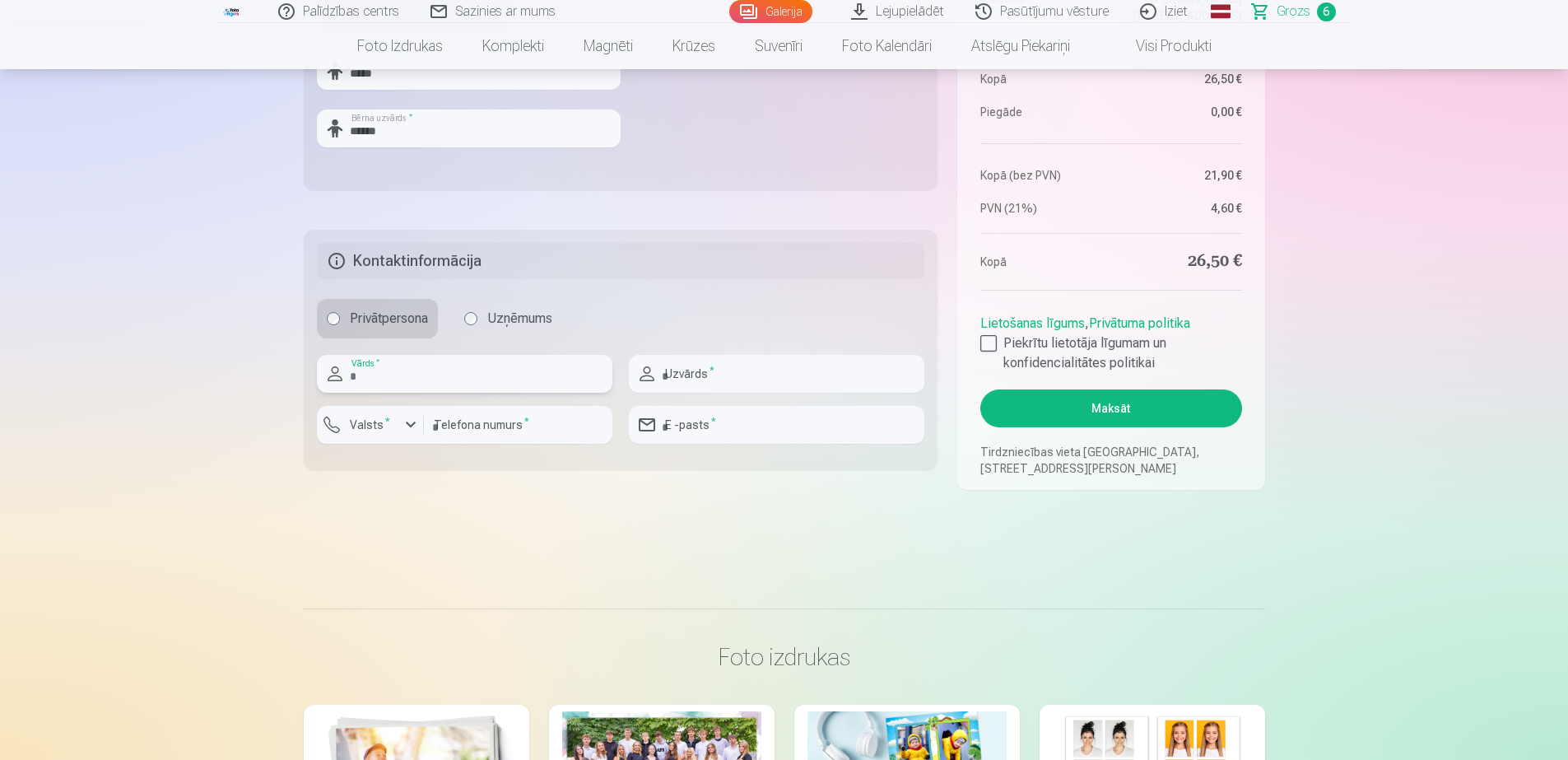
click at [455, 370] on input "text" at bounding box center [465, 373] width 296 height 38
type input "****"
type input "******"
type input "********"
type input "**********"
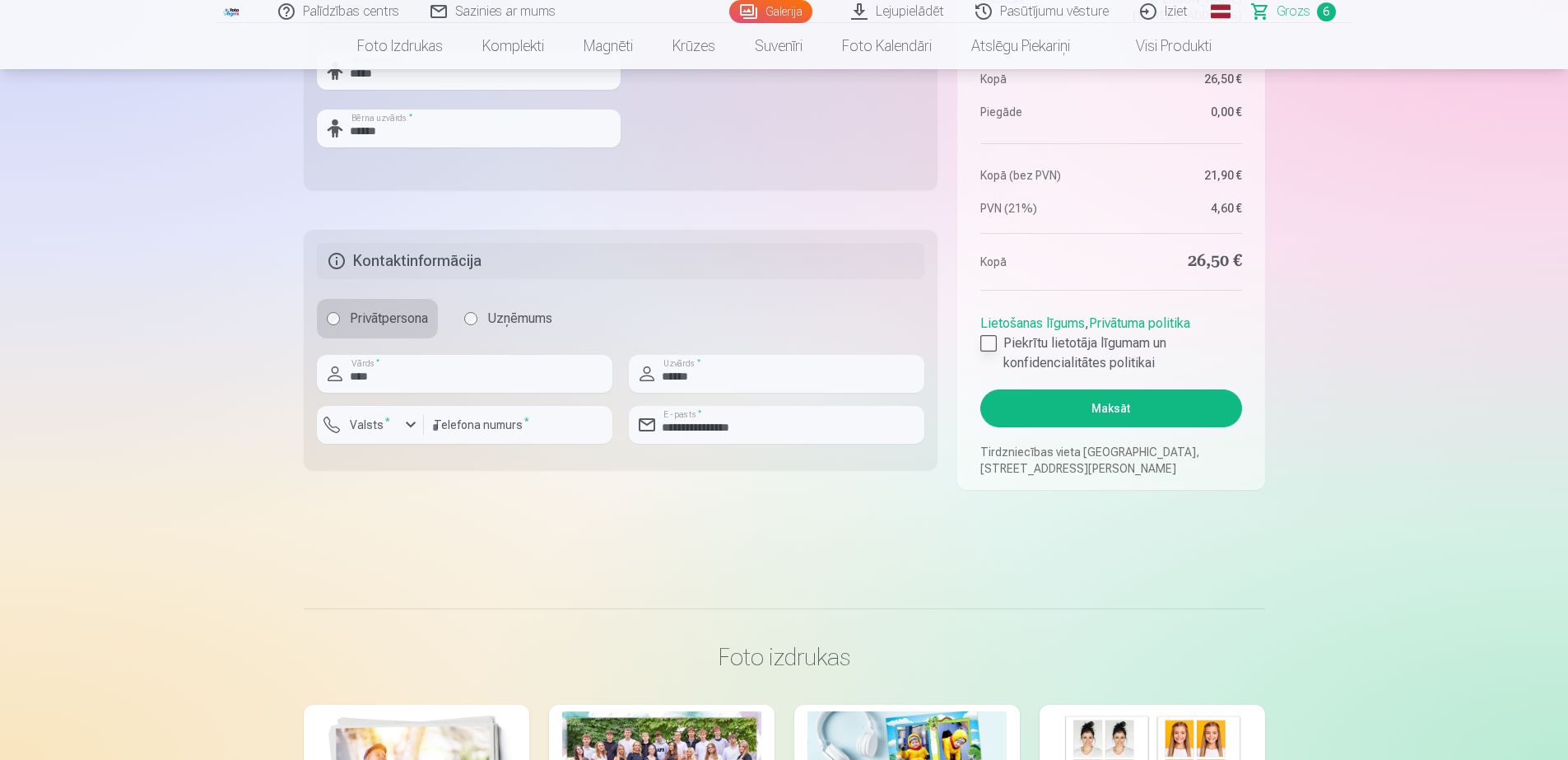
click at [987, 346] on div at bounding box center [988, 344] width 17 height 17
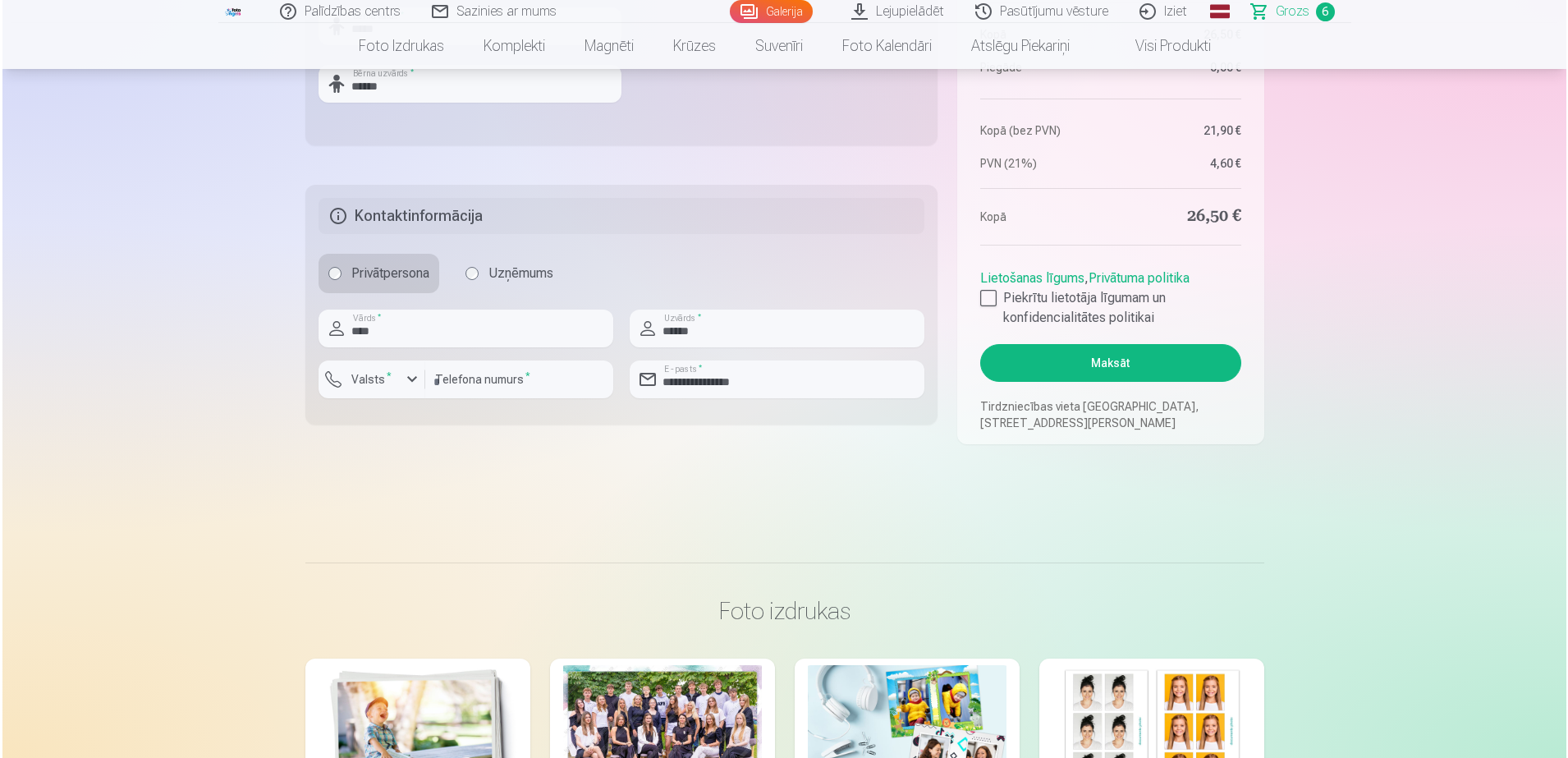
scroll to position [941, 0]
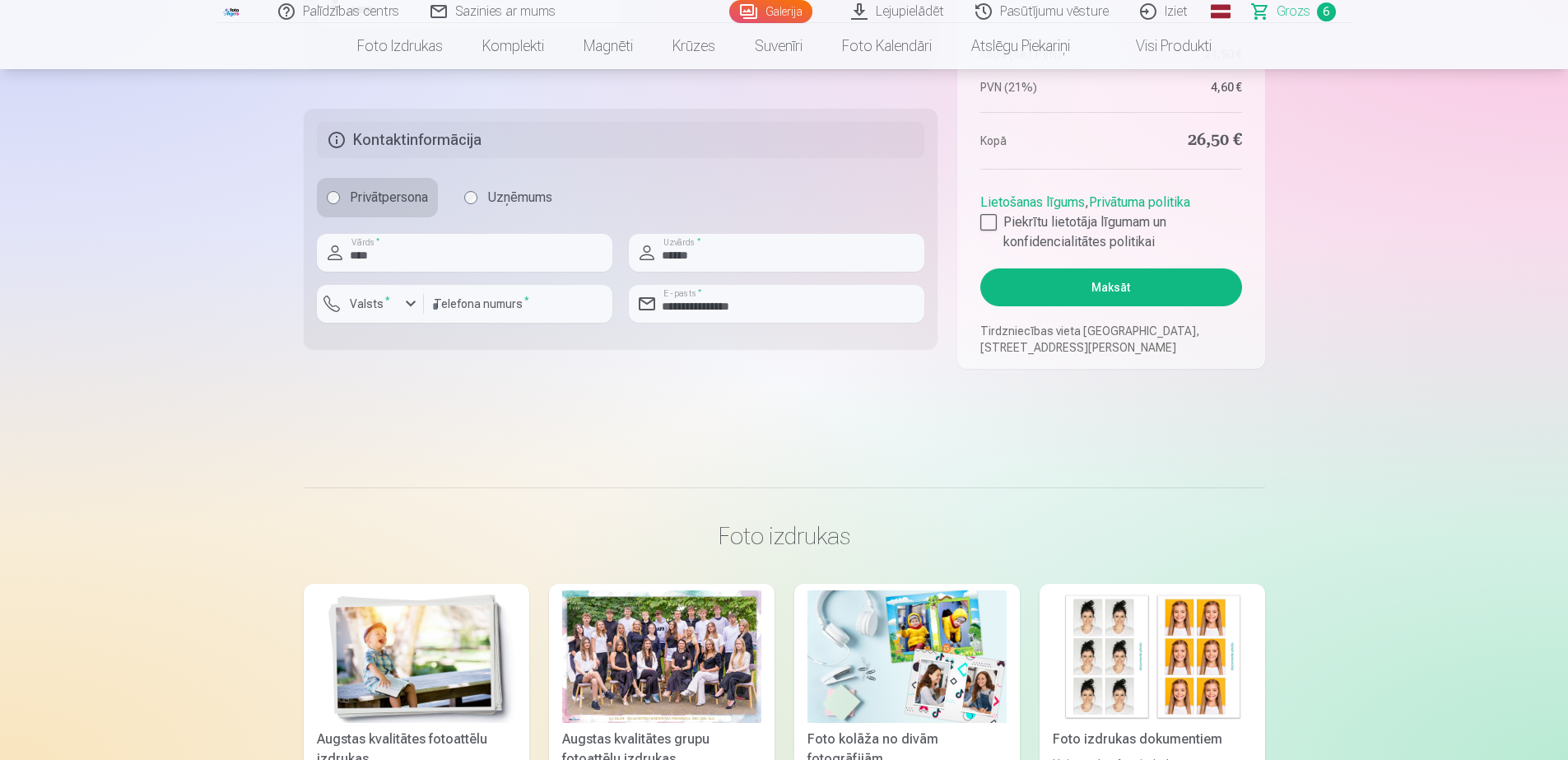
click at [1113, 285] on button "Maksāt" at bounding box center [1111, 287] width 261 height 38
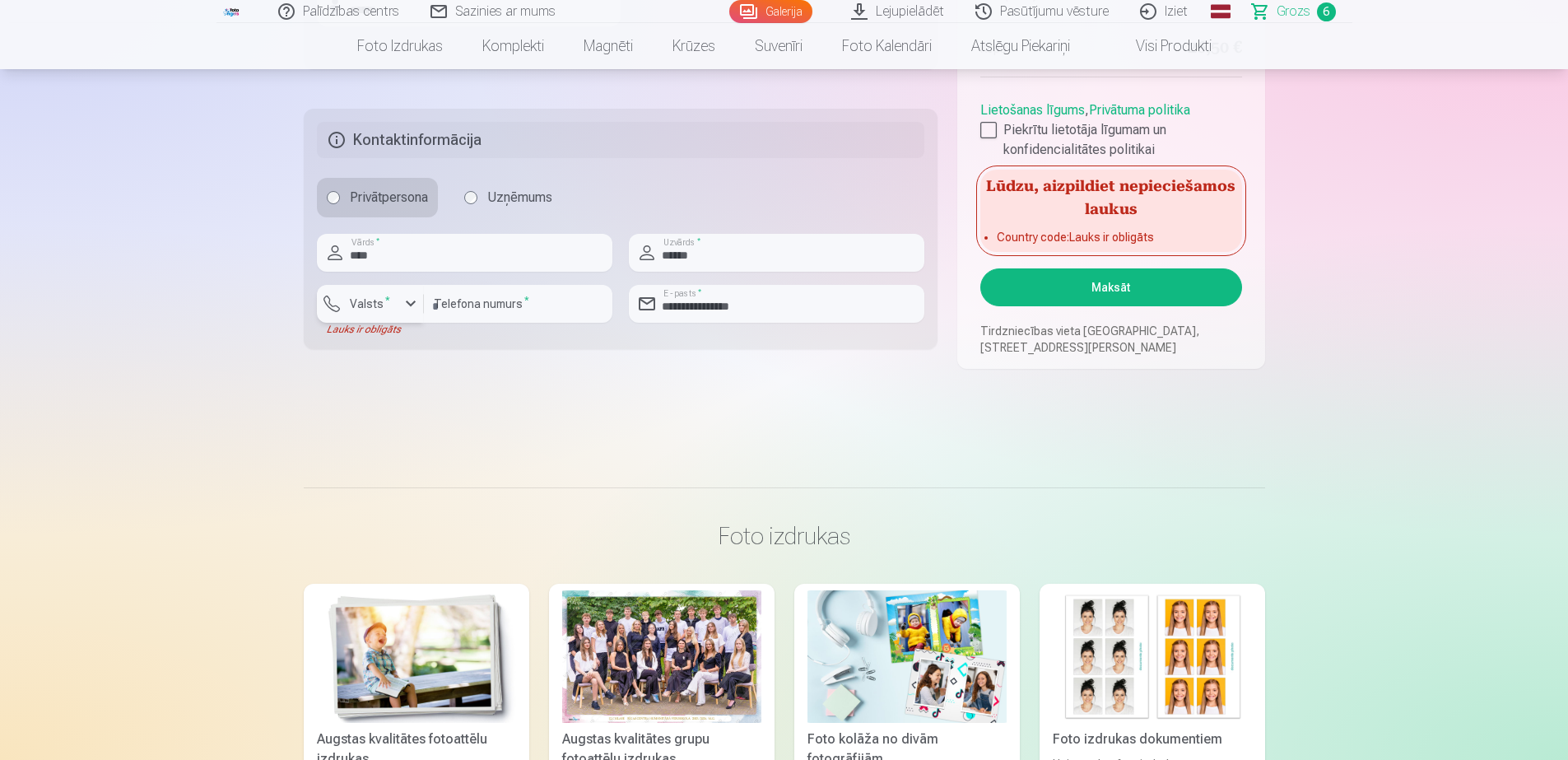
click at [409, 305] on div "button" at bounding box center [410, 303] width 20 height 20
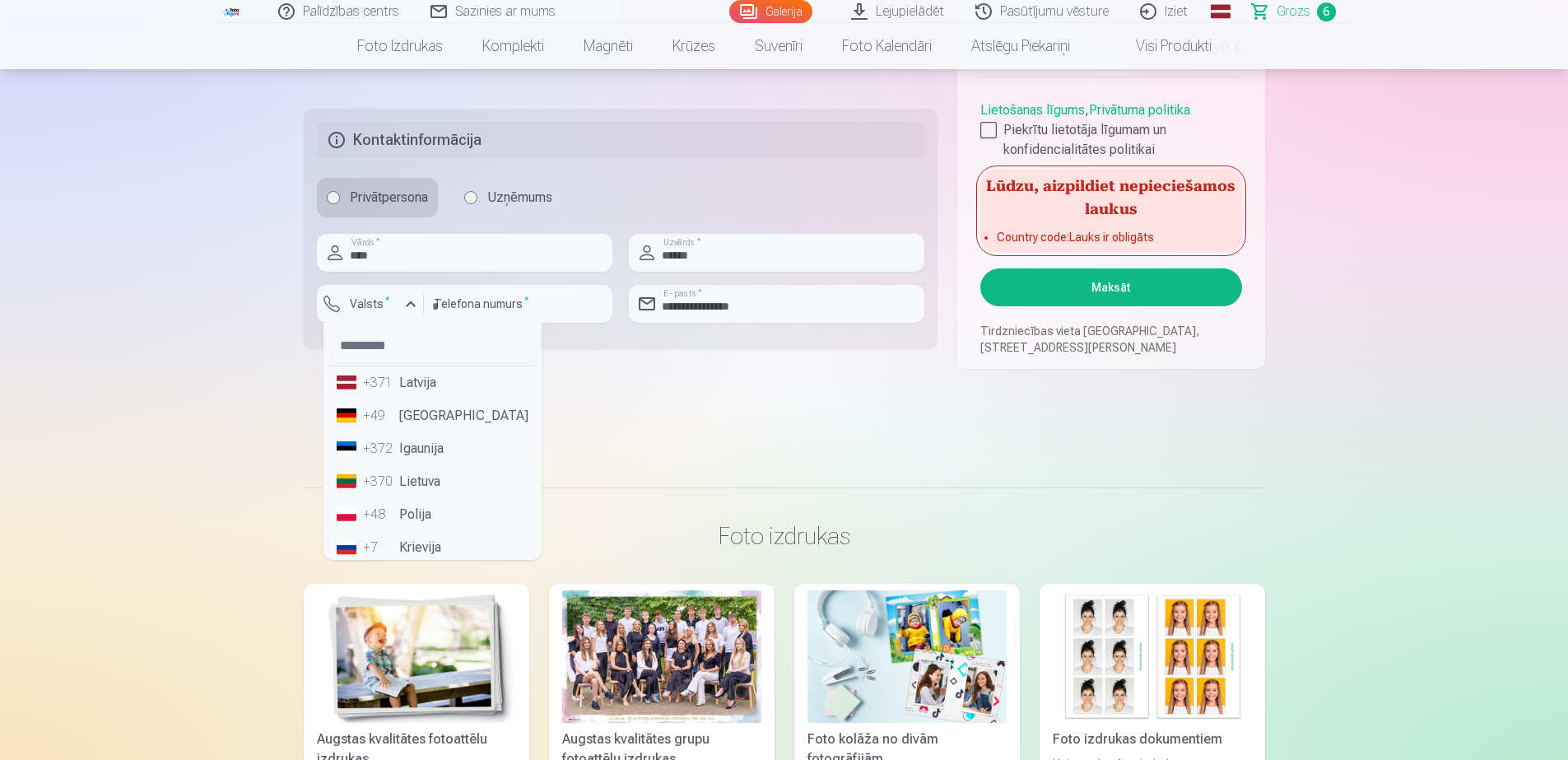
click at [424, 384] on li "+371 Latvija" at bounding box center [433, 382] width 205 height 33
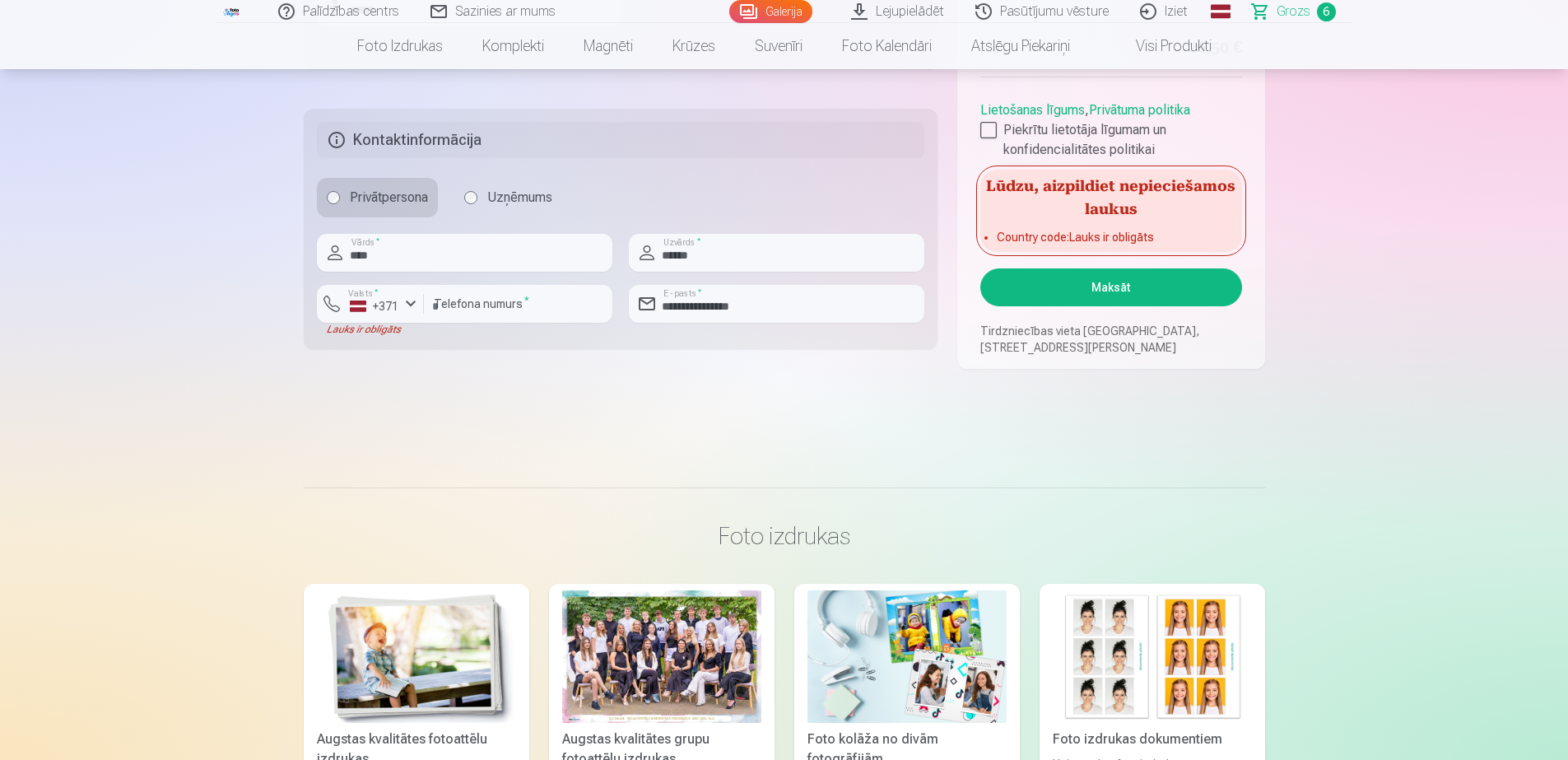
click at [1118, 281] on button "Maksāt" at bounding box center [1111, 287] width 261 height 38
